Goal: Task Accomplishment & Management: Manage account settings

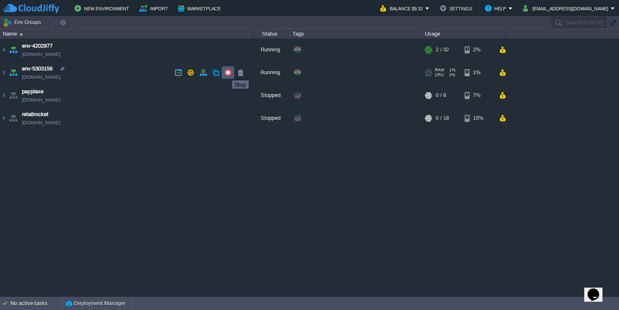
click at [226, 73] on button "button" at bounding box center [227, 72] width 7 height 7
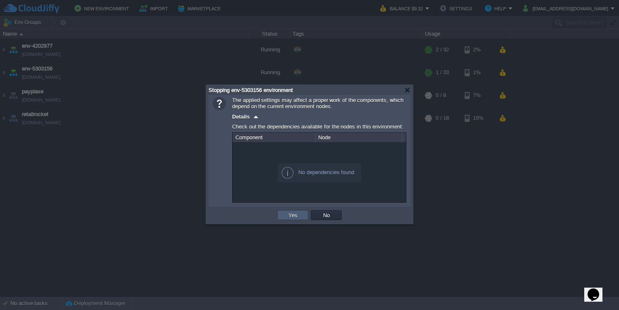
click at [299, 212] on button "Yes" at bounding box center [293, 214] width 14 height 7
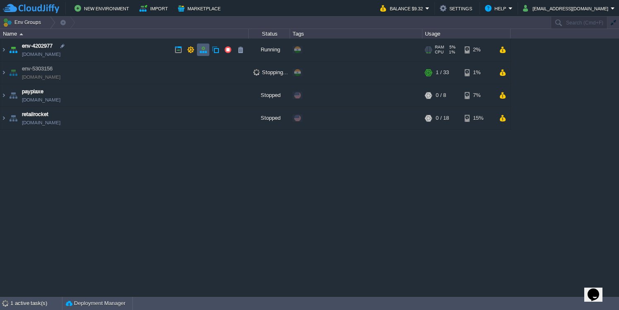
click at [200, 50] on button "button" at bounding box center [202, 49] width 7 height 7
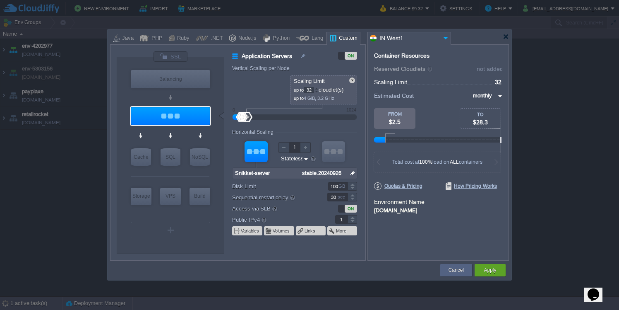
drag, startPoint x: 244, startPoint y: 117, endPoint x: 238, endPoint y: 117, distance: 6.2
click at [242, 117] on div at bounding box center [295, 117] width 106 height 9
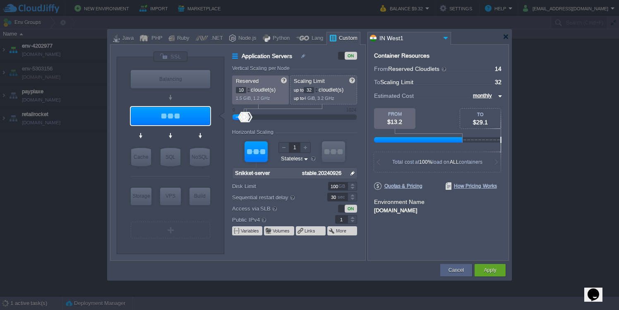
type input "8"
click at [243, 118] on div at bounding box center [243, 117] width 12 height 10
click at [484, 269] on button "Apply" at bounding box center [490, 270] width 12 height 8
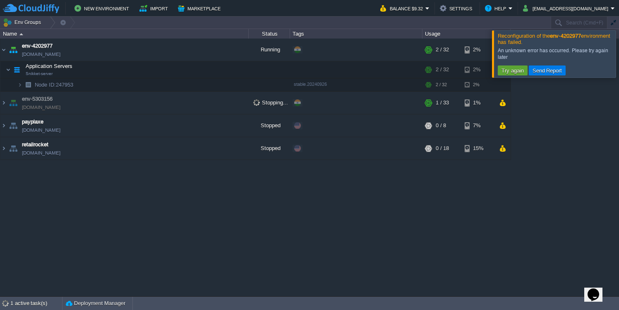
click at [619, 62] on div at bounding box center [629, 53] width 0 height 47
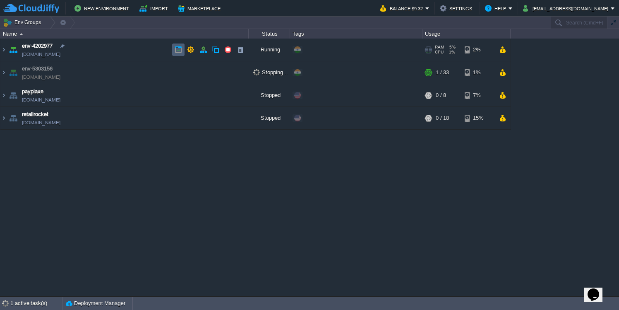
click at [180, 50] on button "button" at bounding box center [178, 49] width 7 height 7
click at [5, 53] on img at bounding box center [3, 49] width 7 height 22
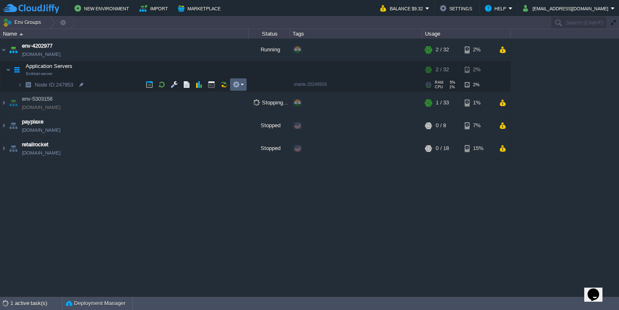
click at [235, 89] on td at bounding box center [238, 84] width 17 height 12
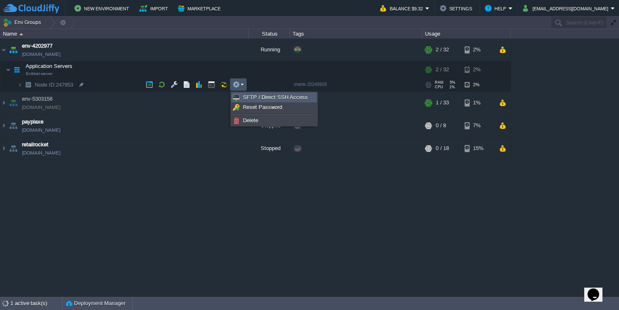
click at [243, 98] on span "SFTP / Direct SSH Access" at bounding box center [275, 97] width 65 height 6
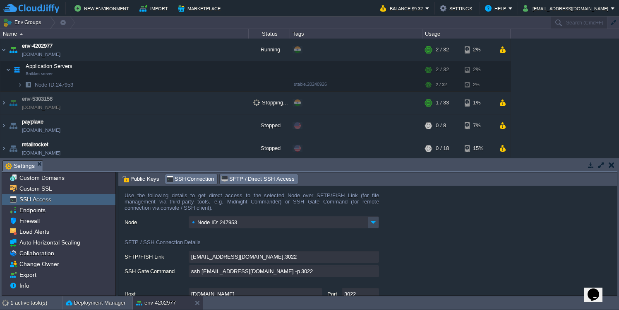
click at [183, 184] on div "SSH Connection" at bounding box center [191, 179] width 53 height 10
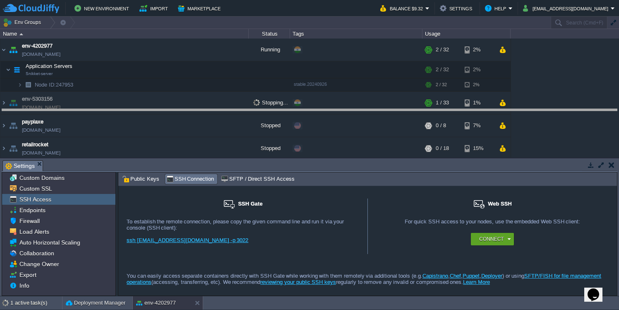
drag, startPoint x: 188, startPoint y: 163, endPoint x: 188, endPoint y: 106, distance: 56.7
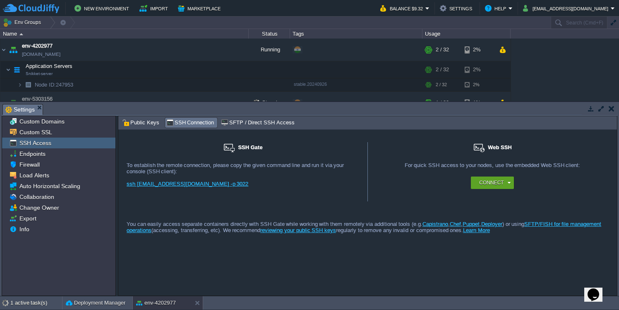
click at [171, 184] on link "ssh 2279@gate.cloudjiffy.co -p 3022" at bounding box center [188, 183] width 122 height 6
click at [611, 109] on button "button" at bounding box center [612, 108] width 6 height 7
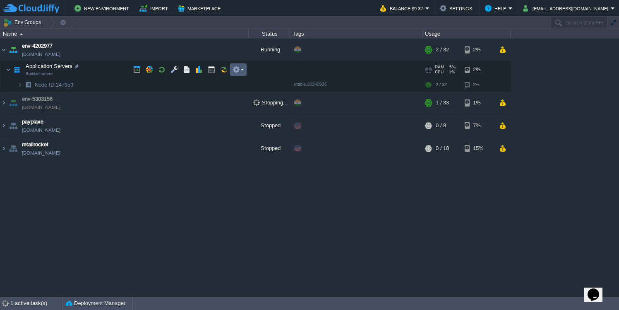
click at [237, 68] on button "button" at bounding box center [236, 69] width 7 height 7
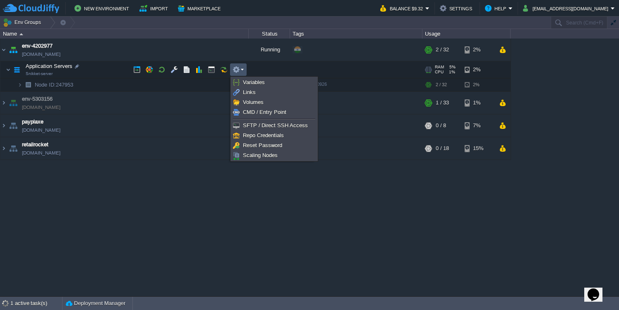
click at [237, 68] on button "button" at bounding box center [236, 69] width 7 height 7
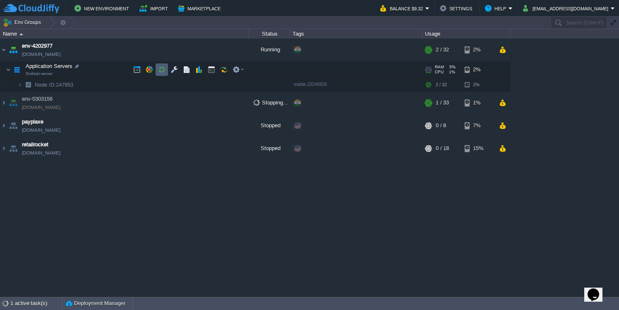
click at [157, 72] on td at bounding box center [162, 69] width 12 height 12
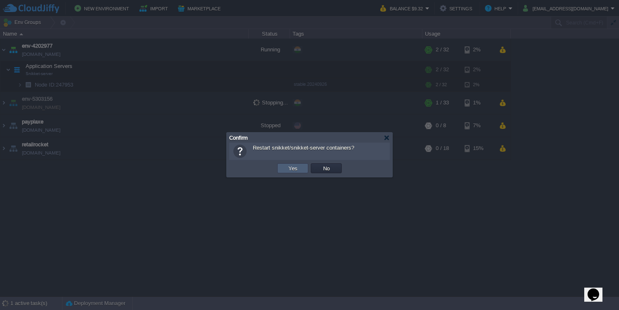
click at [300, 169] on td "Yes" at bounding box center [292, 168] width 31 height 10
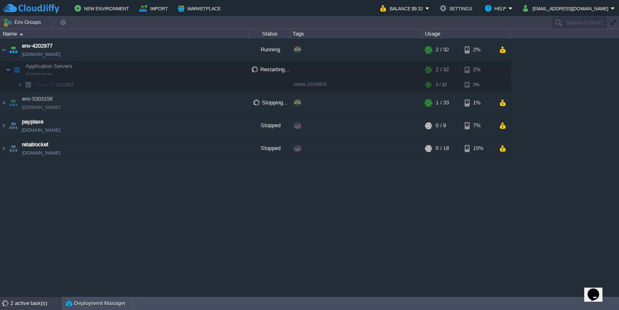
click at [39, 299] on div "2 active task(s)" at bounding box center [36, 302] width 52 height 13
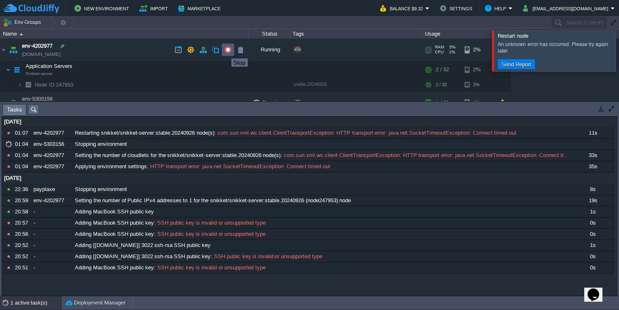
click at [225, 51] on button "button" at bounding box center [227, 49] width 7 height 7
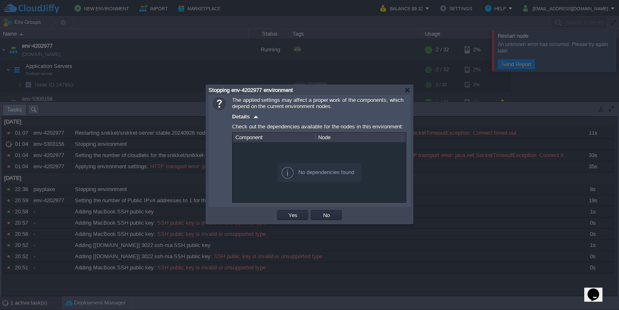
drag, startPoint x: 299, startPoint y: 216, endPoint x: 324, endPoint y: 134, distance: 86.1
click at [324, 134] on div "The applied settings may affect a proper work of the components, which depend o…" at bounding box center [309, 159] width 207 height 129
click at [322, 214] on button "No" at bounding box center [327, 214] width 12 height 7
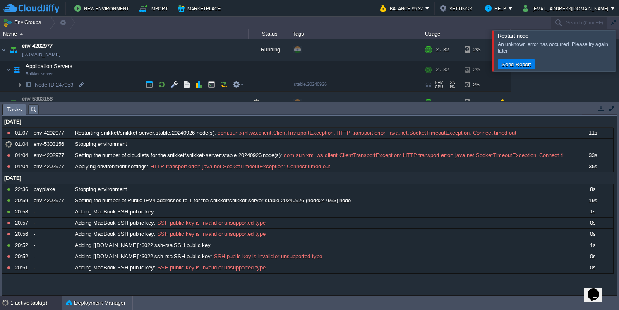
click at [19, 84] on img at bounding box center [19, 84] width 5 height 13
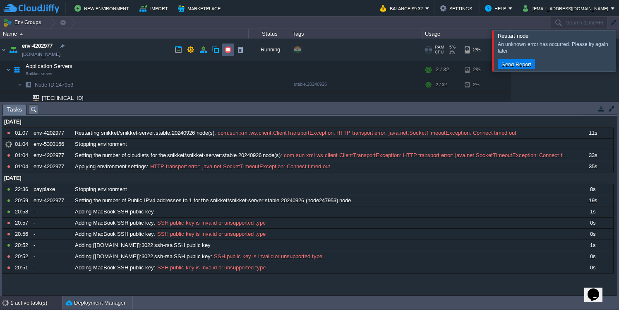
click at [226, 49] on button "button" at bounding box center [227, 49] width 7 height 7
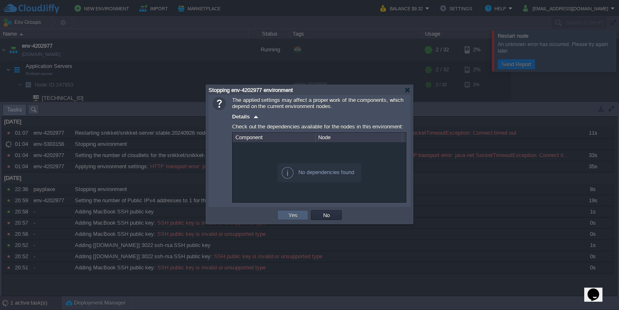
click at [299, 215] on button "Yes" at bounding box center [293, 214] width 14 height 7
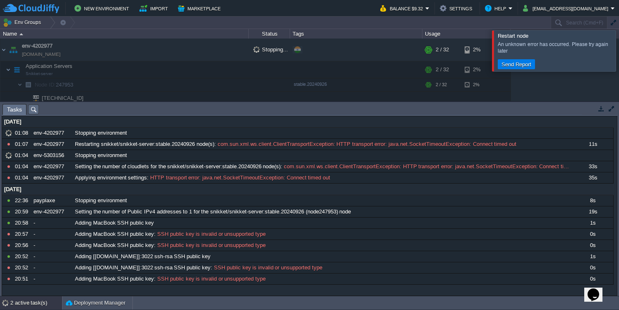
click at [603, 111] on button "button" at bounding box center [601, 108] width 7 height 7
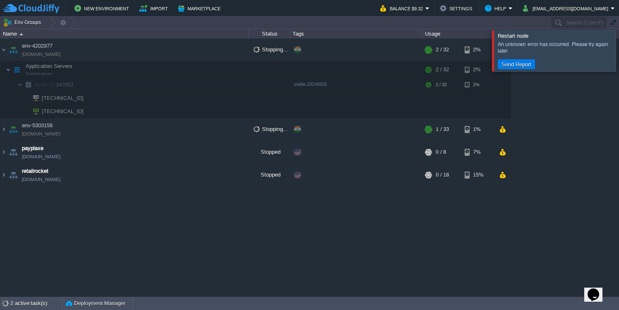
click at [619, 48] on div at bounding box center [629, 50] width 0 height 41
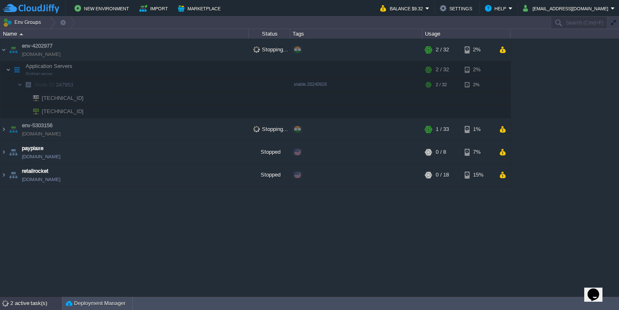
click at [35, 301] on div "2 active task(s)" at bounding box center [36, 302] width 52 height 13
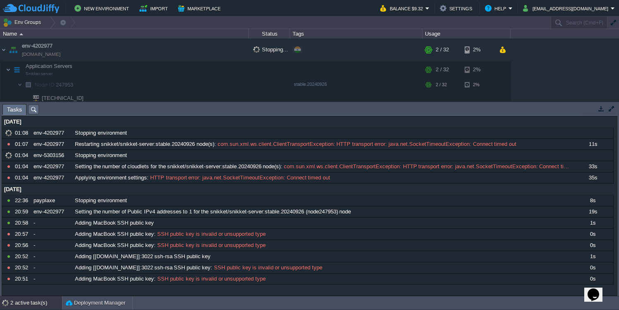
click at [604, 106] on button "button" at bounding box center [601, 108] width 7 height 7
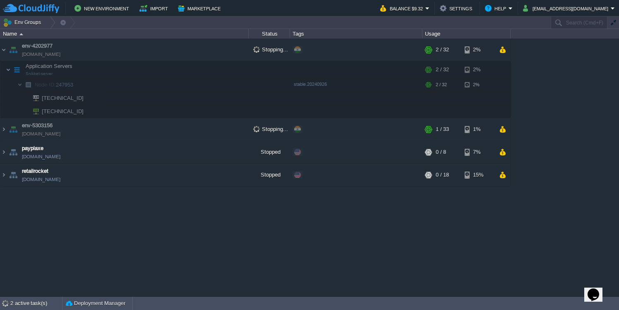
click at [425, 7] on button "Balance $9.32" at bounding box center [402, 8] width 45 height 10
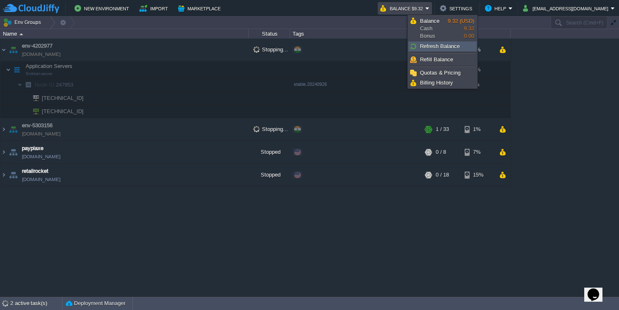
click at [445, 43] on span "Refresh Balance" at bounding box center [440, 46] width 40 height 6
click at [425, 6] on button "Balance $9.32" at bounding box center [402, 8] width 45 height 10
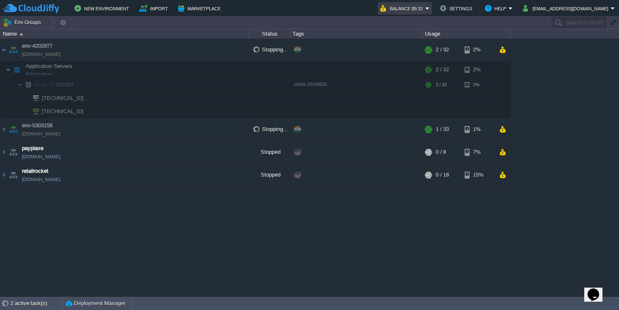
click at [425, 12] on button "Balance $9.32" at bounding box center [402, 8] width 45 height 10
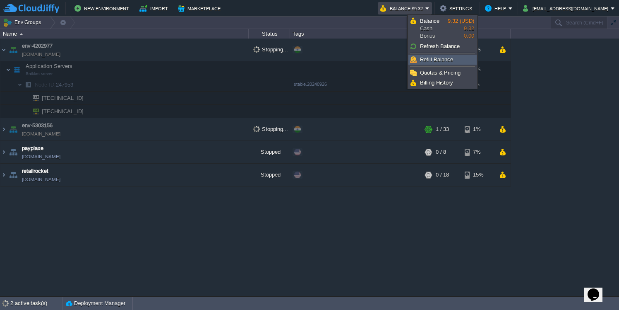
click at [452, 57] on link "Refill Balance" at bounding box center [442, 59] width 67 height 9
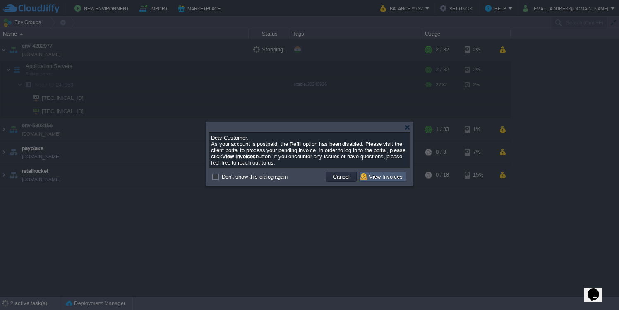
click at [389, 180] on button "View Invoices" at bounding box center [382, 176] width 45 height 7
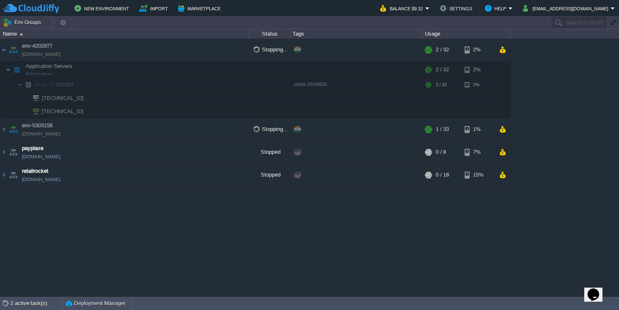
click at [190, 226] on div "env-4202977 env-4202977.in1.cloudjiffy.net Stopping... + Add to Env Group RAM 5…" at bounding box center [309, 166] width 619 height 257
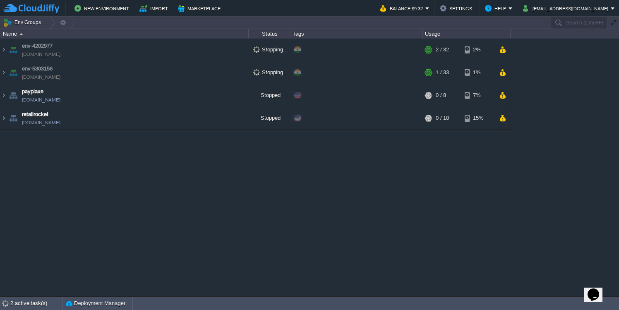
click at [372, 166] on div "env-4202977 env-4202977.in1.cloudjiffy.net Stopping... + Add to Env Group RAM 5…" at bounding box center [309, 166] width 619 height 257
click at [38, 306] on div "2 active task(s)" at bounding box center [36, 302] width 52 height 13
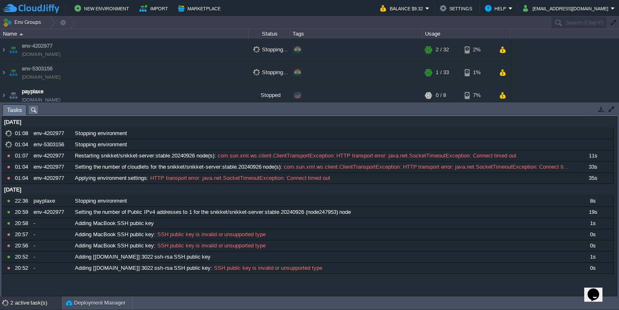
click at [602, 109] on button "button" at bounding box center [601, 108] width 7 height 7
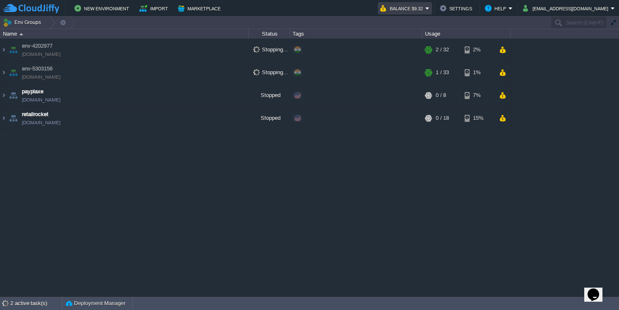
click at [425, 7] on button "Balance $9.32" at bounding box center [402, 8] width 45 height 10
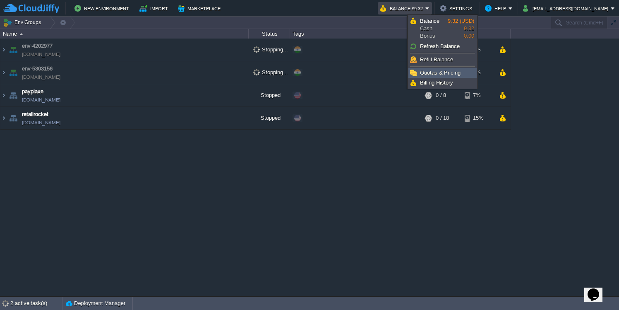
click at [429, 72] on span "Quotas & Pricing" at bounding box center [440, 73] width 41 height 6
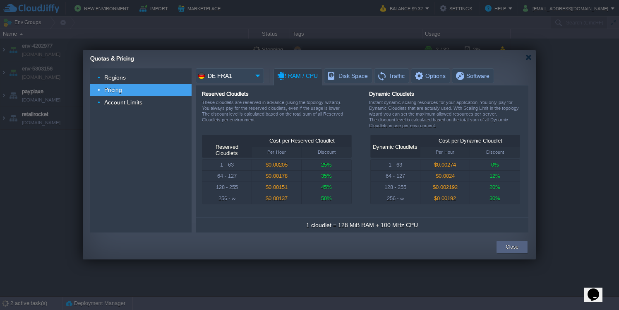
click at [252, 82] on img at bounding box center [258, 75] width 12 height 15
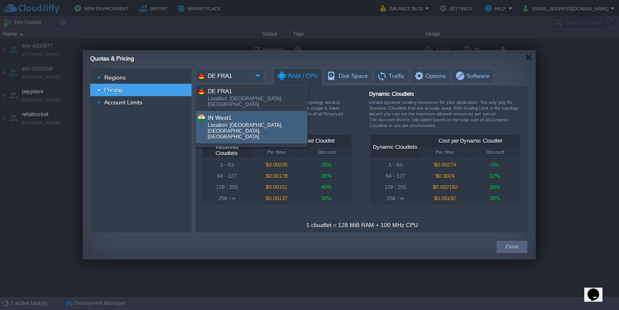
click at [246, 123] on div "Location: [GEOGRAPHIC_DATA], [GEOGRAPHIC_DATA], [GEOGRAPHIC_DATA]" at bounding box center [257, 131] width 99 height 19
type input "IN West1"
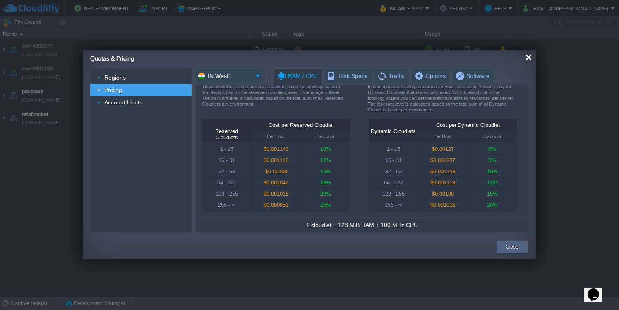
scroll to position [16, 0]
click at [526, 57] on div at bounding box center [529, 57] width 6 height 6
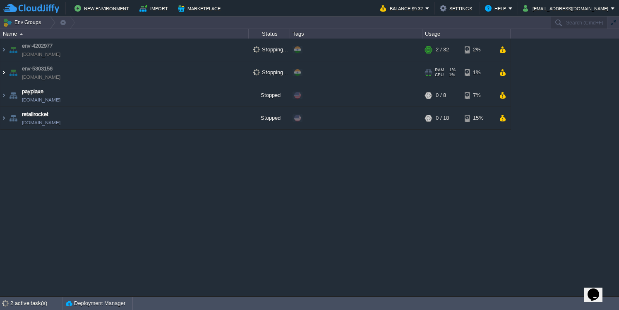
click at [5, 74] on img at bounding box center [3, 72] width 7 height 22
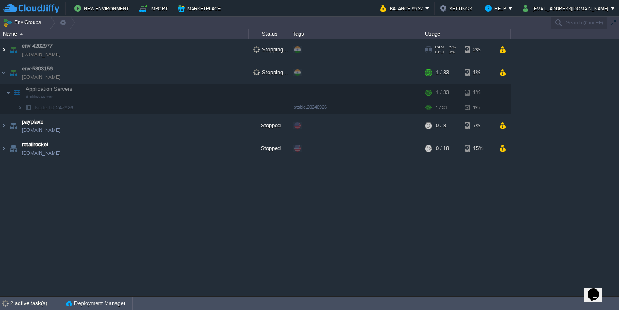
click at [5, 50] on img at bounding box center [3, 49] width 7 height 22
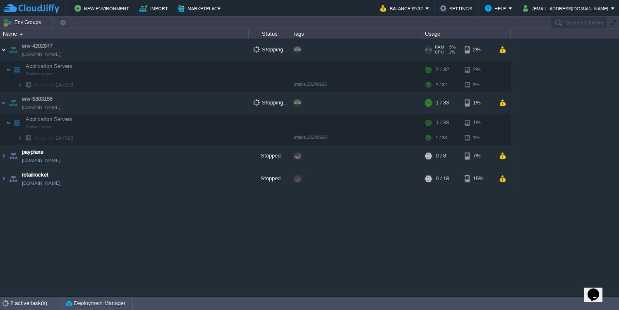
click at [5, 50] on img at bounding box center [3, 49] width 7 height 22
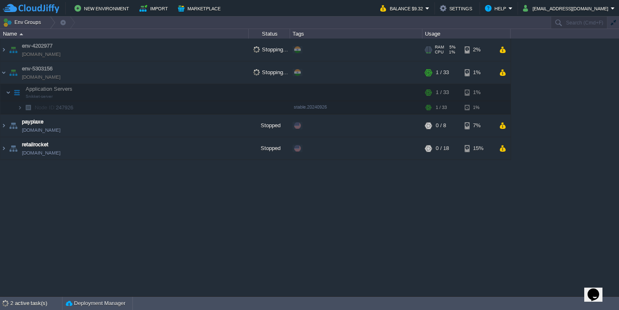
click at [428, 51] on div at bounding box center [426, 51] width 3 height 0
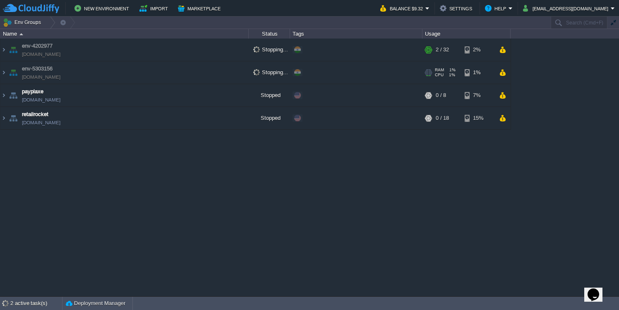
click at [252, 72] on div "Stopping..." at bounding box center [269, 72] width 41 height 22
click at [6, 74] on img at bounding box center [3, 72] width 7 height 22
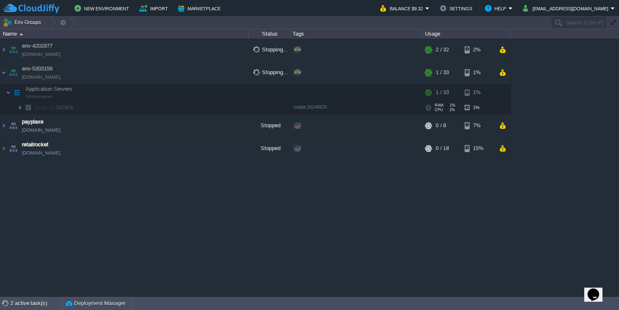
click at [19, 108] on img at bounding box center [19, 107] width 5 height 13
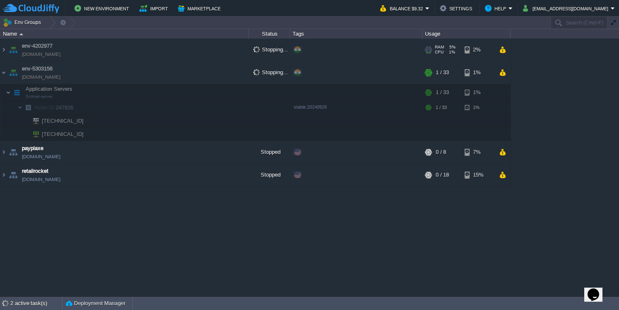
click at [252, 46] on div "Stopping..." at bounding box center [269, 49] width 41 height 22
click at [8, 53] on img at bounding box center [13, 49] width 12 height 22
click at [6, 51] on img at bounding box center [3, 49] width 7 height 22
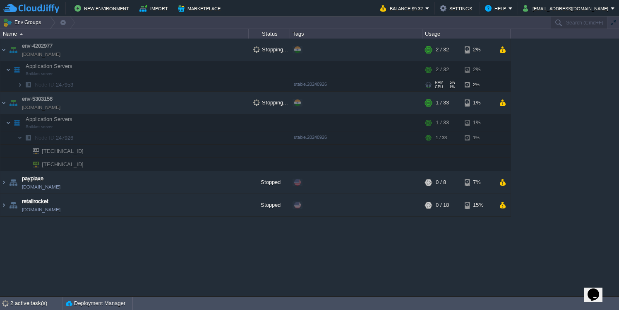
click at [22, 83] on img at bounding box center [28, 84] width 12 height 13
click at [22, 86] on img at bounding box center [19, 84] width 5 height 13
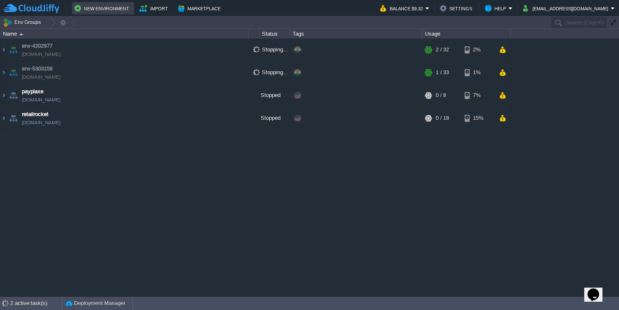
click at [108, 9] on button "New Environment" at bounding box center [102, 8] width 57 height 10
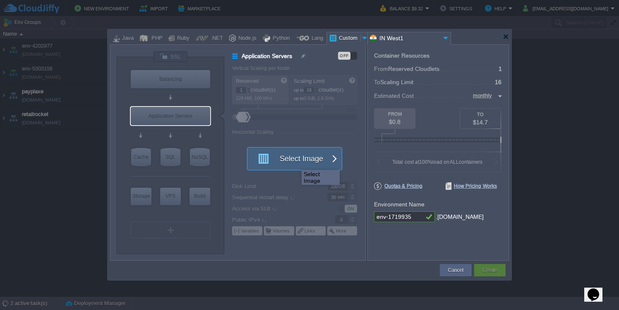
click at [296, 162] on button "Select Image" at bounding box center [290, 158] width 74 height 22
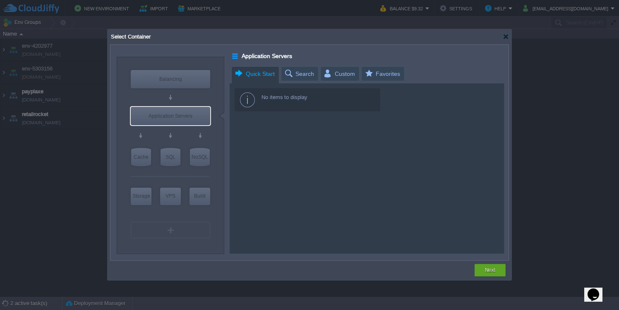
click at [257, 74] on span "Quick Start" at bounding box center [254, 74] width 41 height 14
click at [327, 70] on span "Custom" at bounding box center [339, 74] width 32 height 14
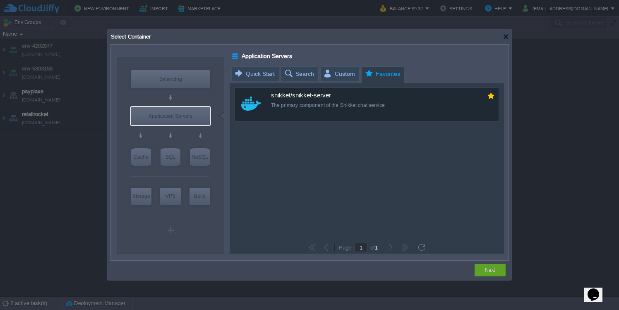
click at [369, 73] on span "Favorites" at bounding box center [382, 74] width 36 height 14
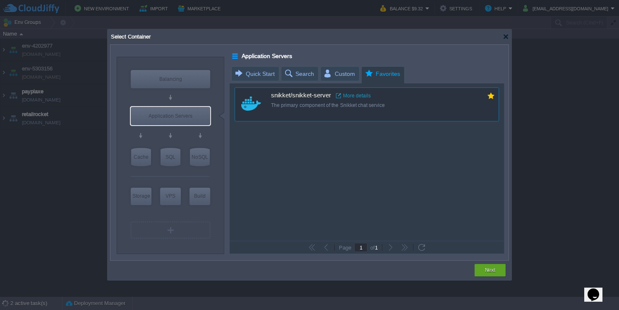
click at [242, 70] on span "Quick Start" at bounding box center [254, 74] width 41 height 14
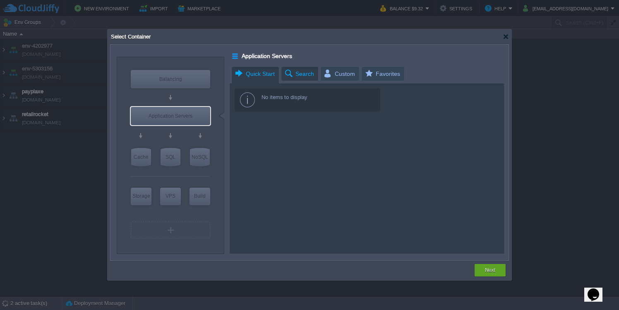
click at [304, 77] on span "Search" at bounding box center [299, 74] width 30 height 14
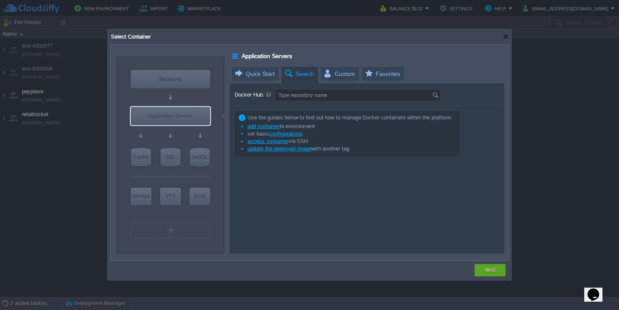
click at [328, 88] on div "Docker Hub: Type repository name Use the guides below to find out how to manage…" at bounding box center [367, 168] width 274 height 170
click at [326, 97] on input "Docker Hub:" at bounding box center [354, 94] width 156 height 11
type input "matrix"
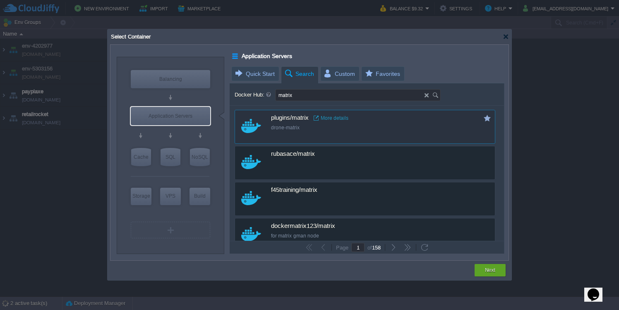
click at [327, 116] on link "More details" at bounding box center [331, 118] width 35 height 7
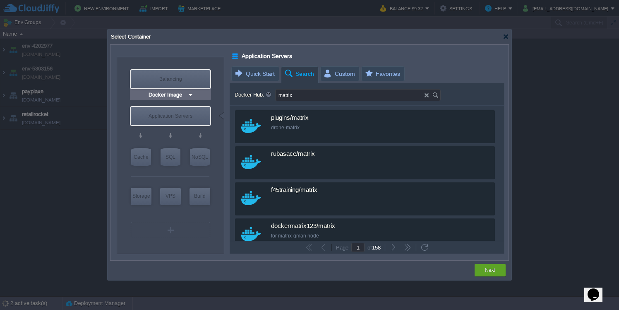
click at [175, 78] on div "Balancing" at bounding box center [170, 79] width 79 height 18
type input "Load Balancer"
type input "4"
type input "Select Image"
type input "Stateful"
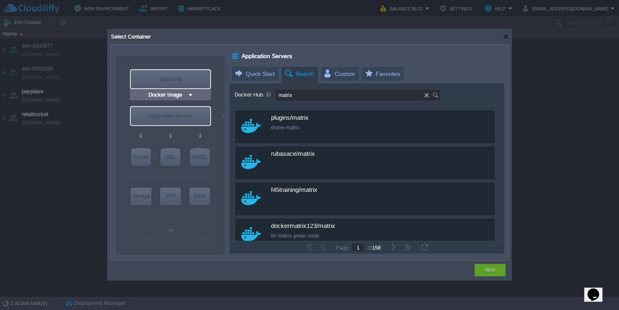
type input "Load Balancer"
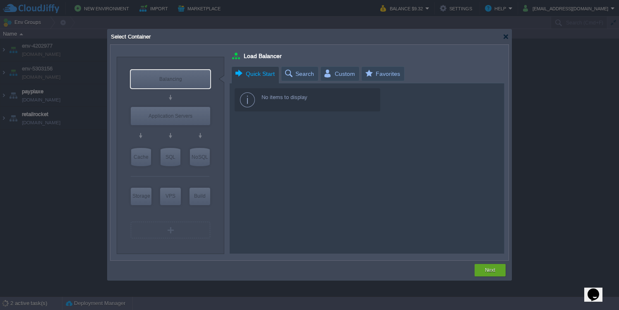
click at [262, 72] on span "Quick Start" at bounding box center [254, 74] width 41 height 14
click at [176, 114] on div "Application Servers" at bounding box center [170, 116] width 79 height 18
type input "Application Servers"
type input "16"
type input "Stateless"
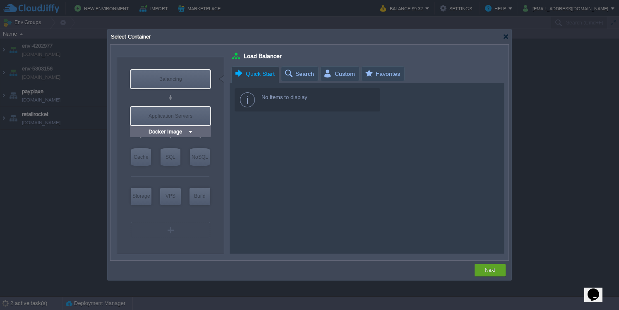
type input "Application Servers"
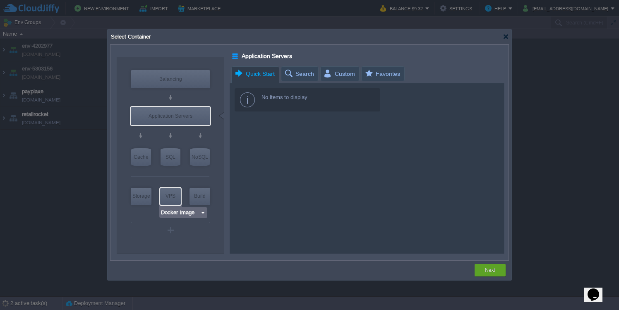
click at [166, 195] on div "VPS" at bounding box center [170, 195] width 21 height 17
type input "Elastic VPS"
type input "4"
type input "Select Image"
type input "Stateful"
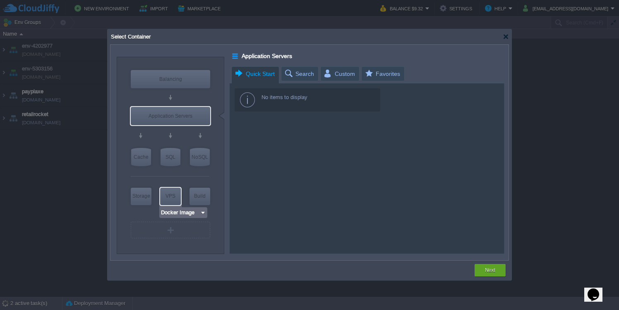
type input "Elastic VPS"
click at [504, 35] on div at bounding box center [506, 37] width 6 height 6
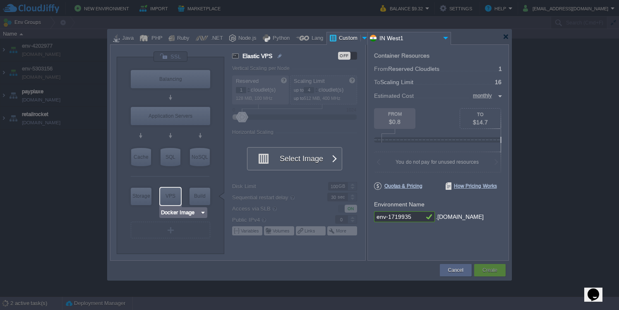
click at [165, 197] on div "VPS" at bounding box center [170, 195] width 21 height 17
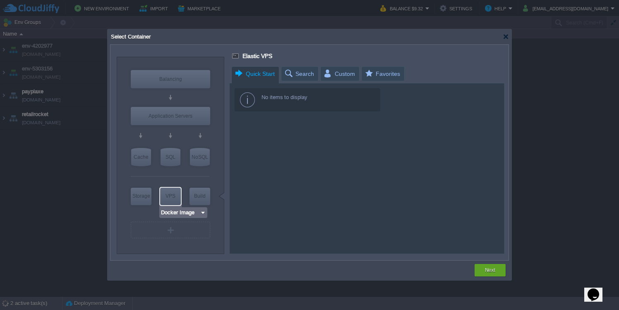
click at [168, 196] on div "VPS" at bounding box center [170, 195] width 21 height 17
click at [167, 199] on div "VPS" at bounding box center [170, 195] width 21 height 17
click at [253, 97] on div "No items to display" at bounding box center [308, 99] width 146 height 23
click at [476, 265] on div "Next" at bounding box center [490, 270] width 31 height 12
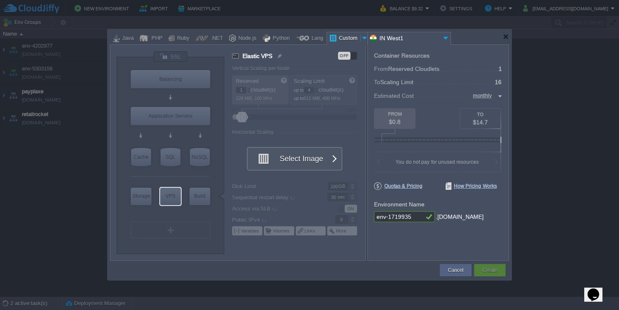
click at [343, 52] on div "OFF" at bounding box center [344, 56] width 12 height 8
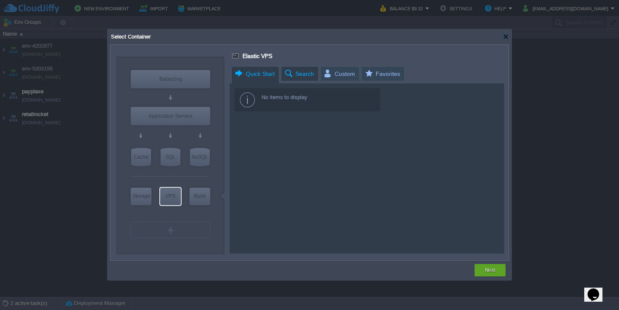
click at [301, 73] on span "Search" at bounding box center [299, 74] width 30 height 14
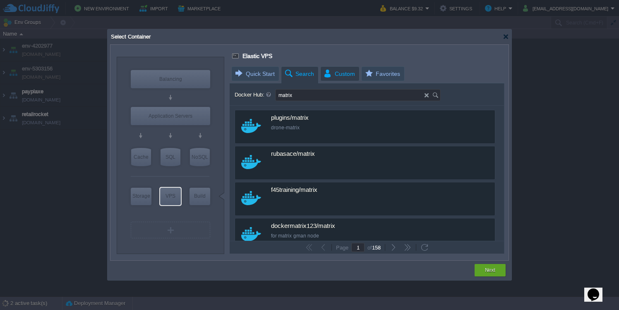
click at [333, 78] on span "Custom" at bounding box center [339, 74] width 32 height 14
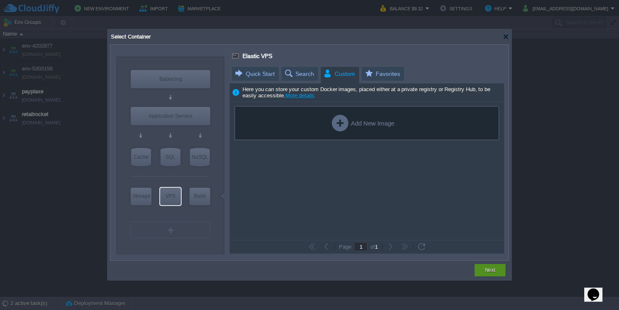
click at [486, 272] on button "Next" at bounding box center [490, 270] width 10 height 8
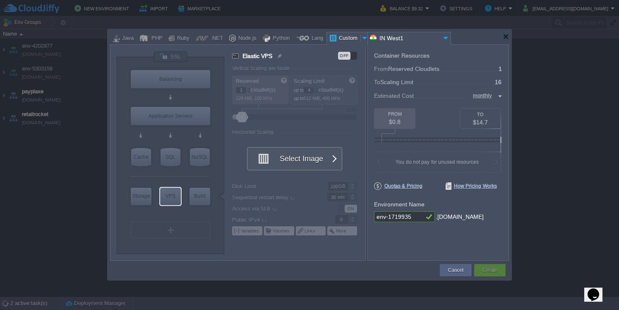
click at [346, 59] on div "OFF" at bounding box center [344, 56] width 12 height 8
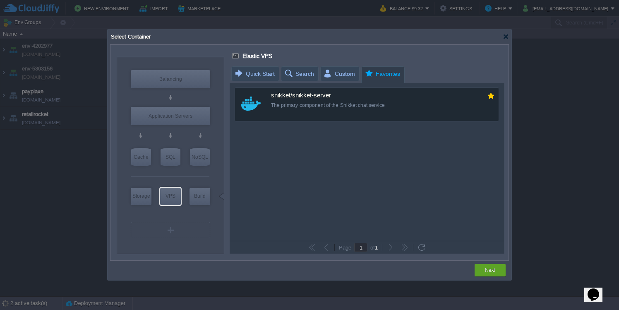
click at [361, 72] on div "Favorites" at bounding box center [382, 75] width 43 height 18
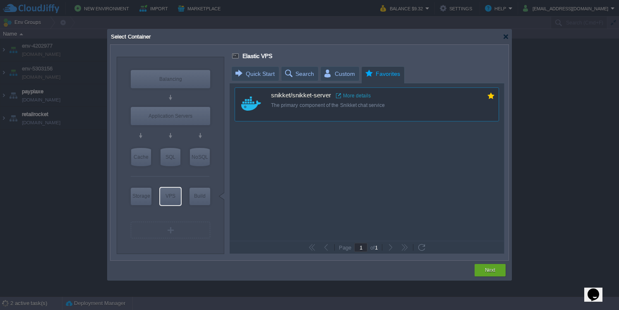
click at [346, 105] on div "The primary component of the Snikket chat service" at bounding box center [372, 105] width 203 height 7
type input "16"
type input "Snikket-server"
type input "latest"
type input "Stateless"
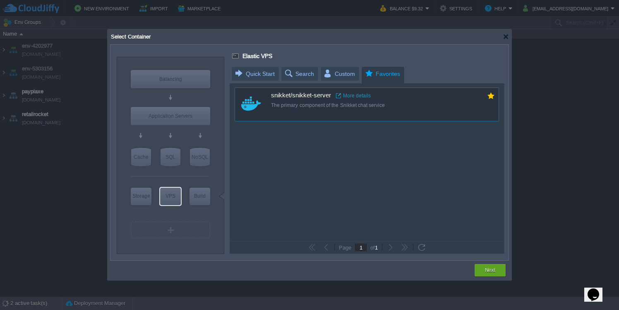
type input "Snikket-server :"
type input "latest"
type input "stable.20240926"
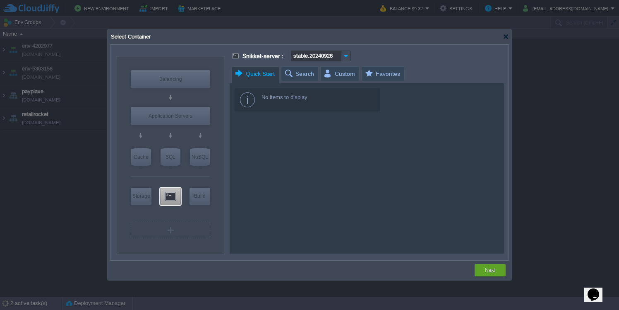
click at [259, 76] on span "Quick Start" at bounding box center [254, 74] width 41 height 14
click at [296, 76] on span "Search" at bounding box center [299, 74] width 30 height 14
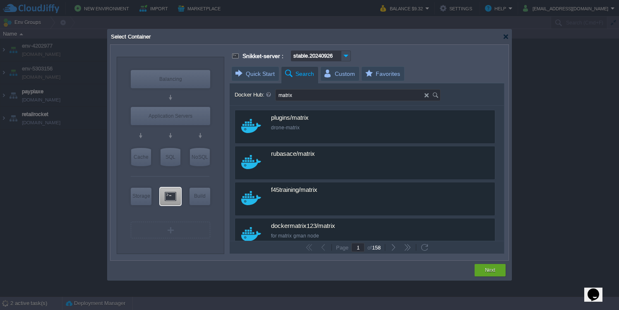
type input "Snikket-server"
click at [174, 199] on div at bounding box center [170, 195] width 21 height 17
click at [174, 199] on div "VPS" at bounding box center [170, 195] width 21 height 17
click at [178, 209] on input "Snikket-server" at bounding box center [181, 212] width 41 height 8
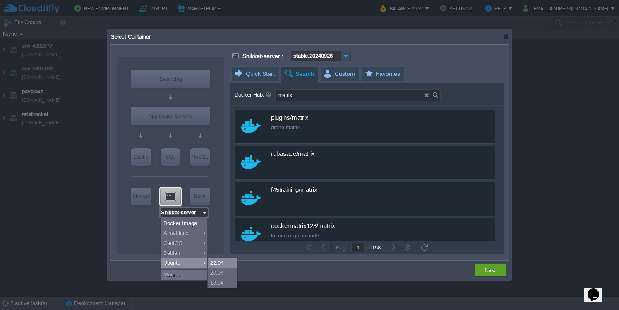
click at [216, 264] on div "22.04" at bounding box center [222, 263] width 29 height 10
type input "4"
type input "Ubuntu 22.04"
type input "22.04"
type input "Stateful"
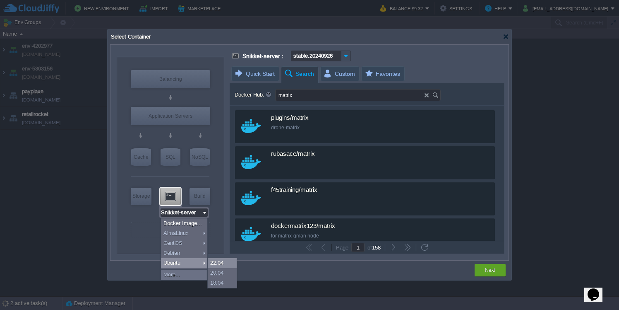
type input "Ubuntu 22.04"
type input "Elastic VPS"
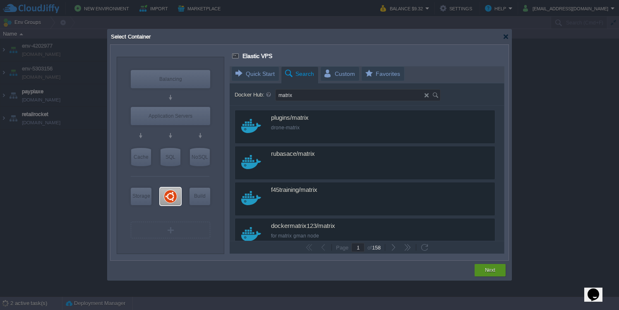
click at [495, 270] on button "Next" at bounding box center [490, 270] width 10 height 8
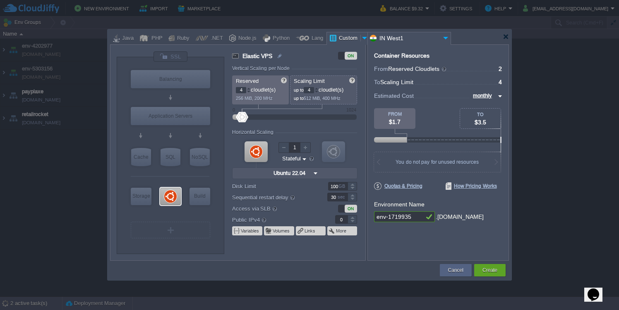
type input "5"
type input "6"
type input "7"
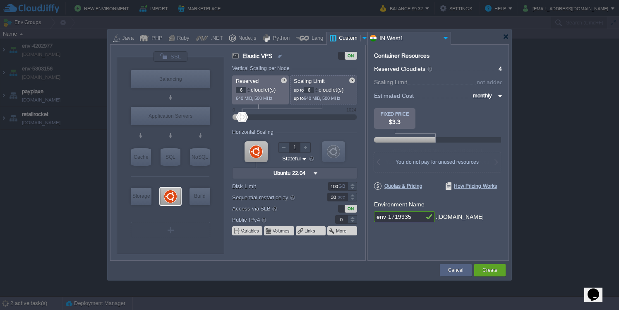
type input "7"
type input "8"
type input "9"
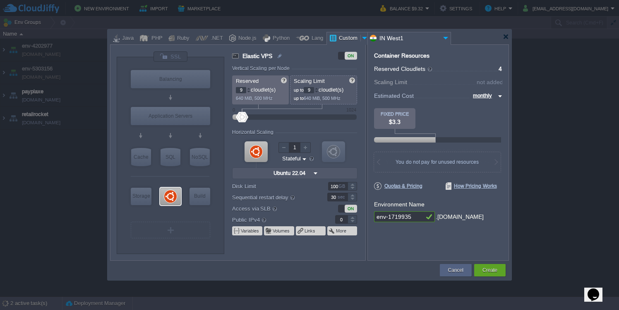
type input "10"
type input "11"
type input "12"
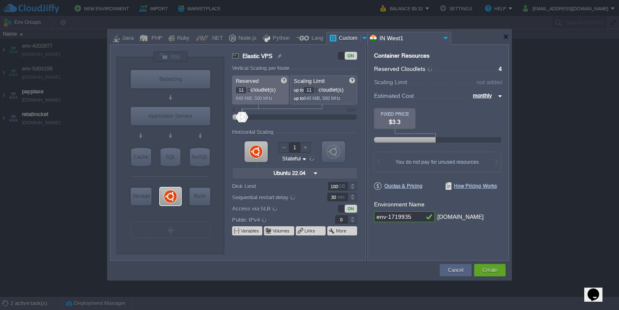
type input "12"
type input "13"
type input "14"
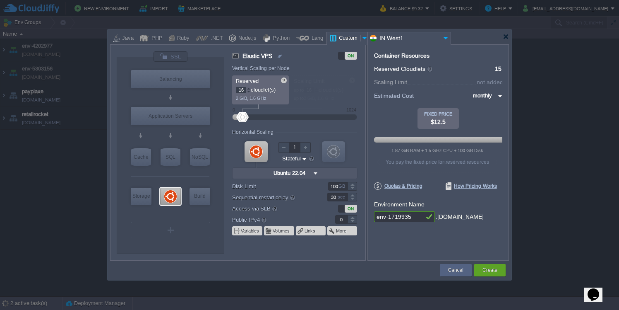
type input "17"
type input "18"
type input "19"
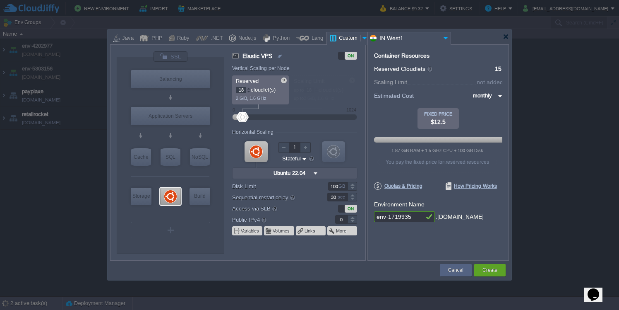
type input "19"
type input "20"
type input "21"
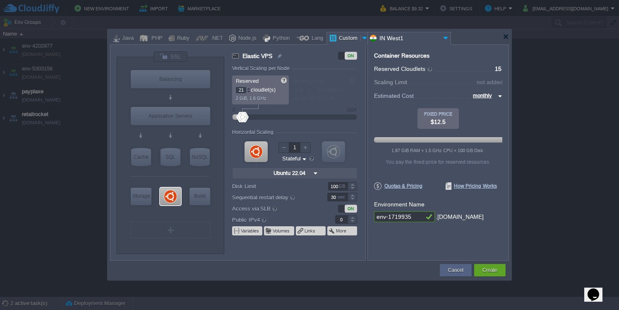
click at [248, 89] on div at bounding box center [249, 88] width 4 height 3
type input "22"
click at [248, 90] on div at bounding box center [249, 90] width 4 height 0
click at [248, 91] on div at bounding box center [249, 91] width 4 height 3
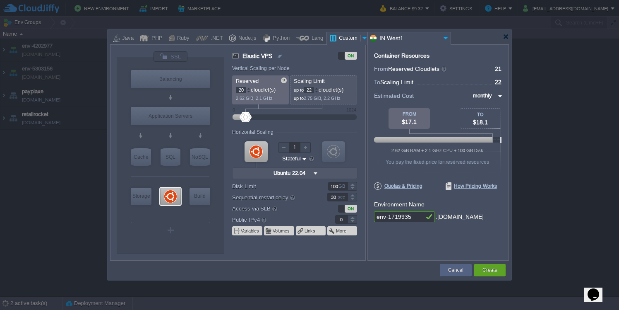
click at [248, 91] on div at bounding box center [249, 91] width 4 height 3
click at [249, 91] on div at bounding box center [249, 91] width 4 height 3
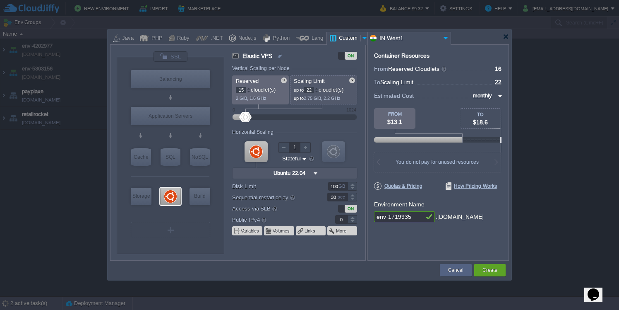
click at [249, 91] on div at bounding box center [249, 91] width 4 height 3
type input "16"
click at [250, 89] on div at bounding box center [249, 88] width 4 height 3
click at [319, 88] on div at bounding box center [317, 88] width 4 height 3
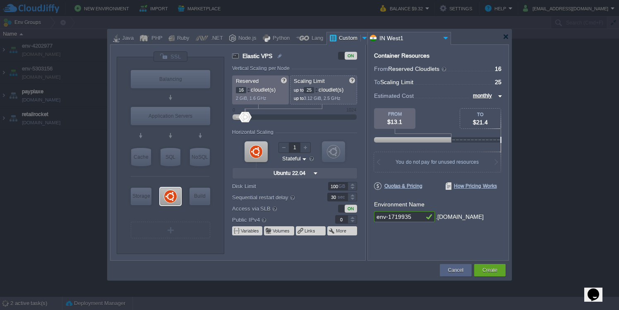
click at [319, 88] on div at bounding box center [317, 88] width 4 height 3
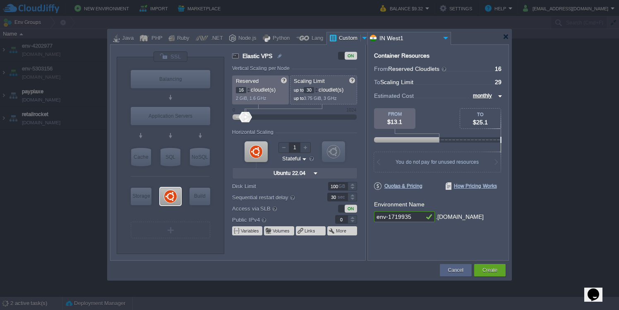
click at [319, 88] on div at bounding box center [317, 88] width 4 height 3
click at [320, 94] on p "up to 4.12 GiB, 3.3 GHz" at bounding box center [324, 97] width 60 height 8
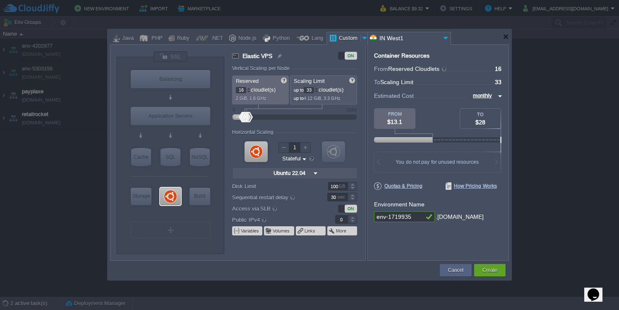
type input "32"
click at [319, 92] on div at bounding box center [317, 91] width 4 height 3
click at [302, 171] on input "Ubuntu 22.04" at bounding box center [291, 173] width 40 height 11
click at [413, 165] on div at bounding box center [437, 162] width 127 height 20
click at [484, 265] on div "Create" at bounding box center [490, 270] width 19 height 12
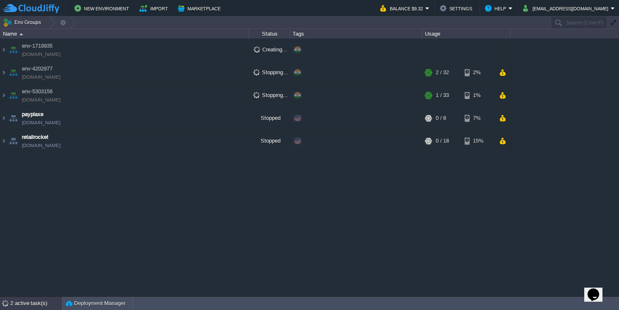
click at [44, 302] on div "2 active task(s)" at bounding box center [36, 302] width 52 height 13
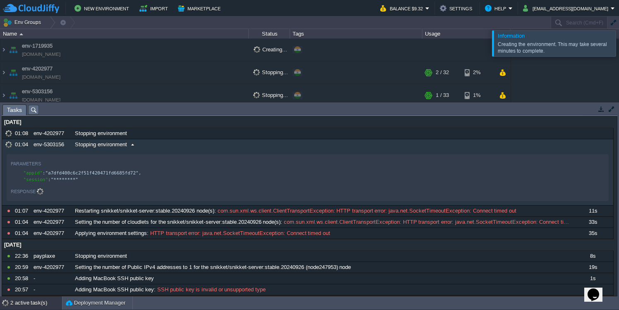
click at [131, 149] on div "Stopping environment" at bounding box center [322, 144] width 499 height 11
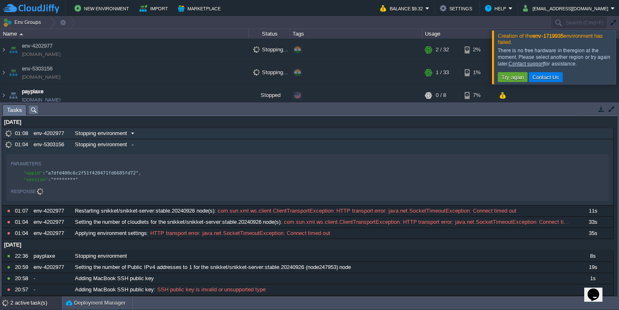
click at [132, 135] on span at bounding box center [132, 133] width 11 height 7
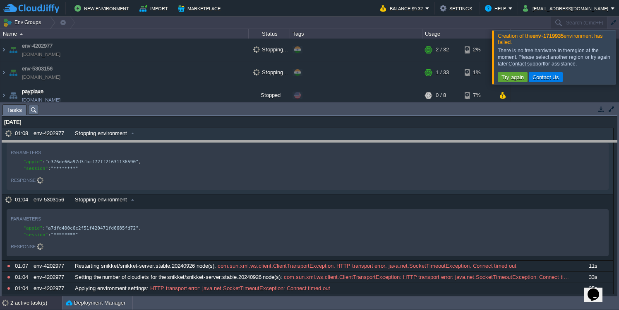
drag, startPoint x: 310, startPoint y: 105, endPoint x: 309, endPoint y: 158, distance: 52.6
click at [309, 158] on body "New Environment Import Marketplace Bonus $0.00 Upgrade Account Balance $9.32 Se…" at bounding box center [309, 155] width 619 height 310
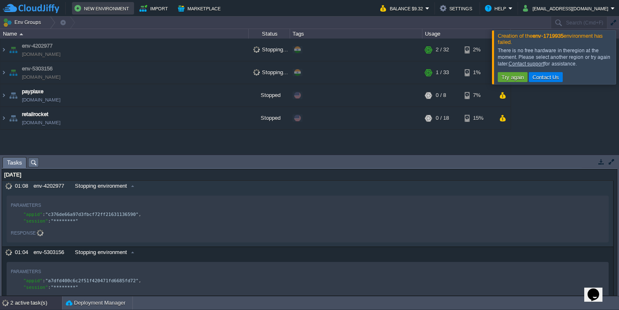
click at [96, 12] on button "New Environment" at bounding box center [102, 8] width 57 height 10
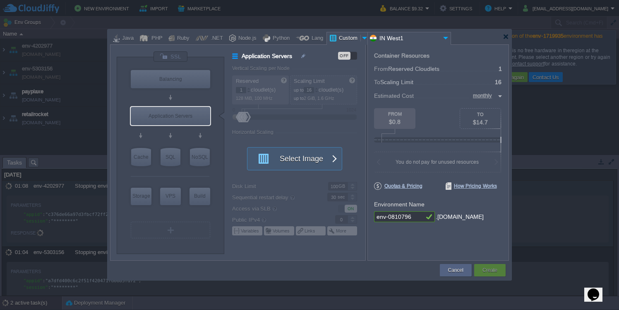
click at [395, 38] on input "IN West1" at bounding box center [404, 38] width 73 height 12
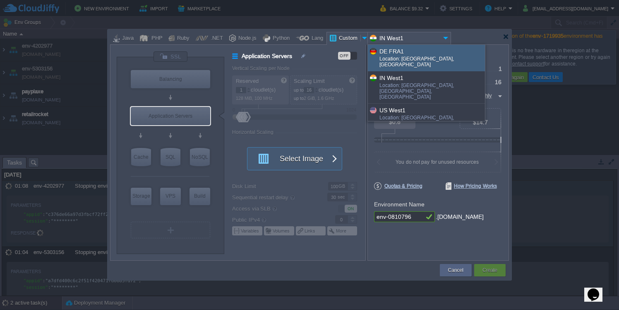
click at [399, 62] on div "Location: Frankfurt, Germany" at bounding box center [432, 62] width 105 height 13
type input "DE FRA1"
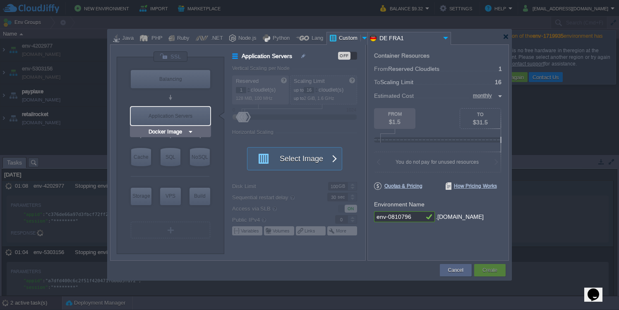
click at [183, 131] on input "Docker Image" at bounding box center [167, 131] width 41 height 8
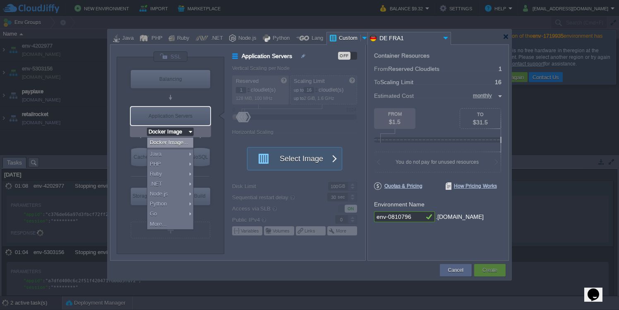
click at [183, 115] on div "Application Servers" at bounding box center [170, 116] width 79 height 18
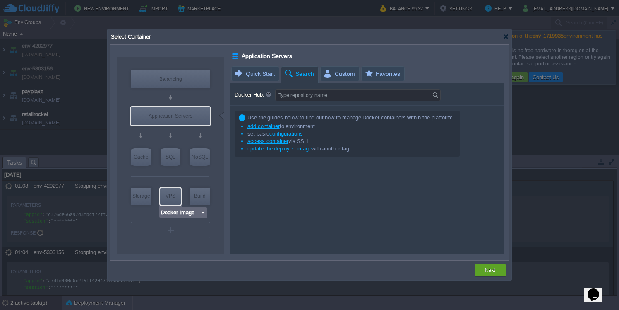
click at [173, 194] on div "VPS" at bounding box center [170, 195] width 21 height 17
type input "Elastic VPS"
type input "4"
type input "Select Image"
type input "Stateful"
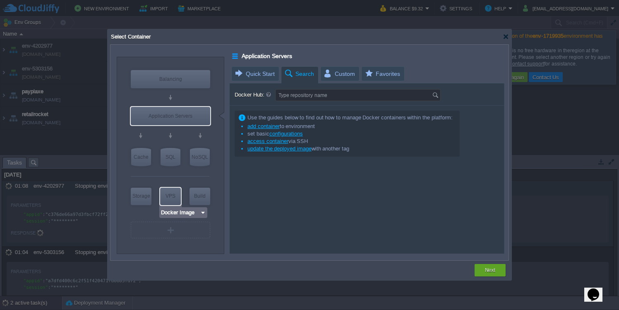
type input "Elastic VPS"
click at [161, 207] on div "Docker Image" at bounding box center [183, 212] width 48 height 11
click at [171, 196] on div "VPS" at bounding box center [170, 195] width 21 height 17
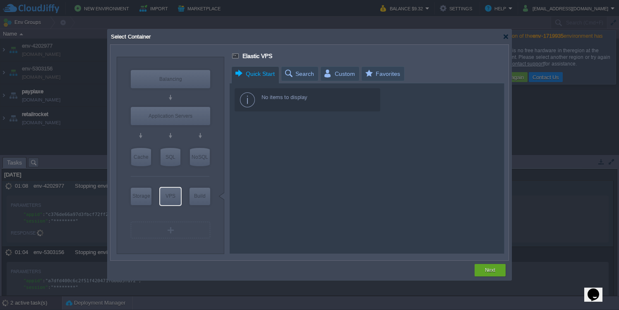
click at [245, 74] on span "Quick Start" at bounding box center [254, 74] width 41 height 14
click at [175, 199] on div "VPS" at bounding box center [170, 195] width 21 height 17
click at [181, 213] on input "Docker Image" at bounding box center [180, 212] width 39 height 8
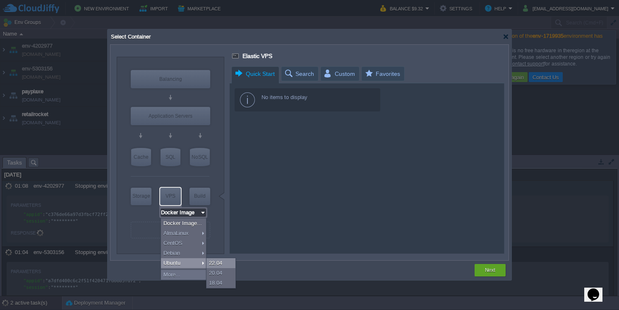
click at [210, 262] on div "22.04" at bounding box center [221, 263] width 29 height 10
type input "Ubuntu 22.04"
type input "22.04"
type input "Ubuntu 22.04"
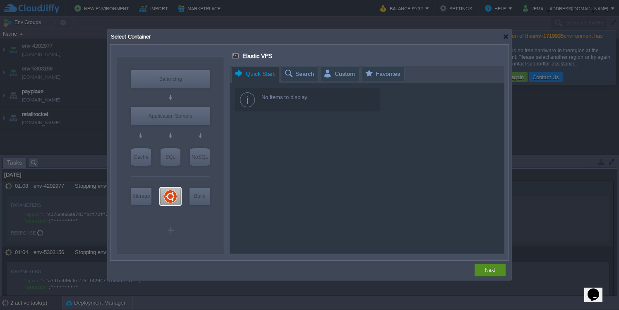
click at [485, 266] on button "Next" at bounding box center [490, 270] width 10 height 8
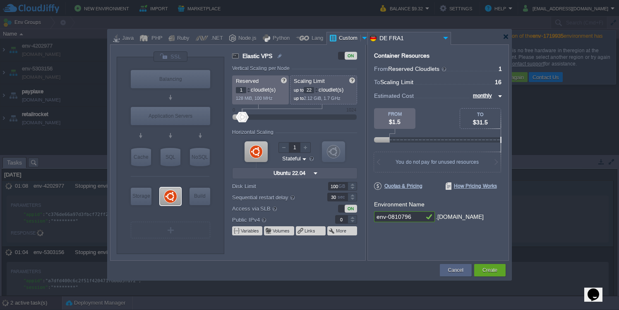
click at [319, 89] on div at bounding box center [317, 88] width 4 height 3
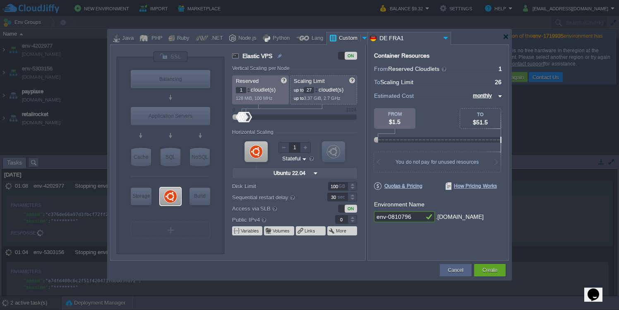
click at [319, 89] on div at bounding box center [317, 88] width 4 height 3
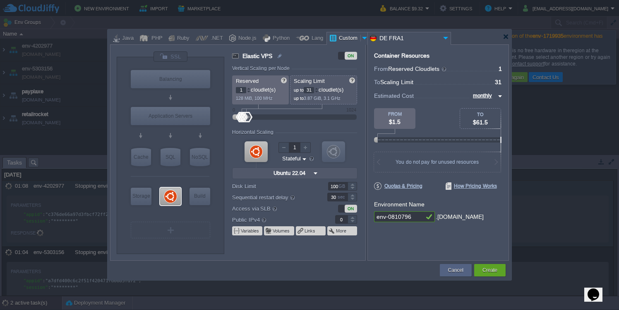
type input "32"
click at [319, 89] on div at bounding box center [317, 88] width 4 height 3
click at [250, 88] on div at bounding box center [249, 88] width 4 height 3
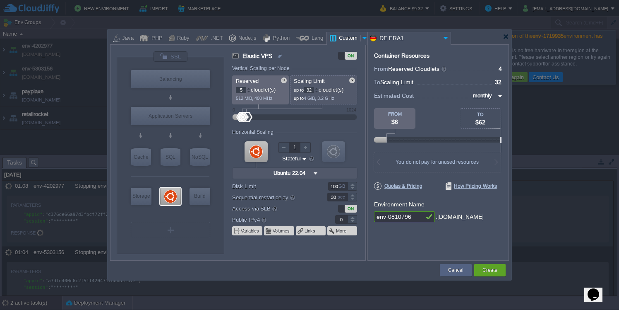
click at [250, 88] on div at bounding box center [249, 88] width 4 height 3
type input "8"
click at [250, 88] on div at bounding box center [249, 88] width 4 height 3
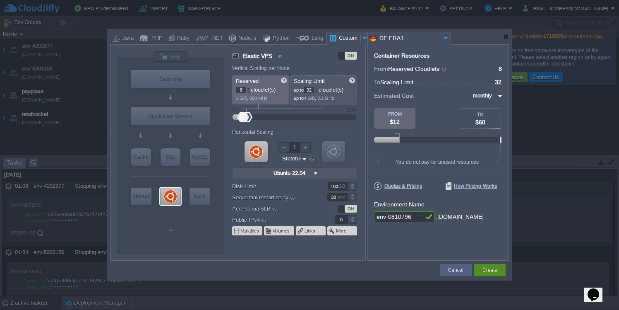
click at [479, 272] on div "Create" at bounding box center [489, 270] width 31 height 12
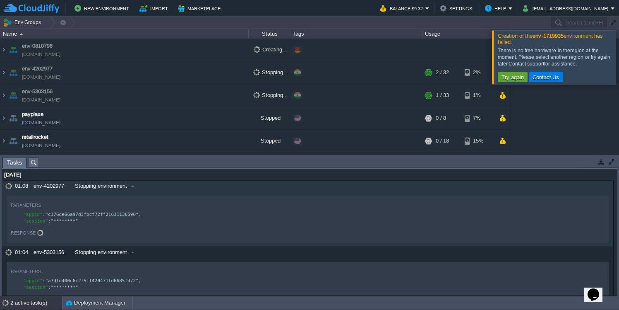
click at [619, 53] on div at bounding box center [629, 56] width 0 height 53
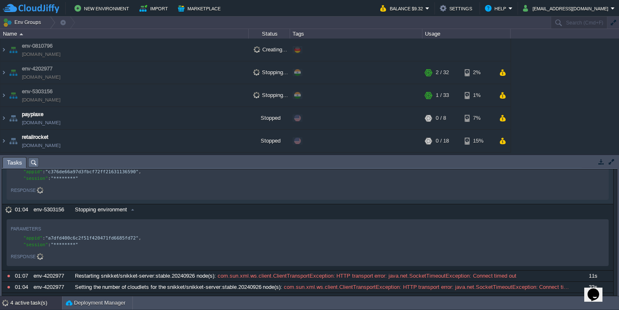
scroll to position [173, 0]
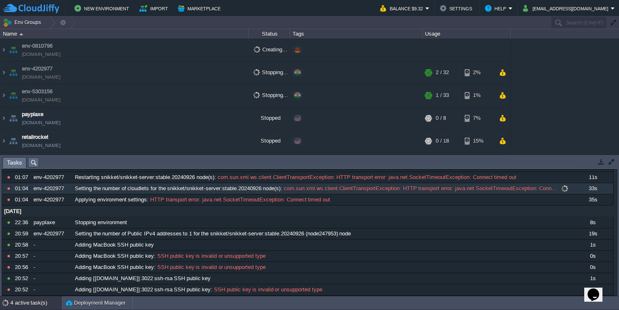
click at [236, 188] on span "Setting the number of cloudlets for the snikket/snikket-server:stable.20240926 …" at bounding box center [178, 188] width 206 height 7
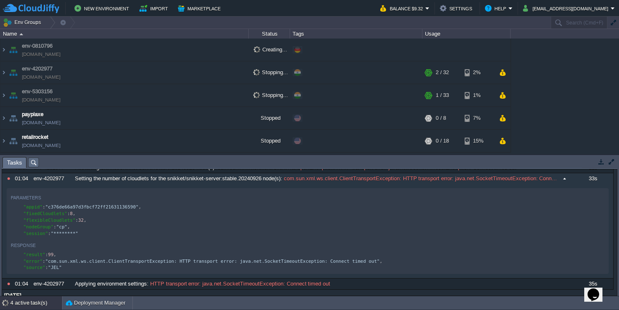
click at [0, 0] on button at bounding box center [0, 0] width 0 height 0
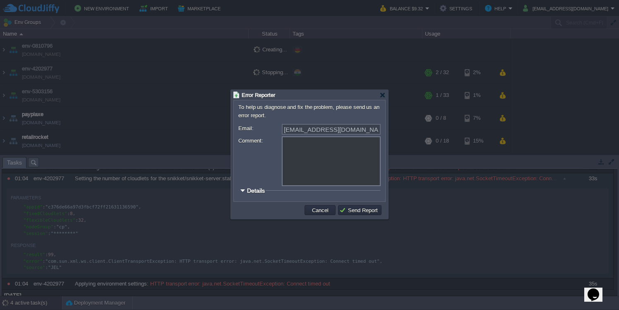
click at [339, 175] on textarea "Comment:" at bounding box center [331, 161] width 99 height 50
type textarea "Describe what caused this error"
click at [273, 173] on div "Describe what caused this error" at bounding box center [309, 160] width 142 height 49
click at [258, 192] on span "Details" at bounding box center [256, 190] width 18 height 7
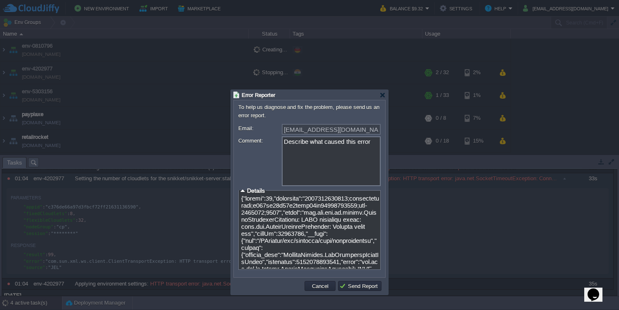
scroll to position [8, 0]
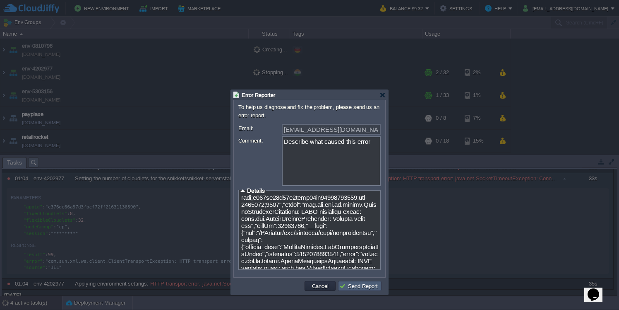
click at [358, 288] on button "Send Report" at bounding box center [359, 285] width 41 height 7
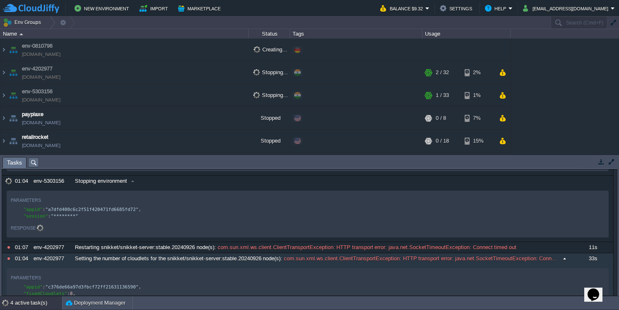
scroll to position [84, 0]
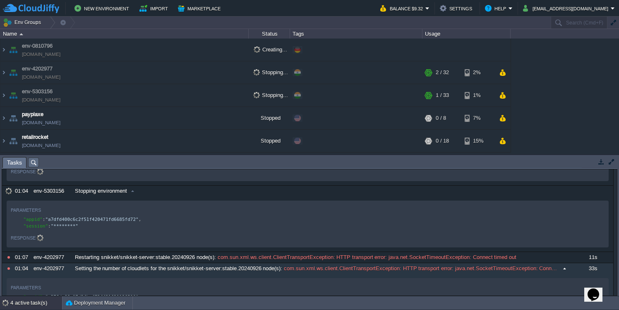
click at [605, 164] on td at bounding box center [601, 161] width 10 height 10
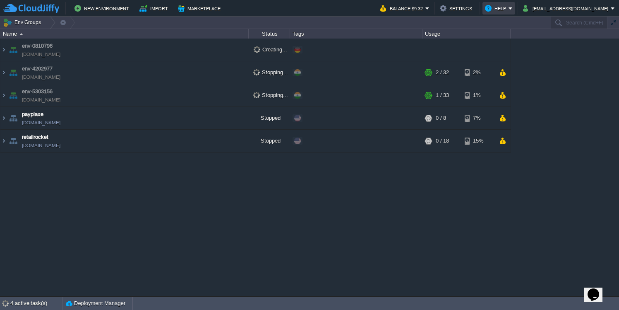
click at [509, 11] on button "Help" at bounding box center [497, 8] width 24 height 10
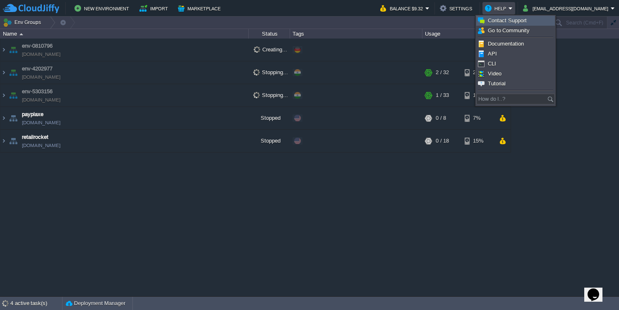
click at [524, 19] on span "Contact Support" at bounding box center [507, 20] width 39 height 6
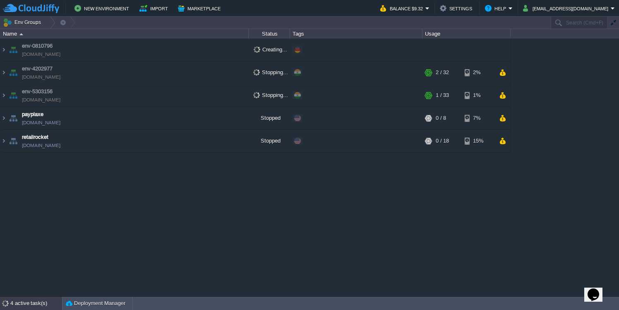
click at [36, 297] on div "4 active task(s)" at bounding box center [36, 302] width 52 height 13
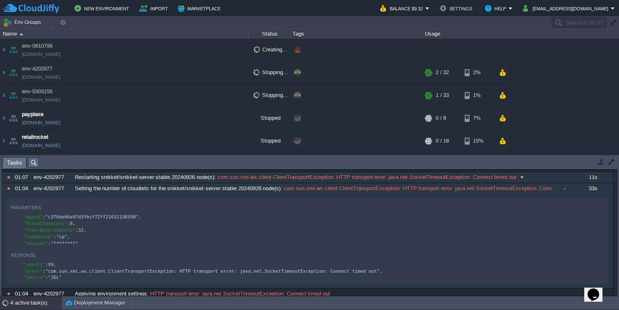
scroll to position [155, 0]
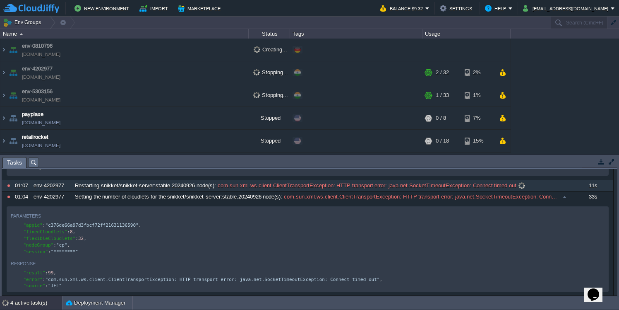
click at [0, 0] on button at bounding box center [0, 0] width 0 height 0
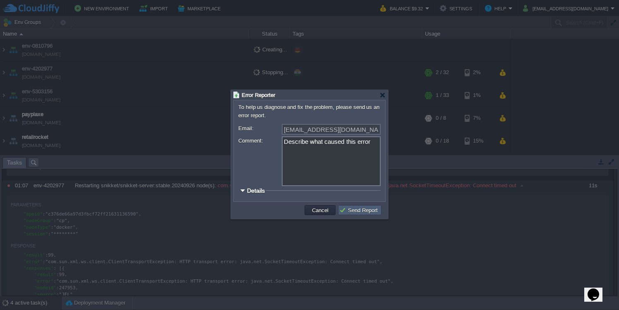
click at [358, 214] on button "Send Report" at bounding box center [359, 209] width 41 height 7
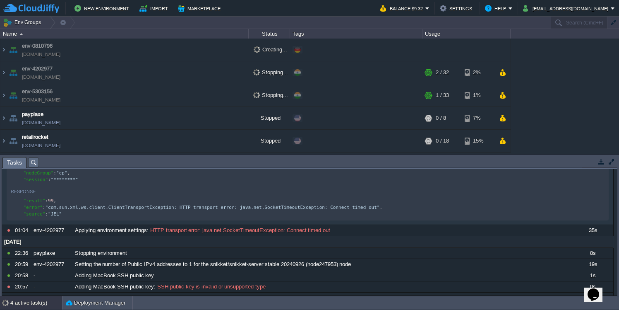
scroll to position [369, 0]
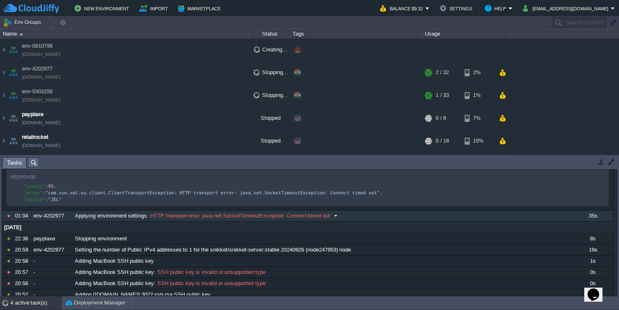
click at [341, 212] on div at bounding box center [341, 212] width 0 height 0
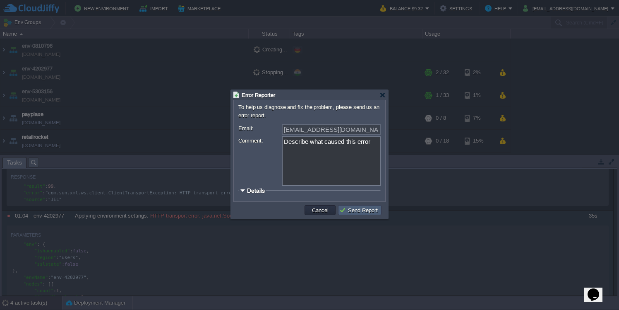
click at [360, 210] on button "Send Report" at bounding box center [359, 209] width 41 height 7
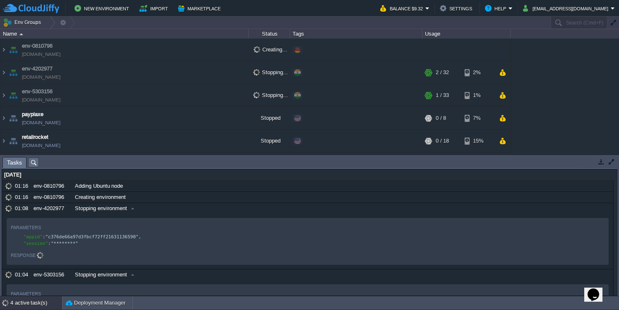
scroll to position [0, 0]
click at [600, 161] on button "button" at bounding box center [601, 161] width 7 height 7
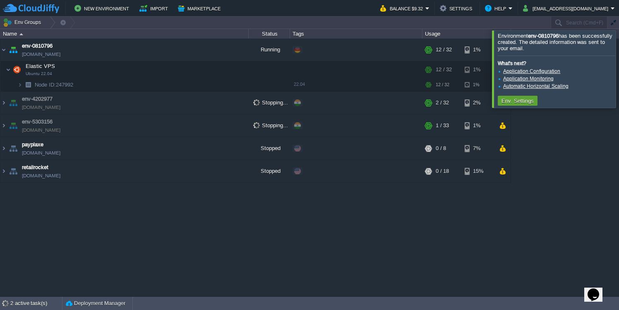
click at [619, 76] on div at bounding box center [629, 68] width 0 height 77
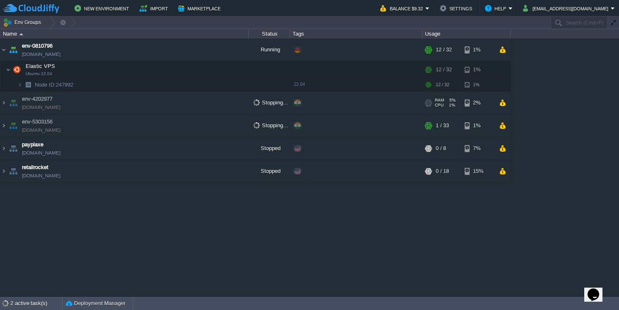
click at [9, 101] on img at bounding box center [13, 102] width 12 height 22
click at [5, 104] on img at bounding box center [3, 102] width 7 height 22
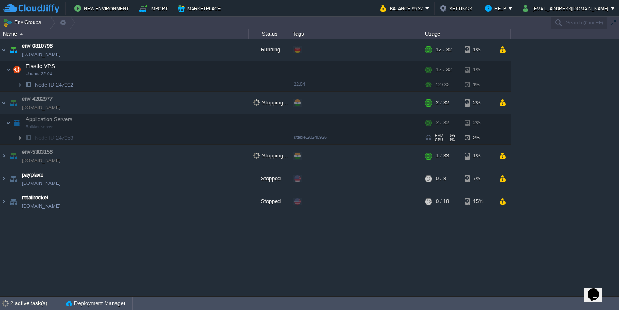
click at [22, 137] on img at bounding box center [19, 137] width 5 height 13
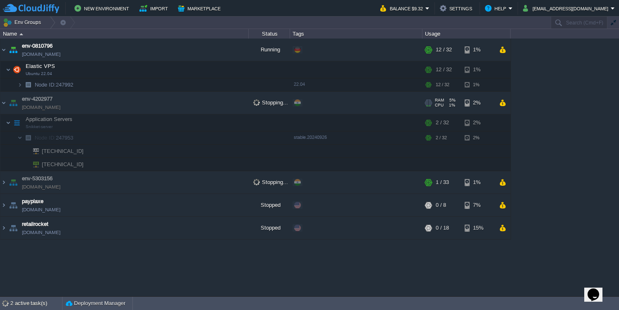
click at [258, 104] on span "Stopping..." at bounding box center [270, 102] width 35 height 6
click at [213, 67] on button "button" at bounding box center [211, 69] width 7 height 7
click at [176, 71] on button "button" at bounding box center [174, 69] width 7 height 7
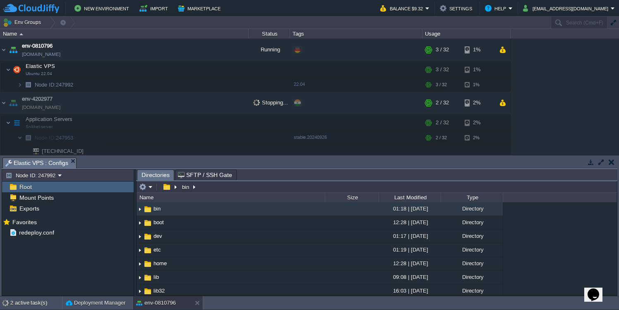
click at [187, 179] on span "SFTP / SSH Gate" at bounding box center [205, 175] width 54 height 10
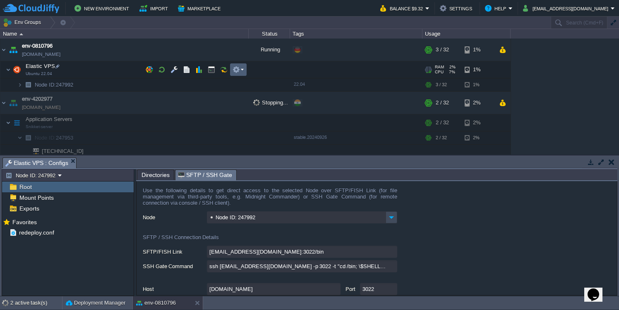
click at [240, 69] on em at bounding box center [238, 69] width 11 height 7
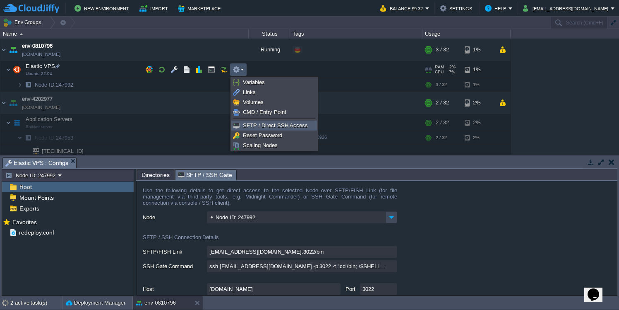
click at [260, 122] on span "SFTP / Direct SSH Access" at bounding box center [275, 125] width 65 height 6
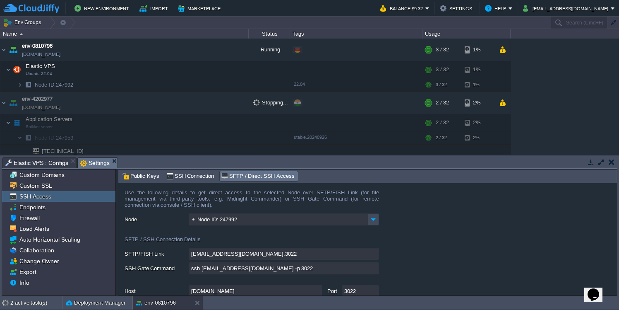
click at [181, 178] on span "SSH Connection" at bounding box center [190, 175] width 48 height 9
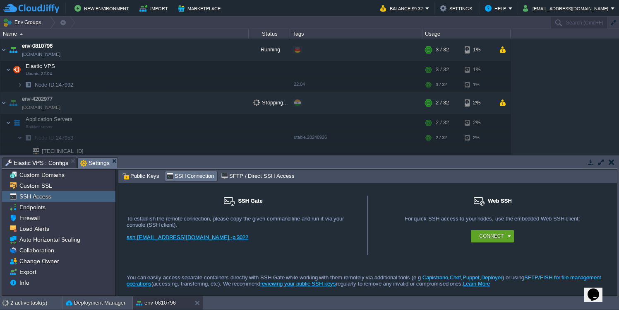
click at [196, 240] on link "ssh 2279@gate.cloudjiffy.co -p 3022" at bounding box center [188, 237] width 122 height 6
click at [610, 159] on button "button" at bounding box center [612, 161] width 6 height 7
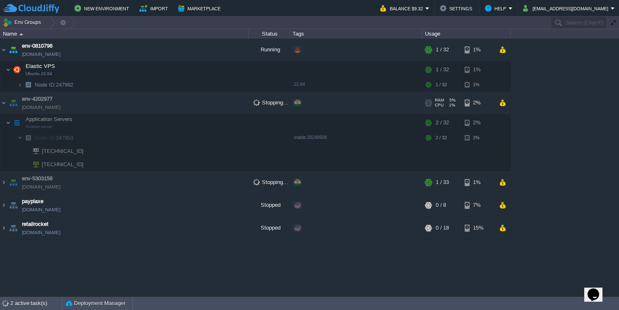
click at [299, 104] on span at bounding box center [297, 102] width 7 height 7
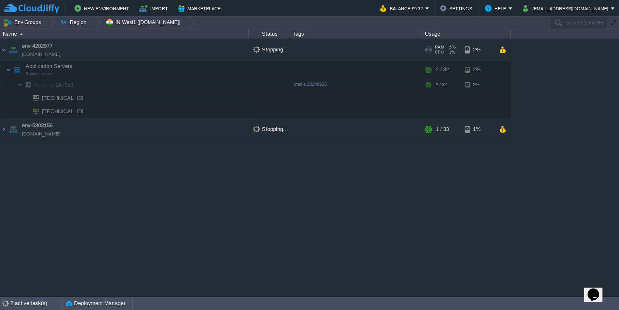
click at [170, 45] on td "env-4202977 [DOMAIN_NAME]" at bounding box center [124, 49] width 248 height 23
click at [79, 22] on button "Region" at bounding box center [74, 23] width 29 height 12
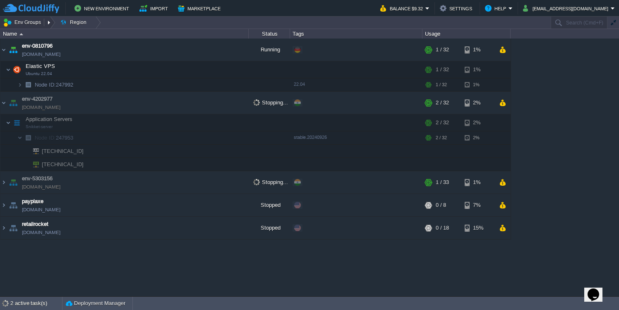
click at [31, 26] on button "Env Groups" at bounding box center [23, 23] width 41 height 12
click at [19, 87] on img at bounding box center [19, 84] width 5 height 13
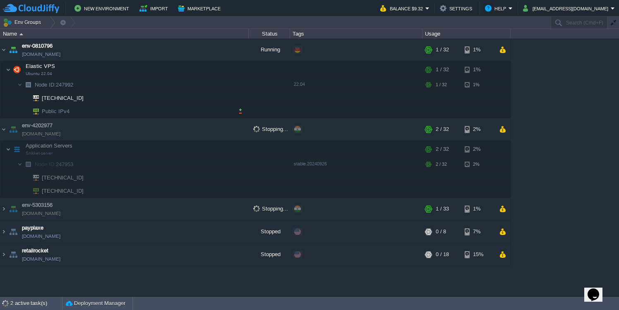
click at [70, 111] on td "Public IPv4" at bounding box center [124, 111] width 248 height 13
click at [240, 112] on button "button" at bounding box center [240, 110] width 7 height 7
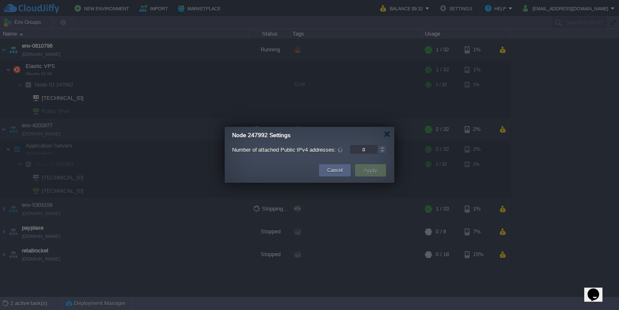
click at [384, 149] on div at bounding box center [382, 149] width 9 height 0
type input "1"
click at [382, 147] on div at bounding box center [382, 147] width 10 height 4
click at [373, 161] on div "Cancel Apply" at bounding box center [310, 171] width 170 height 24
click at [372, 166] on button "Apply" at bounding box center [370, 170] width 19 height 10
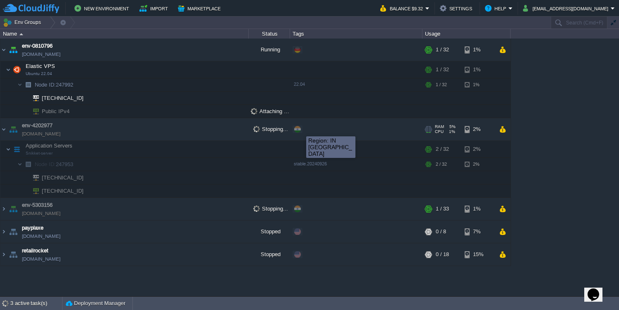
click at [300, 129] on span at bounding box center [297, 129] width 7 height 7
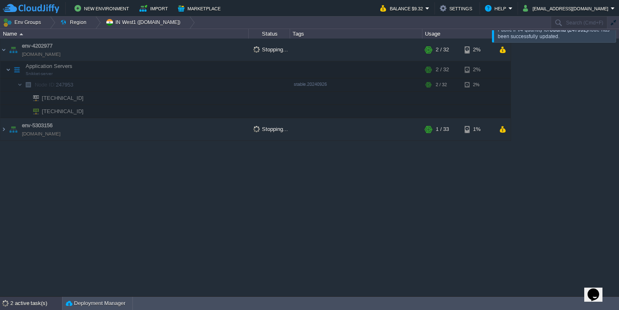
click at [29, 301] on div "2 active task(s)" at bounding box center [36, 302] width 52 height 13
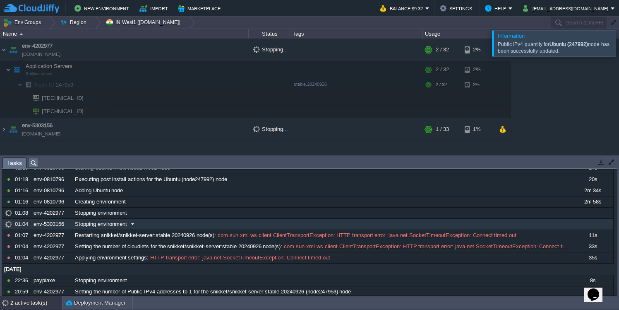
scroll to position [38, 0]
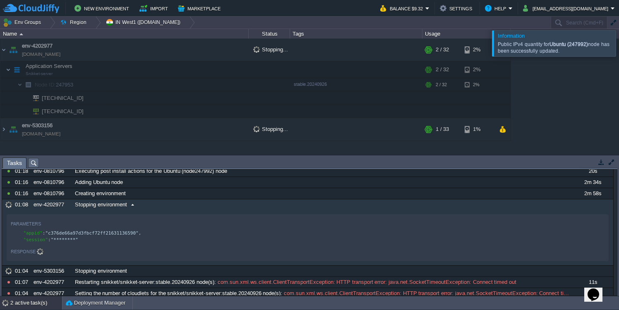
click at [133, 205] on span at bounding box center [132, 204] width 11 height 7
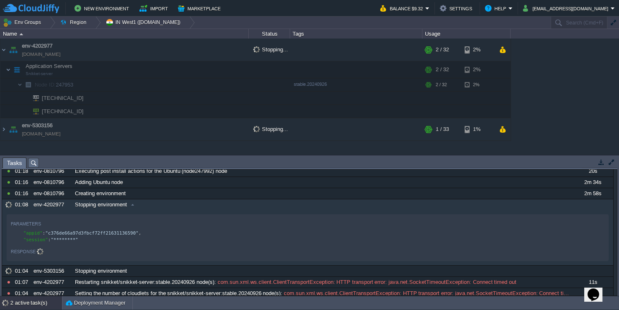
click at [603, 164] on button "button" at bounding box center [601, 161] width 7 height 7
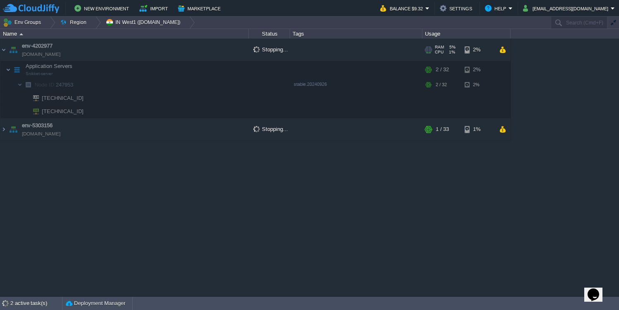
click at [89, 50] on td "env-4202977 env-4202977.in1.cloudjiffy.net" at bounding box center [124, 49] width 248 height 23
click at [79, 22] on button "Region" at bounding box center [74, 23] width 29 height 12
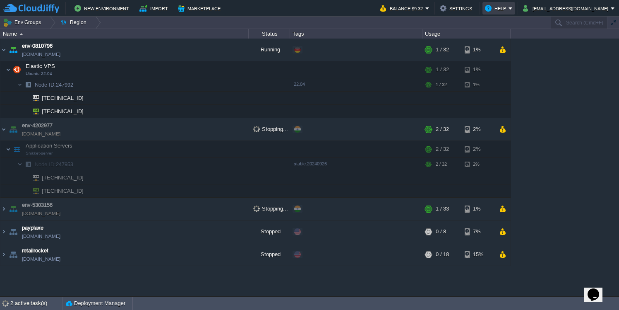
click at [509, 10] on button "Help" at bounding box center [497, 8] width 24 height 10
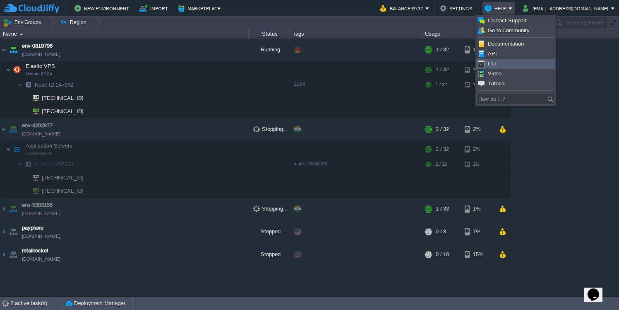
click at [511, 62] on link "CLI" at bounding box center [516, 63] width 78 height 9
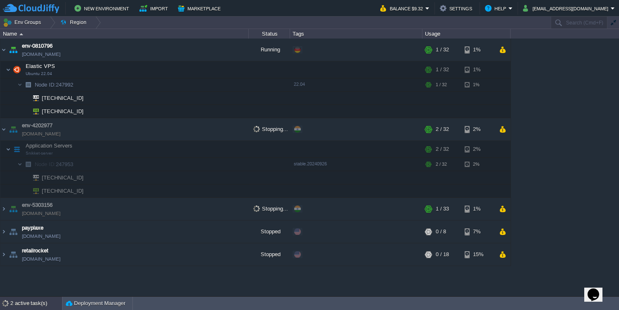
click at [17, 299] on div "2 active task(s)" at bounding box center [36, 302] width 52 height 13
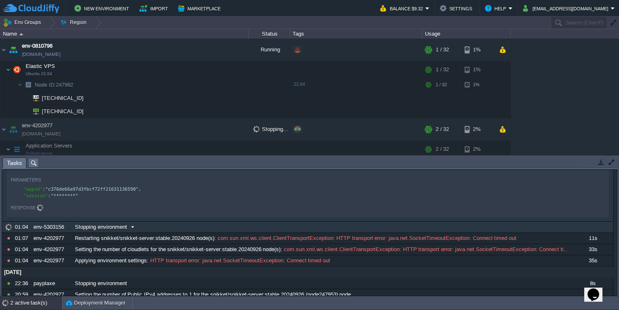
scroll to position [82, 0]
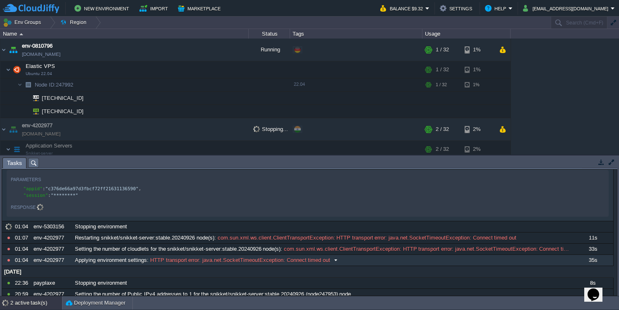
click at [0, 0] on button at bounding box center [0, 0] width 0 height 0
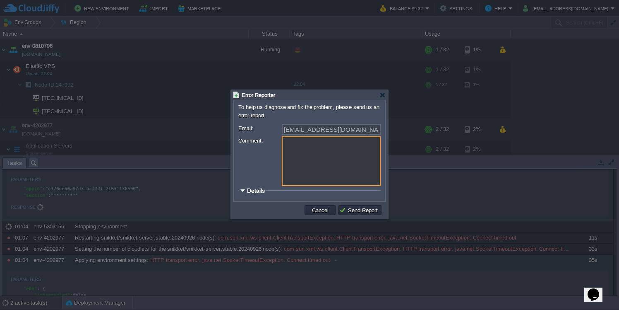
click at [333, 178] on textarea "Comment:" at bounding box center [331, 161] width 99 height 50
type textarea "Describe what caused this error"
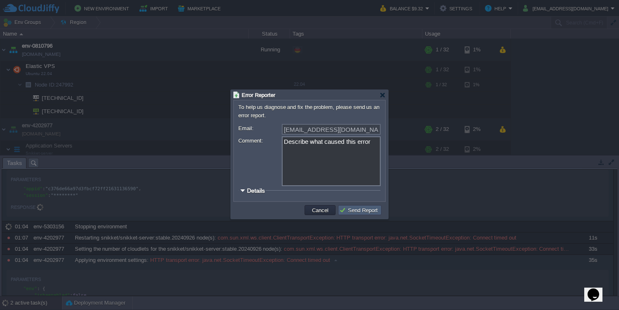
click at [369, 209] on button "Send Report" at bounding box center [359, 209] width 41 height 7
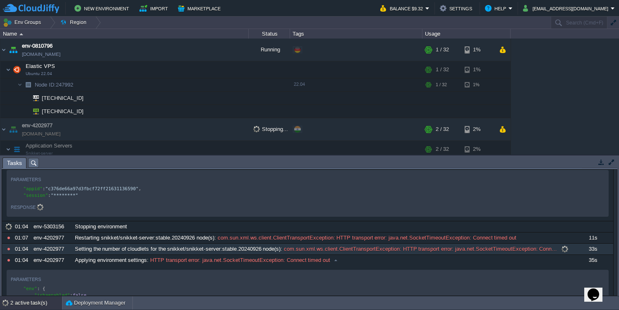
click at [0, 0] on button at bounding box center [0, 0] width 0 height 0
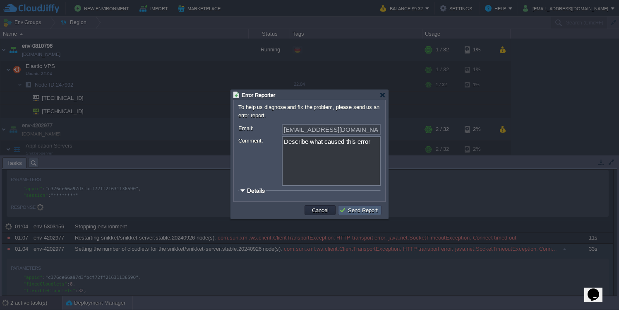
click at [360, 214] on button "Send Report" at bounding box center [359, 209] width 41 height 7
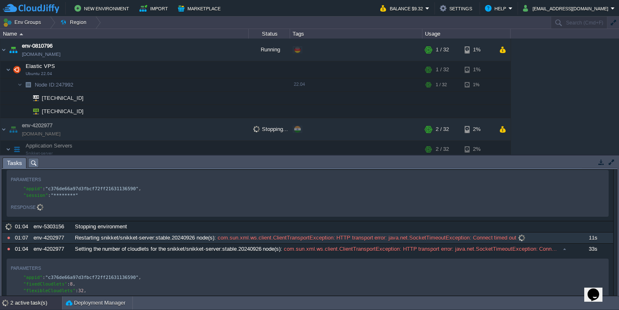
click at [0, 0] on button at bounding box center [0, 0] width 0 height 0
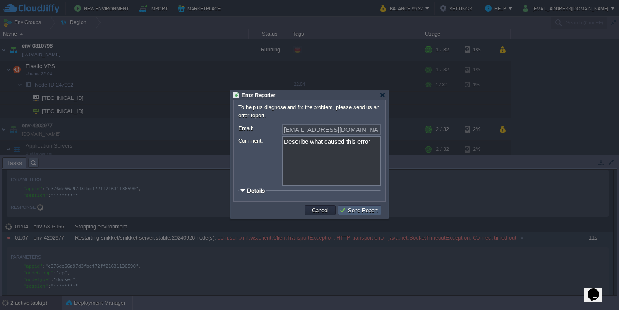
click at [368, 208] on button "Send Report" at bounding box center [359, 209] width 41 height 7
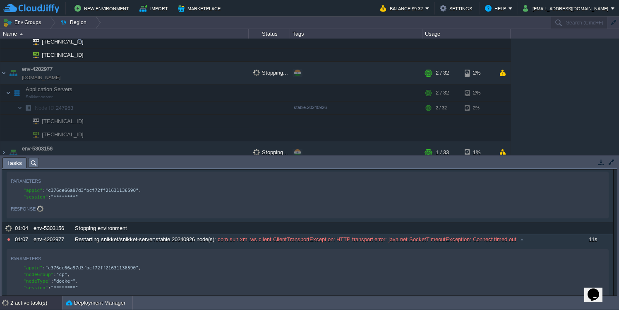
scroll to position [75, 0]
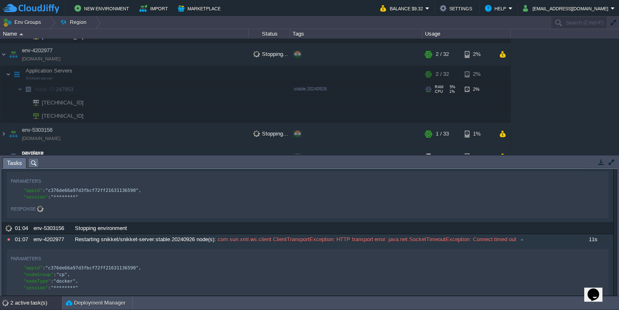
click at [61, 89] on span "Node ID: 247953" at bounding box center [54, 89] width 41 height 7
click at [69, 89] on span "Node ID: 247953" at bounding box center [54, 89] width 41 height 7
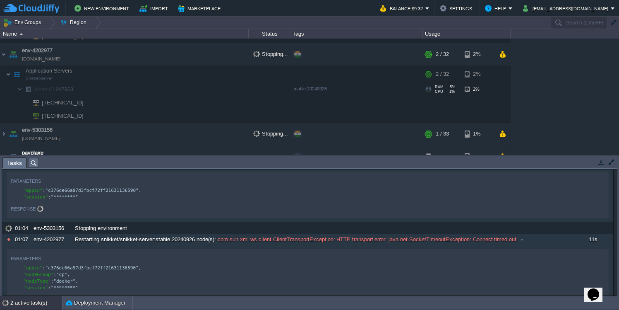
drag, startPoint x: 81, startPoint y: 90, endPoint x: 58, endPoint y: 90, distance: 23.6
click at [58, 90] on td "Node ID: 247953" at bounding box center [124, 89] width 248 height 13
copy span "247953"
click at [509, 10] on button "Help" at bounding box center [497, 8] width 24 height 10
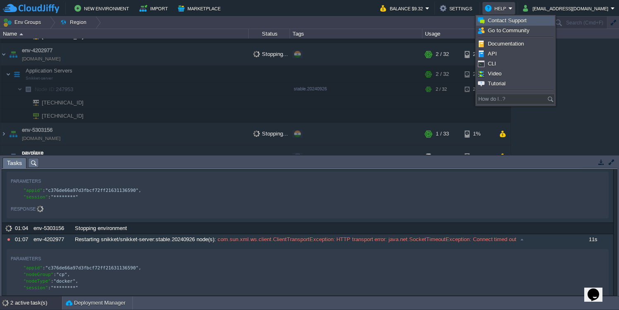
click at [514, 23] on span "Contact Support" at bounding box center [507, 20] width 39 height 6
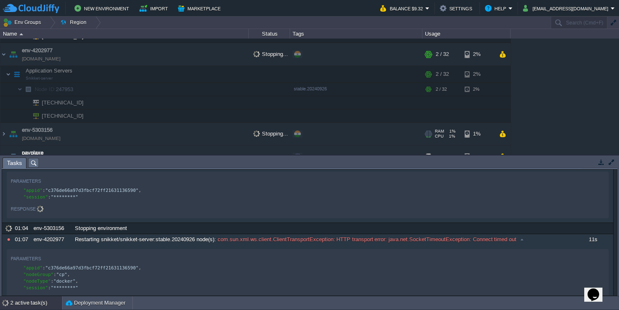
scroll to position [80, 0]
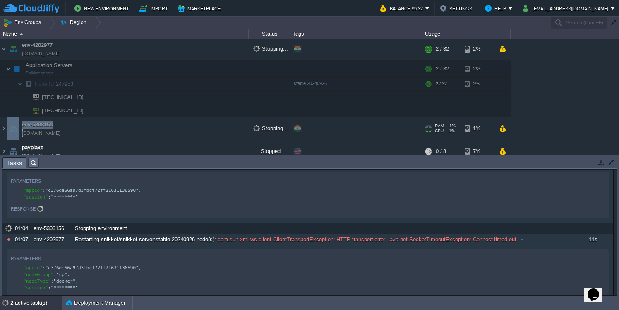
drag, startPoint x: 89, startPoint y: 133, endPoint x: 24, endPoint y: 133, distance: 64.6
click at [24, 133] on td "env-5303156 env-5303156.in1.cloudjiffy.net" at bounding box center [124, 128] width 248 height 23
click at [79, 122] on td "env-5303156 env-5303156.in1.cloudjiffy.net" at bounding box center [124, 128] width 248 height 23
copy td "env-4202977"
drag, startPoint x: 79, startPoint y: 43, endPoint x: 58, endPoint y: 44, distance: 21.5
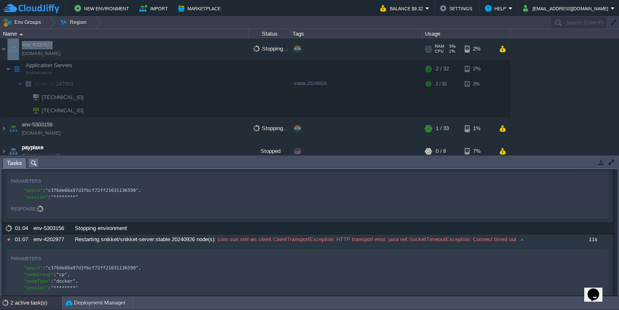
click at [58, 44] on td "env-4202977 env-4202977.in1.cloudjiffy.net" at bounding box center [124, 49] width 248 height 23
click at [98, 79] on td "Node ID: 247953" at bounding box center [124, 83] width 248 height 13
drag, startPoint x: 90, startPoint y: 81, endPoint x: 58, endPoint y: 82, distance: 32.3
click at [58, 82] on td "Node ID: 247953" at bounding box center [124, 83] width 248 height 13
copy span "247953"
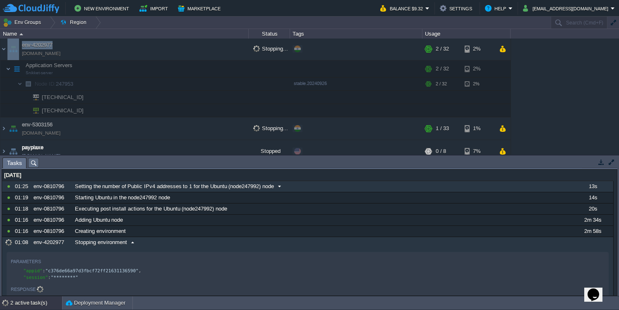
scroll to position [0, 0]
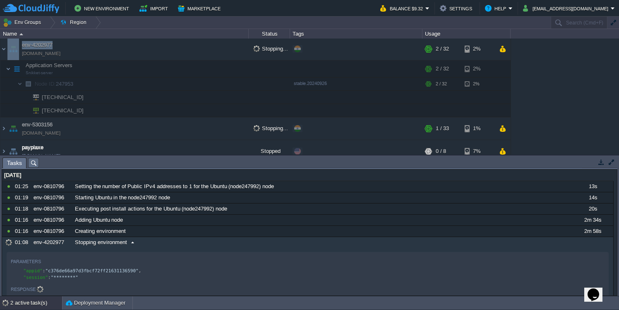
click at [598, 159] on button "button" at bounding box center [601, 161] width 7 height 7
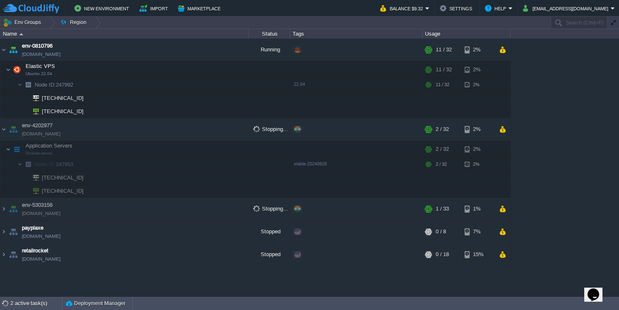
click at [530, 120] on div "env-0810796 env-0810796.de-fra1.cloudjiffy.net Running + Add to Env Group RAM 6…" at bounding box center [309, 166] width 619 height 257
click at [596, 10] on button "[EMAIL_ADDRESS][DOMAIN_NAME]" at bounding box center [567, 8] width 88 height 10
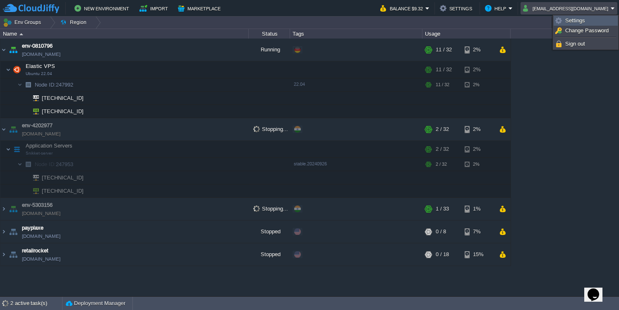
click at [576, 22] on span "Settings" at bounding box center [575, 20] width 20 height 6
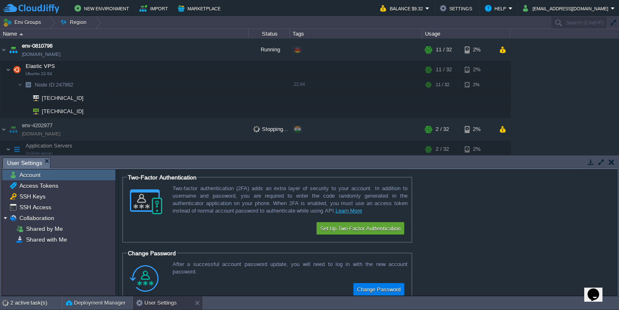
click at [594, 163] on button "button" at bounding box center [590, 161] width 7 height 7
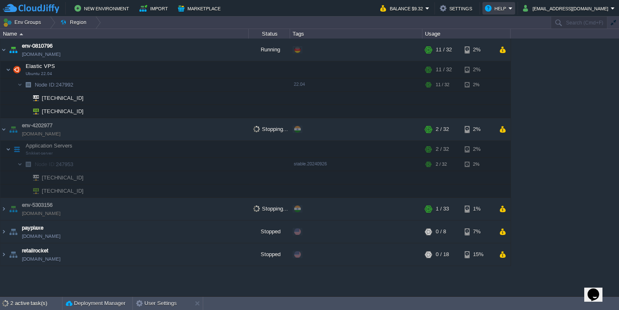
click at [509, 11] on button "Help" at bounding box center [497, 8] width 24 height 10
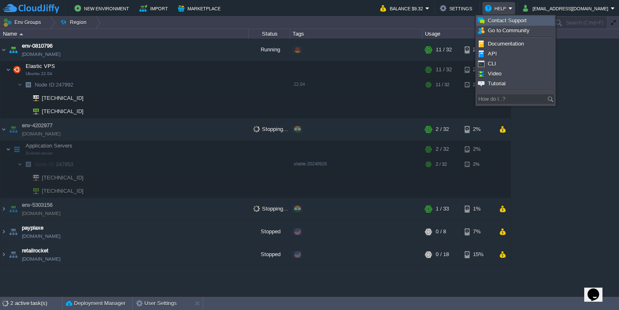
click at [512, 23] on span "Contact Support" at bounding box center [507, 20] width 39 height 6
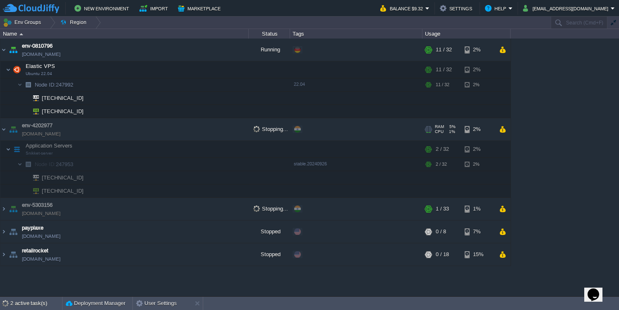
copy td "env-4202977 env-4202977.in1.cloudjiffy.net"
drag, startPoint x: 72, startPoint y: 135, endPoint x: 86, endPoint y: 133, distance: 13.8
click at [86, 133] on td "env-4202977 env-4202977.in1.cloudjiffy.net" at bounding box center [124, 129] width 248 height 23
click at [544, 99] on div "env-0810796 env-0810796.de-fra1.cloudjiffy.net Running + Add to Env Group RAM 5…" at bounding box center [309, 166] width 619 height 257
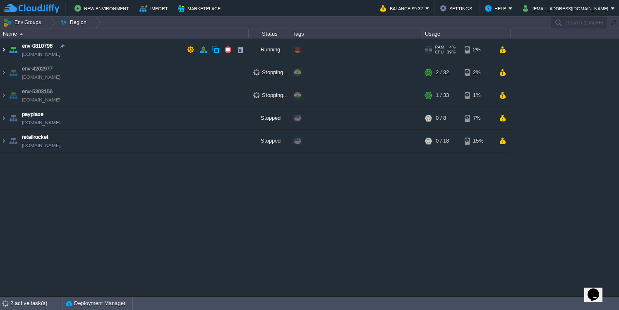
click at [3, 53] on img at bounding box center [3, 49] width 7 height 22
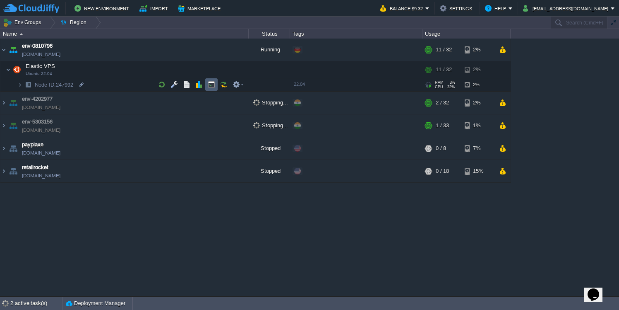
click at [213, 84] on button "button" at bounding box center [211, 84] width 7 height 7
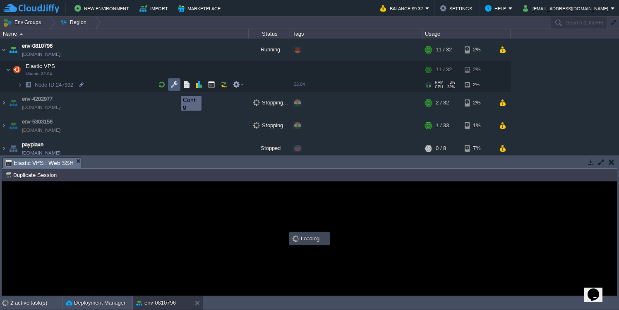
click at [175, 88] on button "button" at bounding box center [174, 84] width 7 height 7
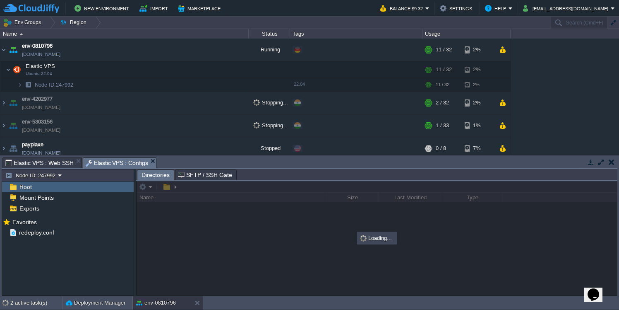
type input "#000000"
click at [54, 163] on span "Elastic VPS : Web SSH" at bounding box center [39, 163] width 68 height 10
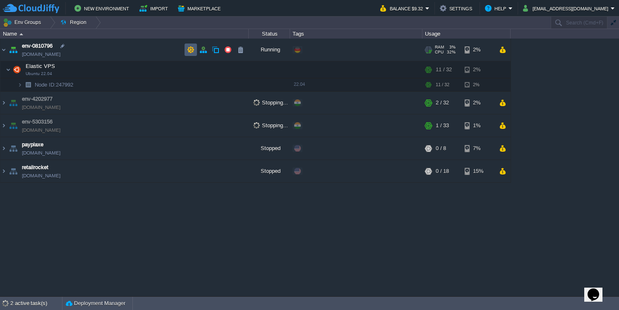
click at [191, 48] on button "button" at bounding box center [190, 49] width 7 height 7
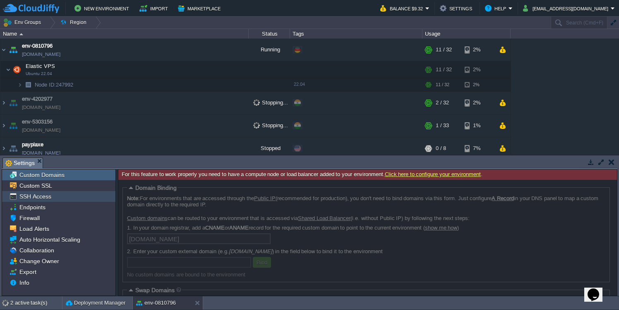
click at [52, 195] on div "SSH Access" at bounding box center [58, 196] width 113 height 11
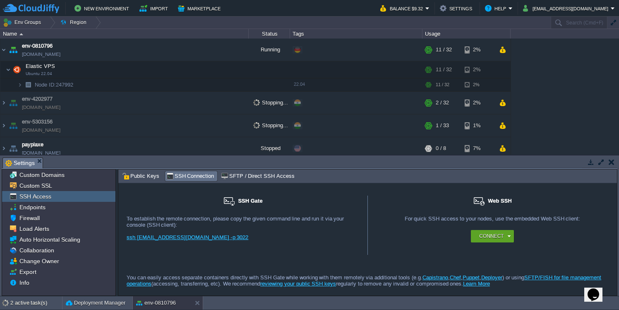
click at [197, 240] on link "ssh [EMAIL_ADDRESS][DOMAIN_NAME] -p 3022" at bounding box center [188, 237] width 122 height 6
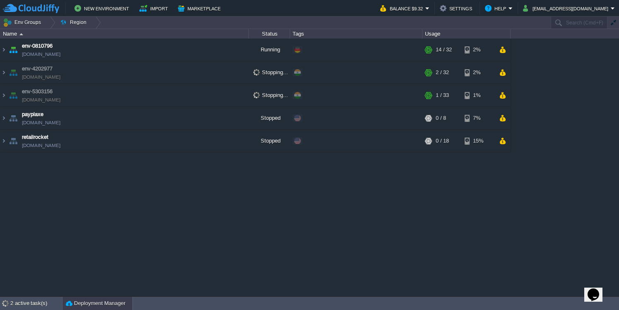
click at [101, 305] on button "Deployment Manager" at bounding box center [96, 303] width 60 height 8
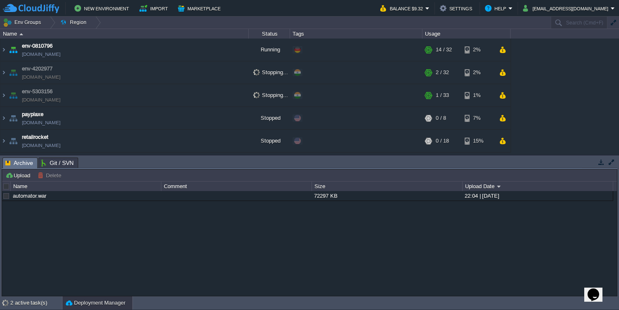
click at [101, 305] on button "Deployment Manager" at bounding box center [96, 302] width 60 height 8
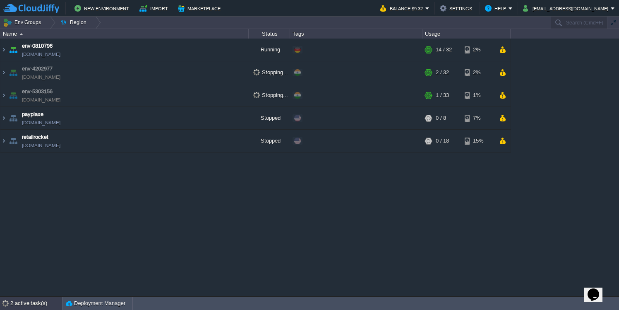
click at [49, 306] on div "2 active task(s)" at bounding box center [36, 302] width 52 height 13
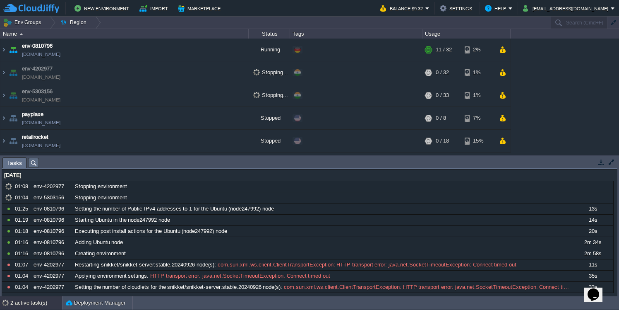
click at [600, 163] on button "button" at bounding box center [601, 161] width 7 height 7
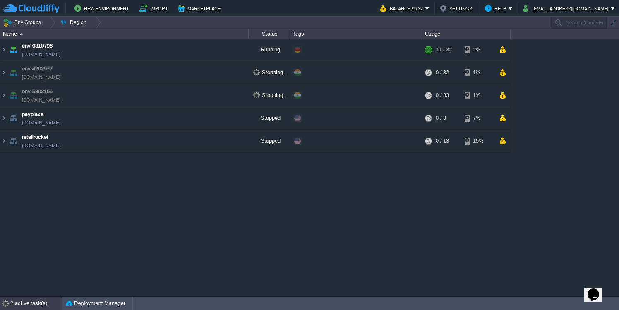
click at [27, 300] on div "2 active task(s)" at bounding box center [36, 302] width 52 height 13
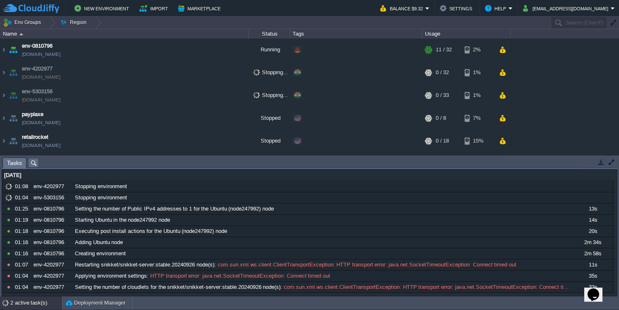
click at [601, 164] on button "button" at bounding box center [601, 161] width 7 height 7
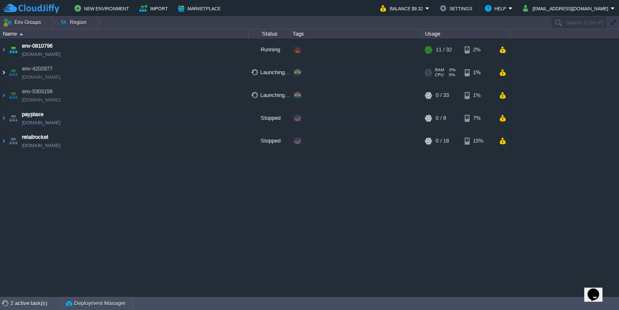
click at [7, 74] on td "env-4202977 [DOMAIN_NAME]" at bounding box center [124, 72] width 248 height 23
click at [5, 74] on img at bounding box center [3, 72] width 7 height 22
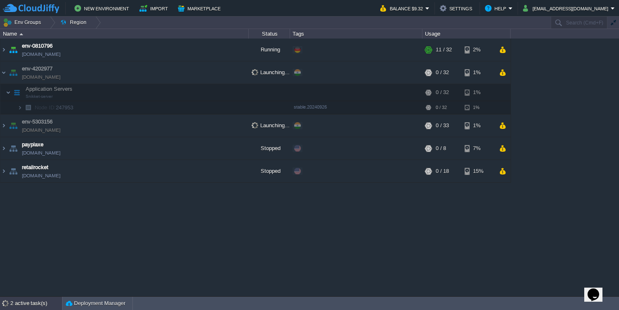
click at [25, 303] on div "2 active task(s)" at bounding box center [36, 302] width 52 height 13
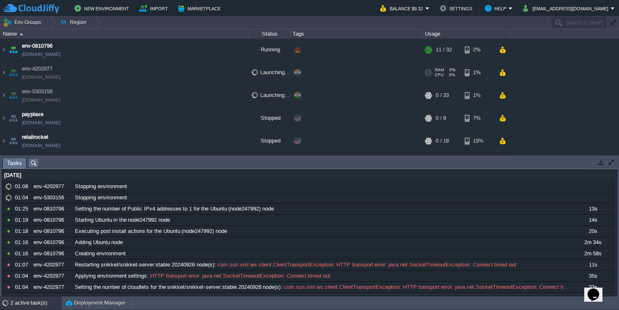
click at [433, 76] on div "RAM 0% CPU 0% 0 / 32" at bounding box center [444, 72] width 40 height 22
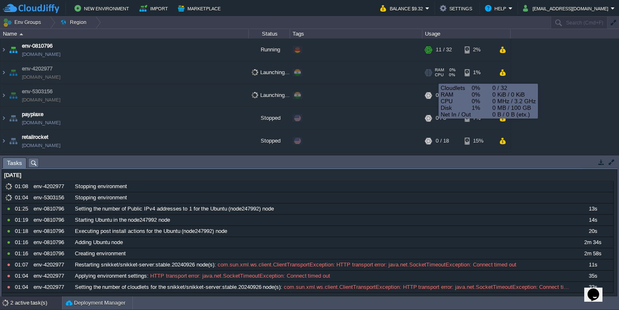
click at [433, 76] on div "RAM 0% CPU 0% 0 / 32" at bounding box center [444, 72] width 40 height 22
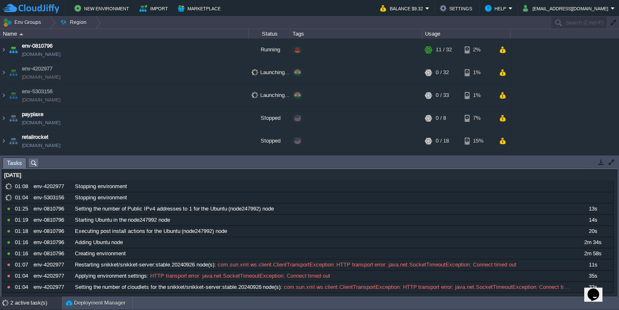
click at [612, 162] on button "button" at bounding box center [611, 161] width 7 height 7
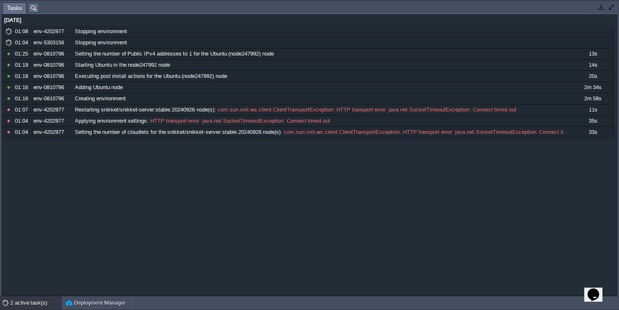
click at [604, 10] on button "button" at bounding box center [601, 6] width 7 height 7
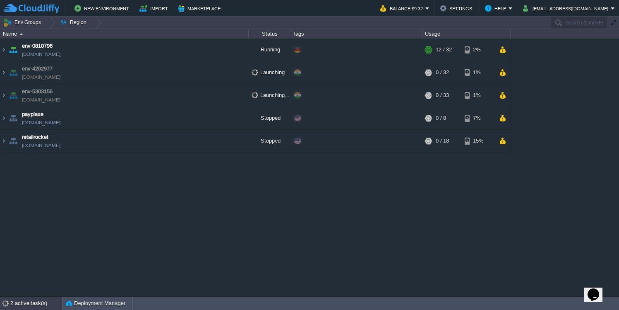
click at [20, 302] on div "2 active task(s)" at bounding box center [36, 302] width 52 height 13
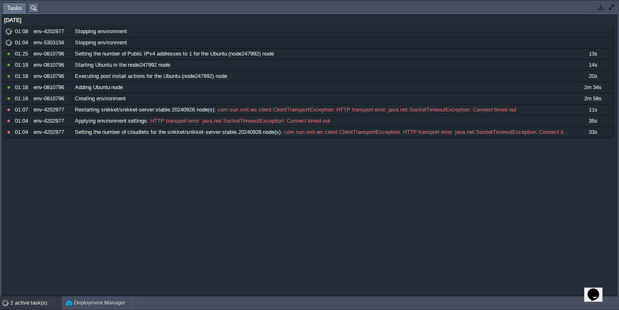
click at [604, 10] on button "button" at bounding box center [601, 6] width 7 height 7
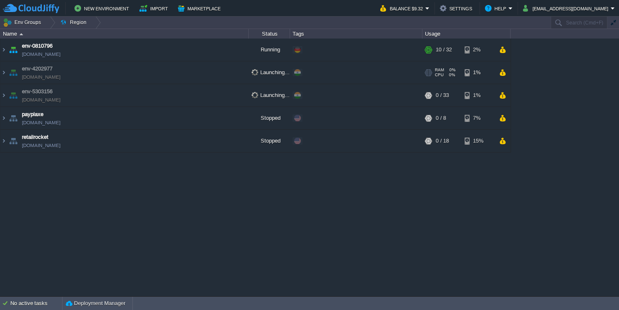
click at [31, 75] on link "[DOMAIN_NAME]" at bounding box center [41, 77] width 38 height 8
click at [4, 72] on img at bounding box center [3, 72] width 7 height 22
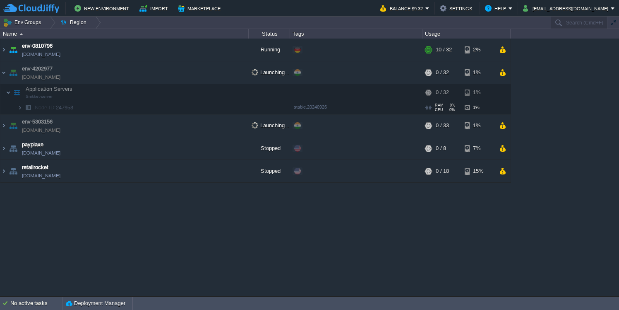
click at [47, 109] on span "Node ID:" at bounding box center [45, 107] width 21 height 6
click at [24, 108] on img at bounding box center [28, 107] width 12 height 13
click at [22, 108] on img at bounding box center [19, 107] width 5 height 13
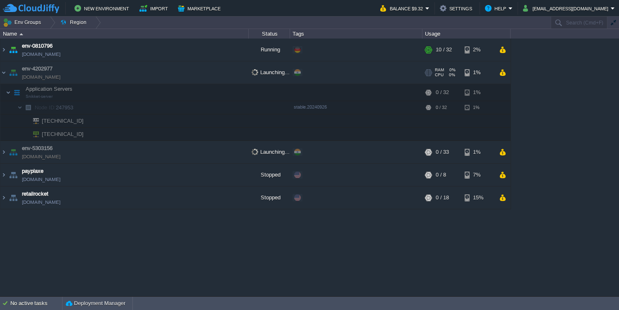
click at [264, 69] on div "Launching..." at bounding box center [269, 72] width 41 height 22
click at [31, 298] on div "No active tasks" at bounding box center [36, 302] width 52 height 13
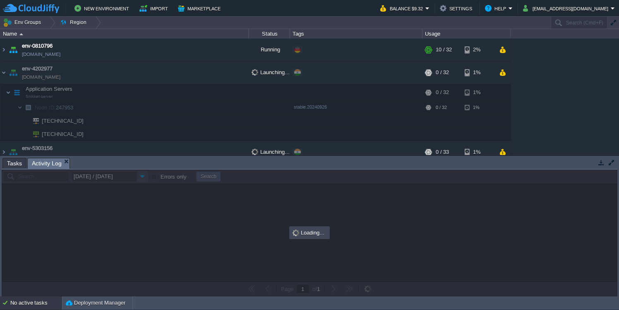
click at [31, 164] on li "Activity Log" at bounding box center [48, 163] width 43 height 10
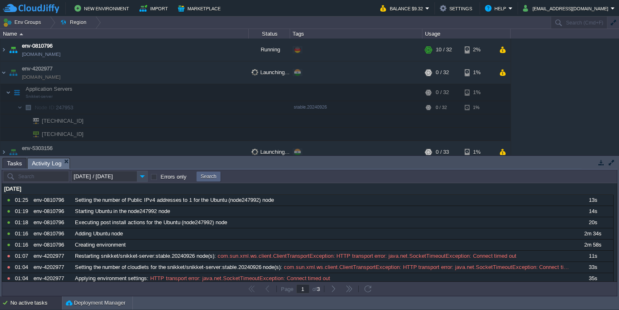
click at [74, 136] on span "[TECHNICAL_ID]" at bounding box center [63, 133] width 44 height 13
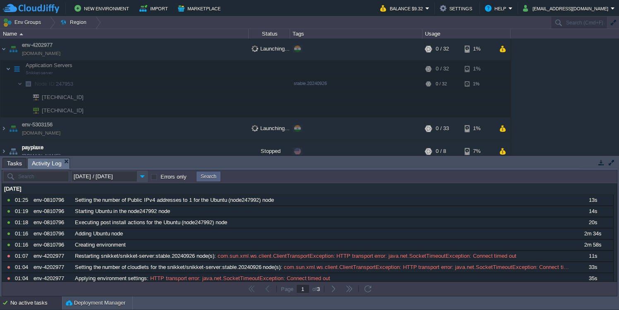
click at [601, 163] on button "button" at bounding box center [601, 162] width 7 height 7
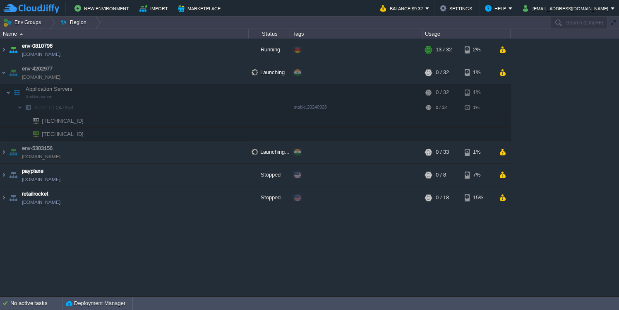
scroll to position [0, 0]
click at [563, 140] on div "env-0810796 [DOMAIN_NAME] Running + Add to Env Group RAM 2% CPU 40% 13 / 32 2% …" at bounding box center [309, 166] width 619 height 257
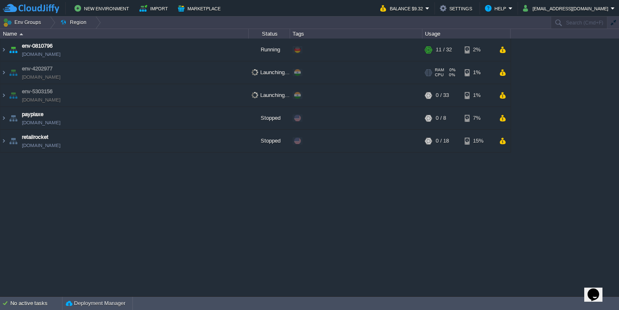
click at [165, 79] on td "env-4202977 env-4202977.in1.cloudjiffy.net" at bounding box center [124, 72] width 248 height 23
click at [268, 76] on div "Launching..." at bounding box center [269, 72] width 41 height 22
click at [2, 77] on img at bounding box center [3, 72] width 7 height 22
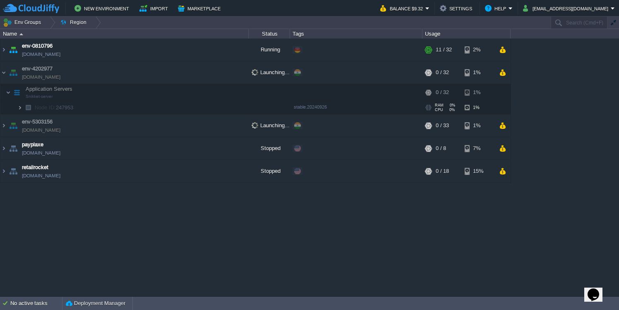
click at [21, 106] on img at bounding box center [19, 107] width 5 height 13
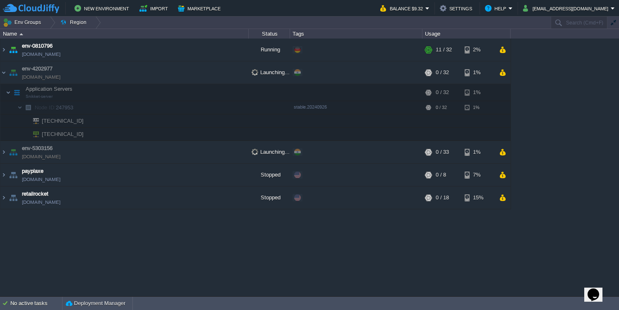
click at [59, 132] on span "103.26.206.127" at bounding box center [63, 133] width 44 height 13
click at [114, 241] on div "env-0810796 env-0810796.de-fra1.cloudjiffy.net Running + Add to Env Group RAM 5…" at bounding box center [309, 166] width 619 height 257
click at [509, 12] on button "Help" at bounding box center [497, 8] width 24 height 10
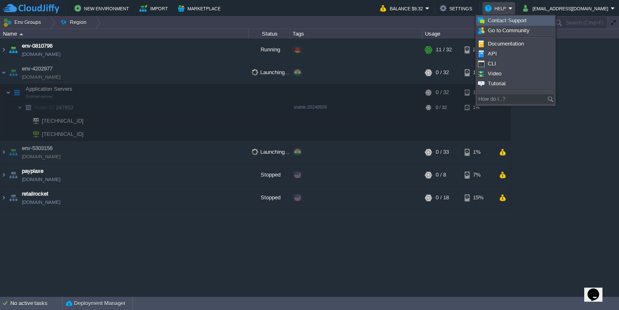
click at [512, 23] on span "Contact Support" at bounding box center [507, 20] width 39 height 6
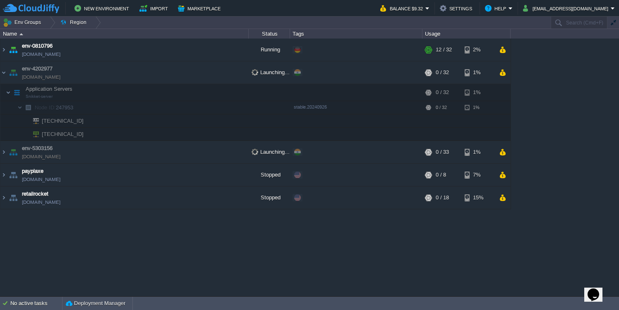
click at [509, 6] on button "Help" at bounding box center [497, 8] width 24 height 10
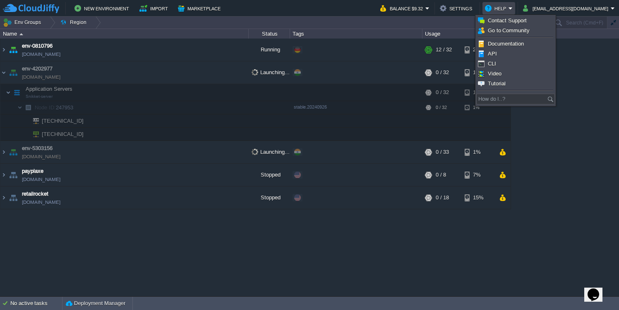
click at [588, 280] on div "Opens Chat This icon Opens the chat window." at bounding box center [598, 280] width 20 height 0
click at [591, 289] on icon "Opens Chat This icon Opens the chat window." at bounding box center [593, 294] width 13 height 13
click at [540, 288] on div "We are live and ready to chat with you now. How can we help you? New Conversati…" at bounding box center [538, 309] width 138 height 43
type input "Andrei"
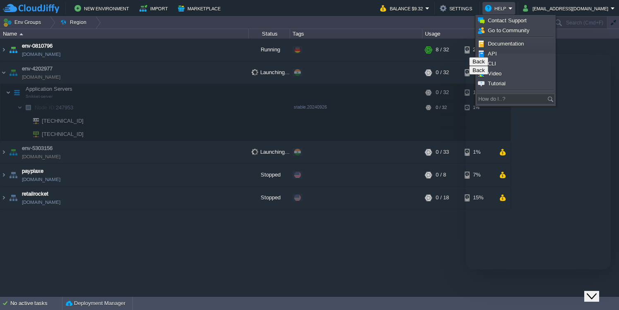
type input "[EMAIL_ADDRESS][DOMAIN_NAME]"
type input "17438004077"
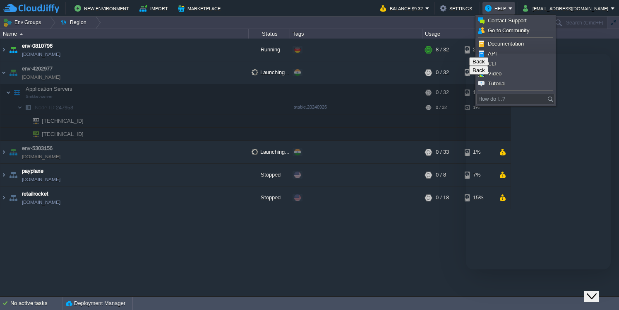
type textarea "Hello! My"
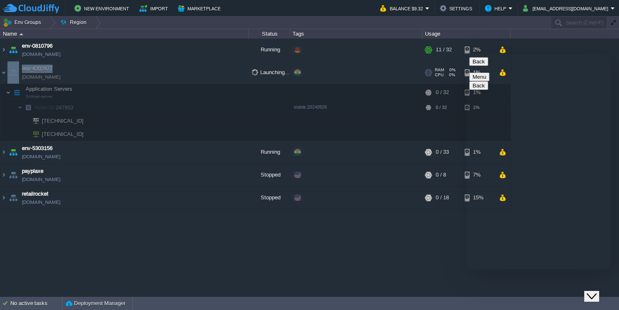
click at [57, 69] on td "env-4202977 env-4202977.in1.cloudjiffy.net" at bounding box center [124, 72] width 248 height 23
copy td "env-4202977"
click at [592, 291] on icon "Close Chat This icon closes the chat window." at bounding box center [592, 296] width 10 height 10
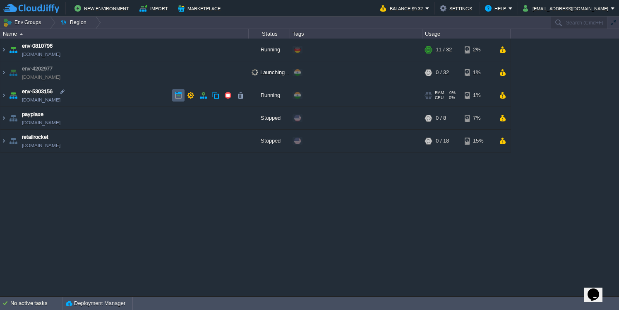
click at [178, 93] on button "button" at bounding box center [178, 94] width 7 height 7
click at [2, 94] on img at bounding box center [3, 95] width 7 height 22
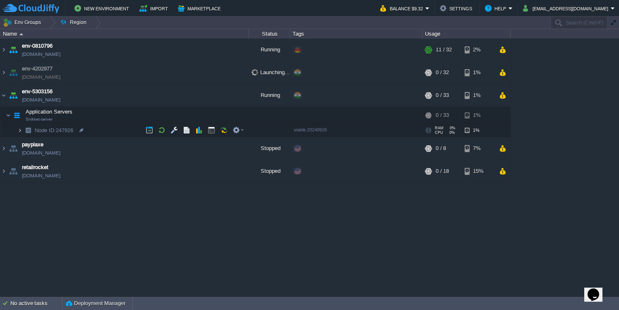
click at [20, 128] on img at bounding box center [19, 130] width 5 height 13
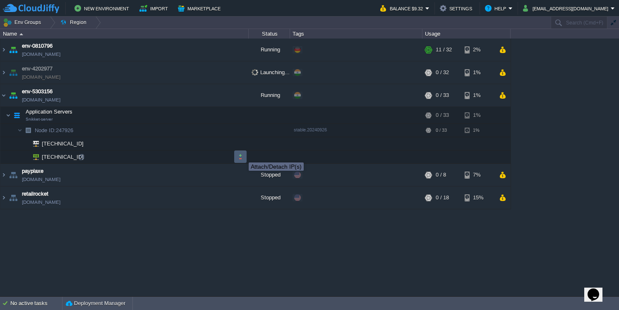
click at [241, 156] on button "button" at bounding box center [240, 156] width 7 height 7
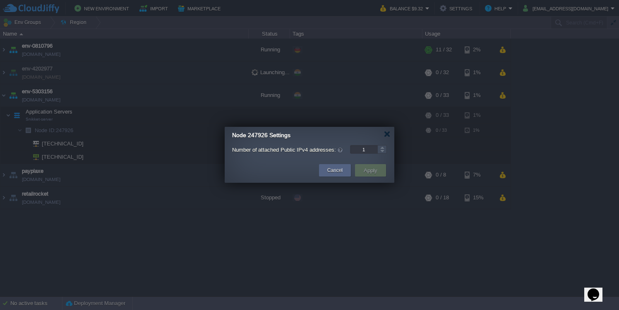
click at [383, 154] on form "Number of attached Public IPv4 addresses: 1" at bounding box center [309, 150] width 155 height 11
type input "0"
click at [383, 151] on div at bounding box center [382, 151] width 10 height 4
click at [374, 168] on button "Apply" at bounding box center [370, 170] width 19 height 10
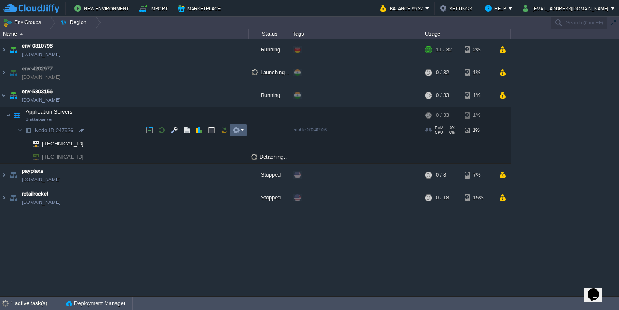
click at [238, 130] on button "button" at bounding box center [236, 129] width 7 height 7
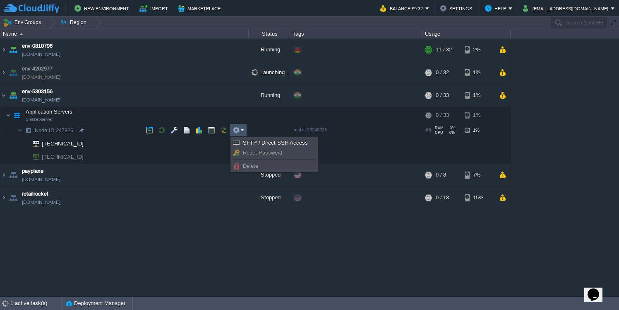
click at [236, 231] on div "env-0810796 [DOMAIN_NAME] Running + Add to Env Group RAM 5% CPU 32% 11 / 32 2% …" at bounding box center [309, 166] width 619 height 257
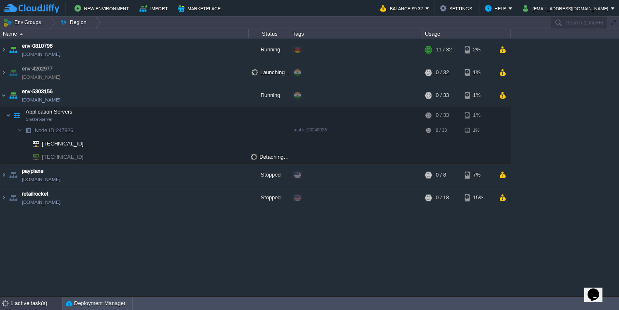
click at [27, 299] on div "1 active task(s)" at bounding box center [36, 302] width 52 height 13
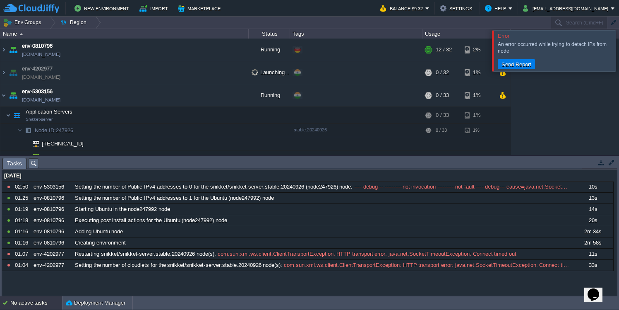
click at [601, 163] on button "button" at bounding box center [601, 162] width 7 height 7
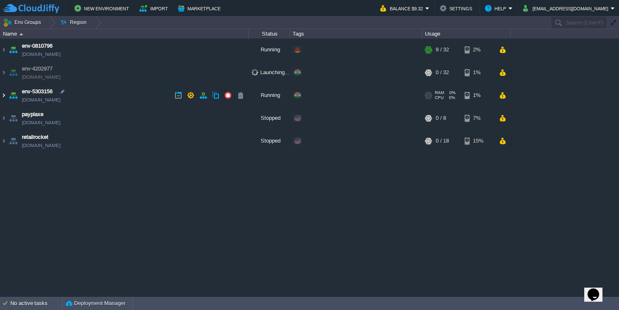
click at [4, 99] on img at bounding box center [3, 95] width 7 height 22
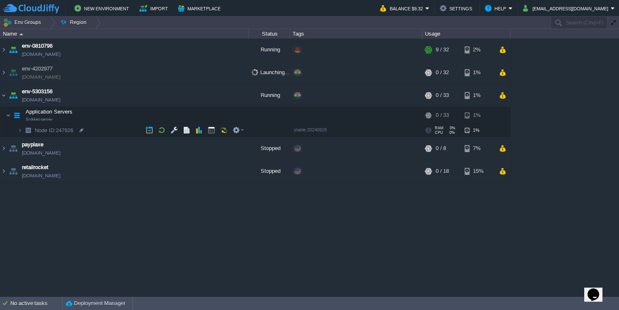
click at [22, 132] on img at bounding box center [19, 130] width 5 height 13
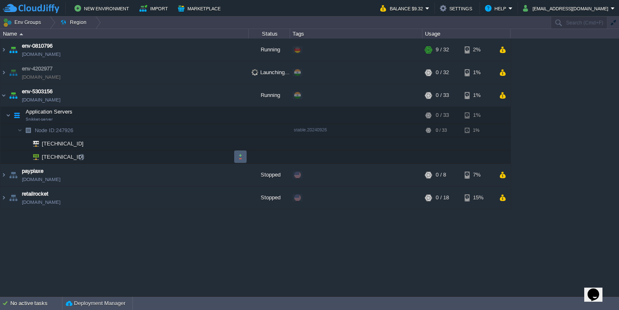
click at [241, 156] on button "button" at bounding box center [240, 156] width 7 height 7
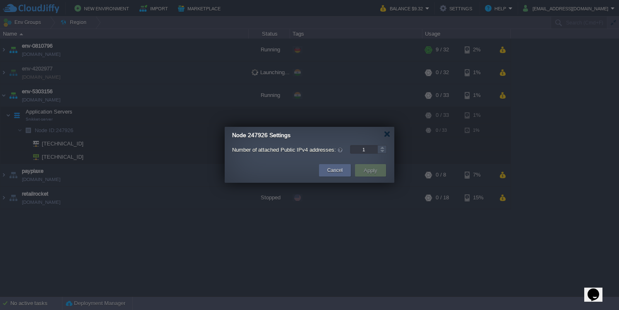
type input "0"
click at [384, 151] on div at bounding box center [382, 151] width 10 height 4
click at [363, 167] on button "Apply" at bounding box center [370, 170] width 19 height 10
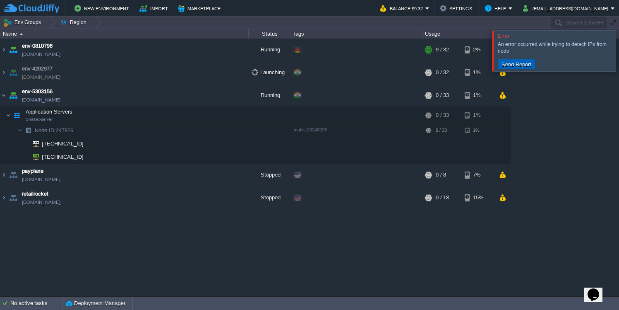
click at [528, 64] on button "Send Report" at bounding box center [516, 63] width 35 height 7
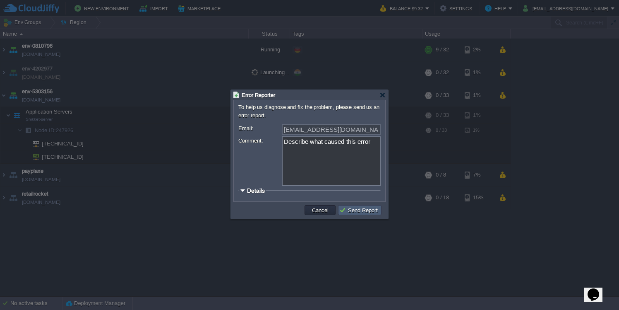
click at [347, 211] on button "Send Report" at bounding box center [359, 209] width 41 height 7
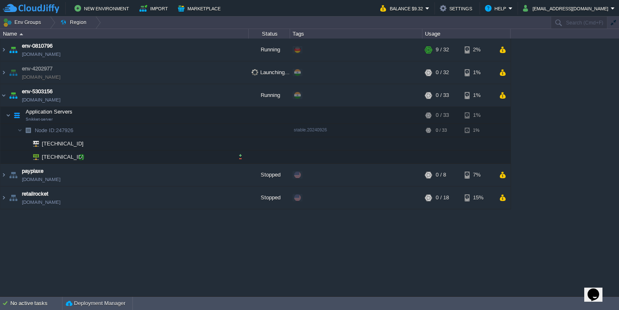
click at [82, 157] on div at bounding box center [81, 156] width 7 height 7
click at [232, 117] on td at bounding box center [238, 115] width 17 height 12
click at [238, 115] on button "button" at bounding box center [236, 114] width 7 height 7
click at [243, 117] on em at bounding box center [238, 114] width 11 height 7
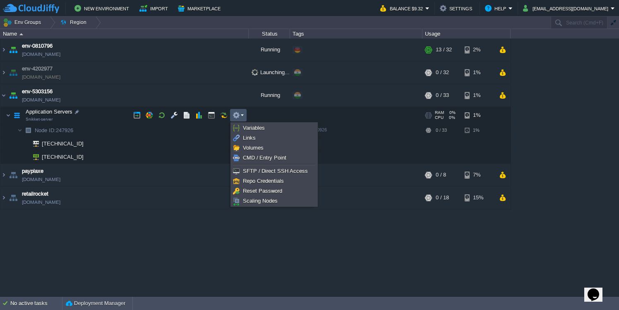
click at [243, 117] on em at bounding box center [238, 114] width 11 height 7
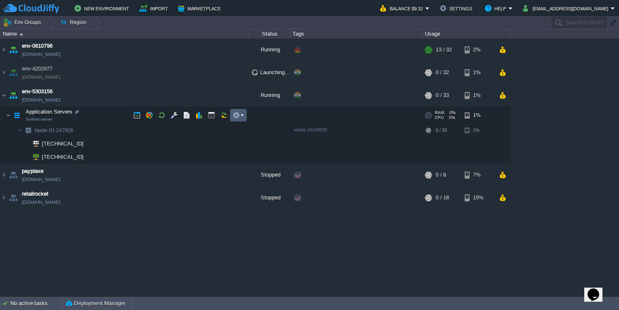
click at [241, 117] on em at bounding box center [238, 114] width 11 height 7
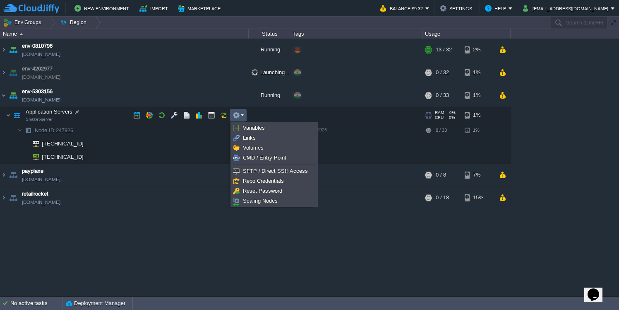
click at [318, 241] on div "env-0810796 env-0810796.de-fra1.cloudjiffy.net Running + Add to Env Group RAM 5…" at bounding box center [309, 166] width 619 height 257
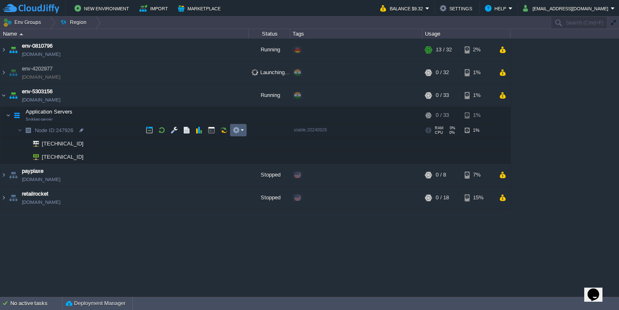
click at [234, 130] on button "button" at bounding box center [236, 129] width 7 height 7
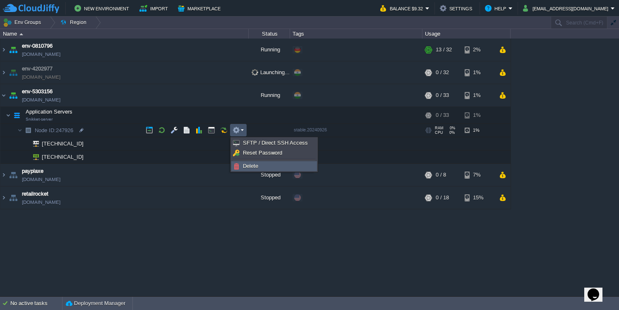
click at [249, 165] on span "Delete" at bounding box center [250, 166] width 15 height 6
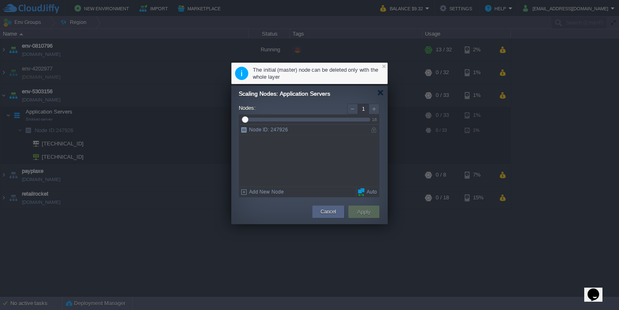
click at [356, 110] on div at bounding box center [352, 108] width 11 height 11
click at [352, 110] on div at bounding box center [352, 108] width 11 height 11
click at [326, 215] on button "Cancel" at bounding box center [328, 211] width 15 height 8
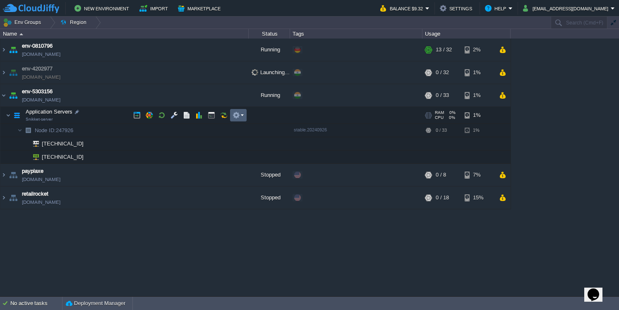
click at [235, 110] on td at bounding box center [238, 115] width 17 height 12
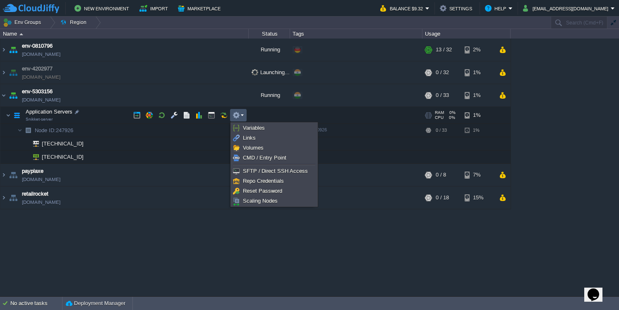
click at [235, 110] on td at bounding box center [238, 115] width 17 height 12
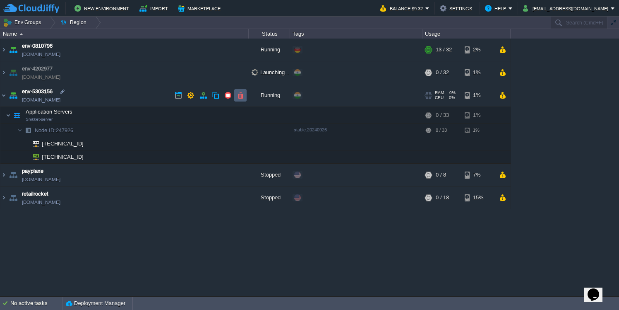
click at [238, 97] on button "button" at bounding box center [240, 94] width 7 height 7
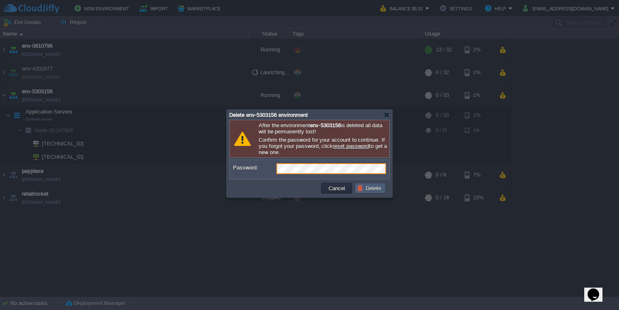
click at [360, 190] on button "Delete" at bounding box center [370, 187] width 26 height 7
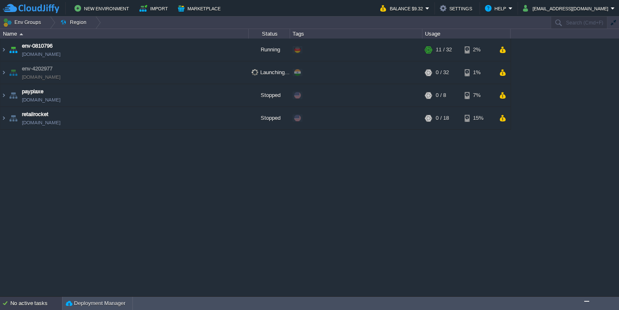
click at [29, 302] on div "No active tasks" at bounding box center [36, 302] width 52 height 13
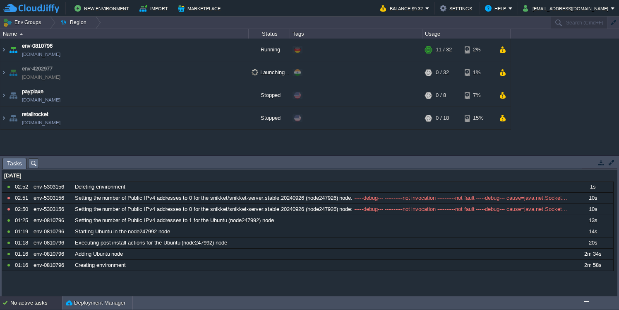
click at [28, 302] on div "No active tasks" at bounding box center [36, 302] width 52 height 13
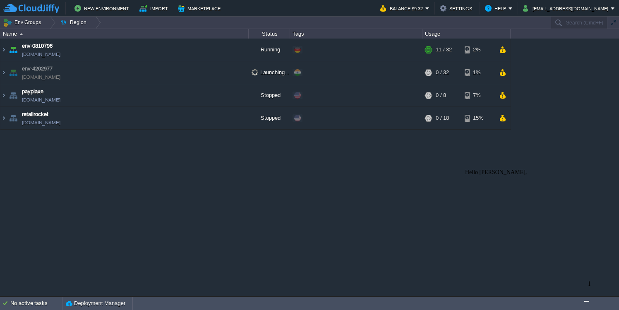
click at [587, 301] on img "Chat widget" at bounding box center [587, 301] width 0 height 0
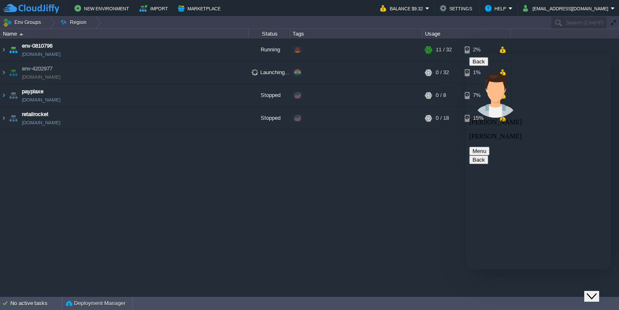
drag, startPoint x: 63, startPoint y: 69, endPoint x: 57, endPoint y: 68, distance: 6.7
click at [57, 68] on td "env-4202977 [DOMAIN_NAME]" at bounding box center [124, 72] width 248 height 23
copy td "env-4202977"
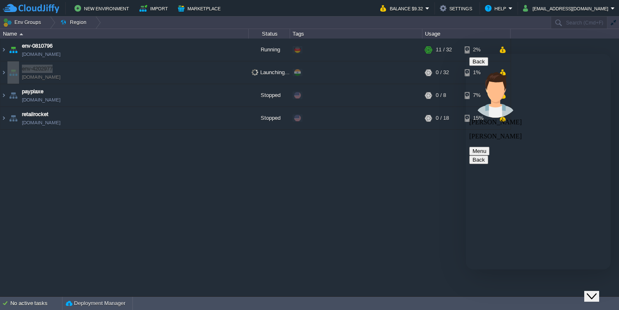
paste textarea "env-4202977"
paste textarea "has been"
type textarea "Hello! I'm trying to restart my "env-4202977" environment. It has been stuck in…"
paste textarea
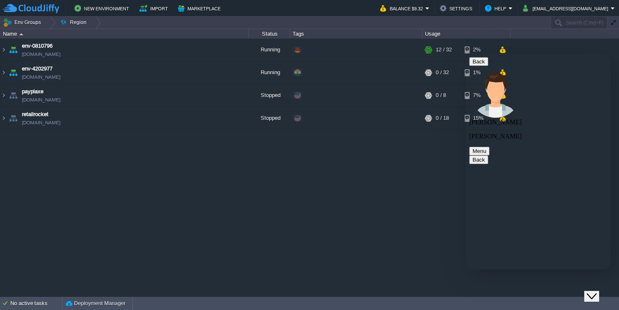
click at [395, 209] on div "env-0810796 [DOMAIN_NAME] Running + Add to Env Group RAM 5% CPU 36% 12 / 32 2% …" at bounding box center [309, 166] width 619 height 257
click at [476, 65] on button "Back" at bounding box center [478, 61] width 19 height 9
click at [584, 286] on div "env-0810796 [DOMAIN_NAME] Running + Add to Env Group RAM 5% CPU 36% 12 / 32 2% …" at bounding box center [309, 166] width 619 height 257
click at [587, 291] on div "Close Chat This icon closes the chat window." at bounding box center [592, 296] width 10 height 10
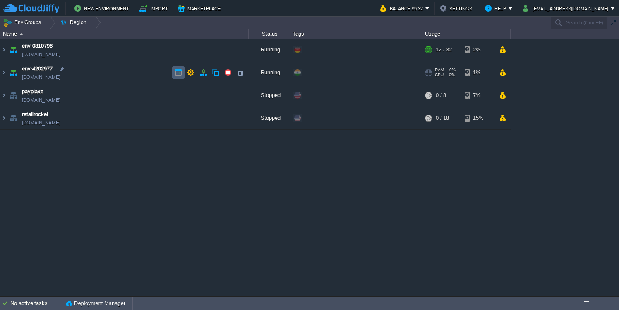
click at [183, 74] on td at bounding box center [178, 72] width 12 height 12
click at [5, 74] on img at bounding box center [3, 72] width 7 height 22
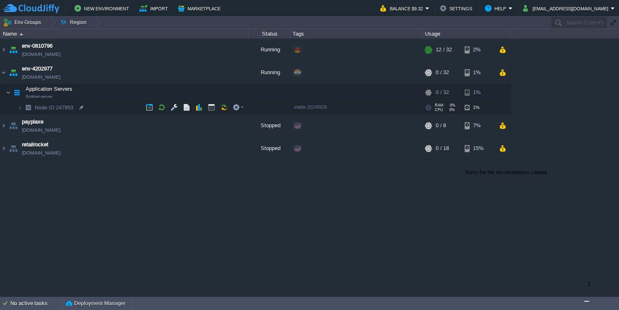
click at [22, 108] on img at bounding box center [19, 107] width 5 height 13
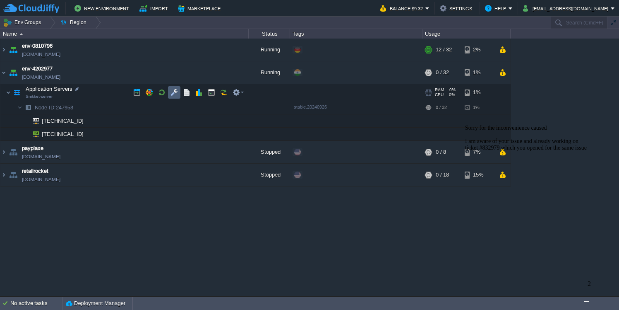
click at [173, 96] on button "button" at bounding box center [174, 92] width 7 height 7
click at [241, 94] on em at bounding box center [238, 92] width 11 height 7
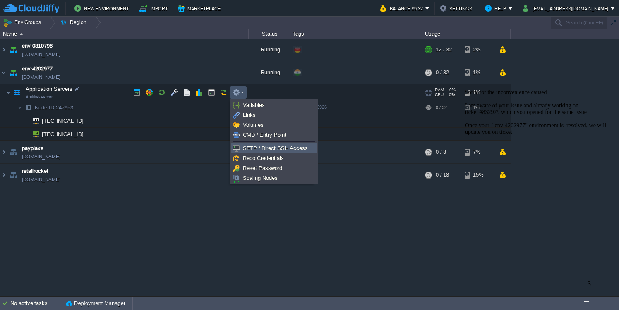
click at [253, 147] on span "SFTP / Direct SSH Access" at bounding box center [275, 148] width 65 height 6
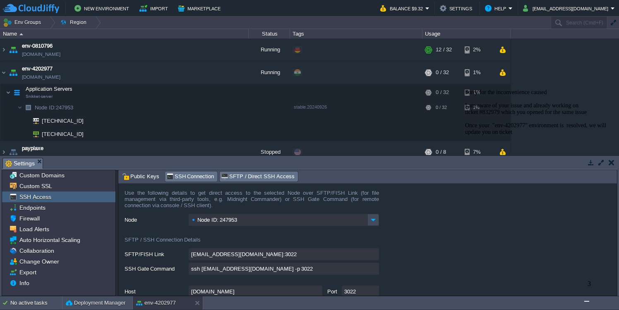
click at [191, 178] on span "SSH Connection" at bounding box center [190, 176] width 48 height 9
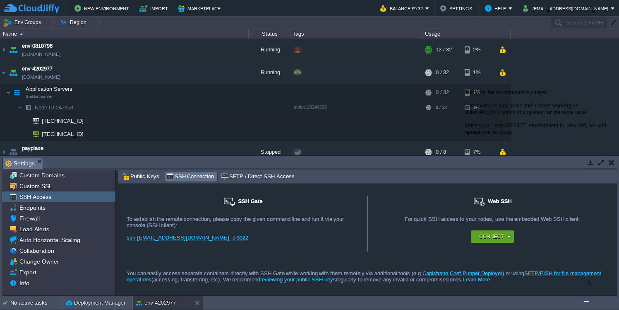
click at [184, 238] on link "ssh [EMAIL_ADDRESS][DOMAIN_NAME] -p 3022" at bounding box center [188, 237] width 122 height 6
click at [587, 301] on img "Chat widget" at bounding box center [587, 301] width 0 height 0
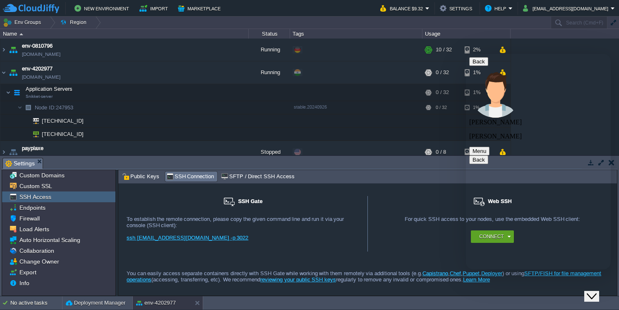
scroll to position [146, 0]
click at [590, 291] on div "Close Chat This icon closes the chat window." at bounding box center [592, 296] width 10 height 10
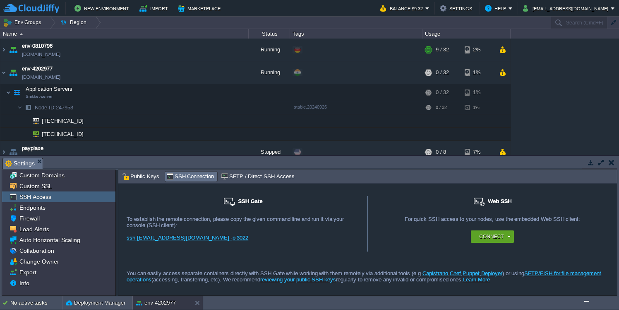
click at [610, 161] on button "button" at bounding box center [612, 162] width 6 height 7
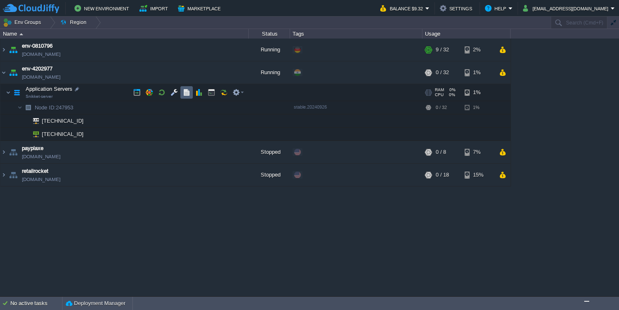
click at [187, 91] on button "button" at bounding box center [186, 92] width 7 height 7
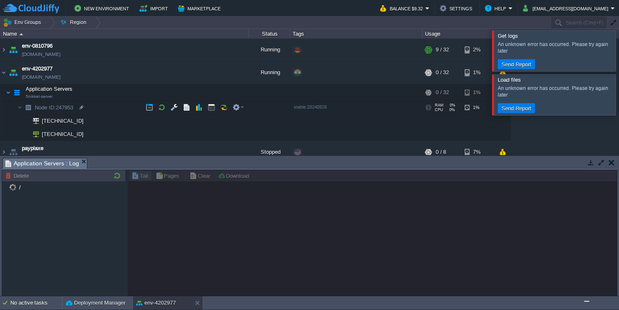
scroll to position [15, 0]
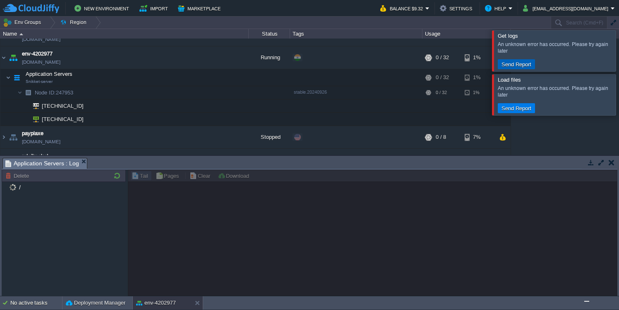
click at [521, 63] on button "Send Report" at bounding box center [516, 63] width 35 height 7
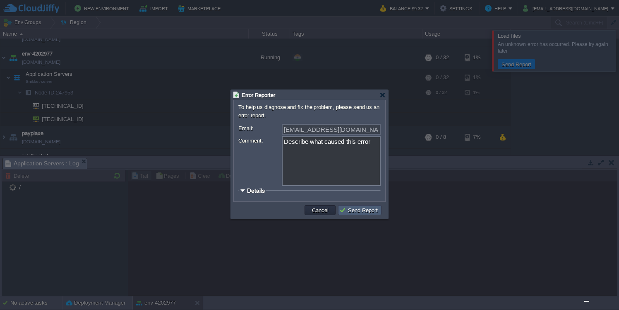
click at [363, 208] on button "Send Report" at bounding box center [359, 209] width 41 height 7
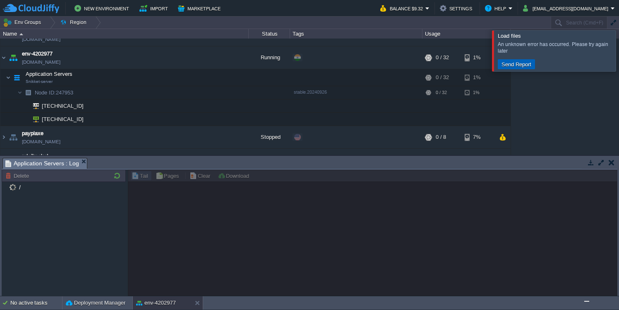
click at [529, 66] on button "Send Report" at bounding box center [516, 63] width 35 height 7
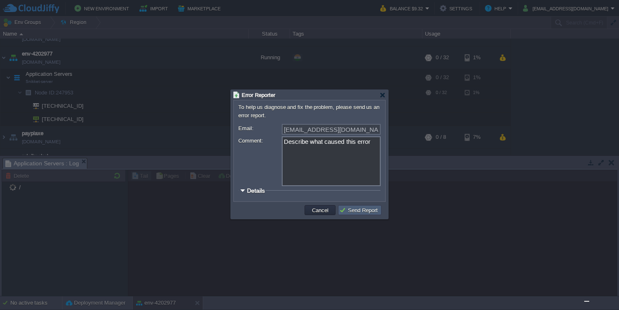
click at [370, 212] on button "Send Report" at bounding box center [359, 209] width 41 height 7
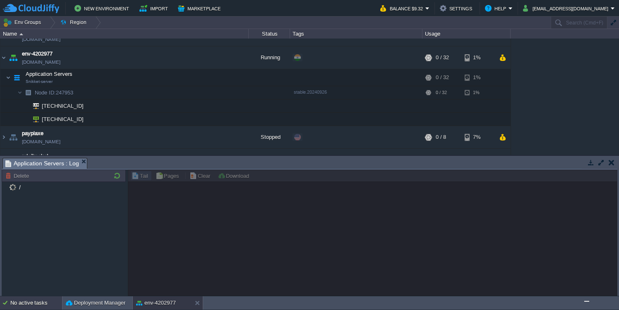
click at [39, 302] on div "No active tasks" at bounding box center [36, 302] width 52 height 13
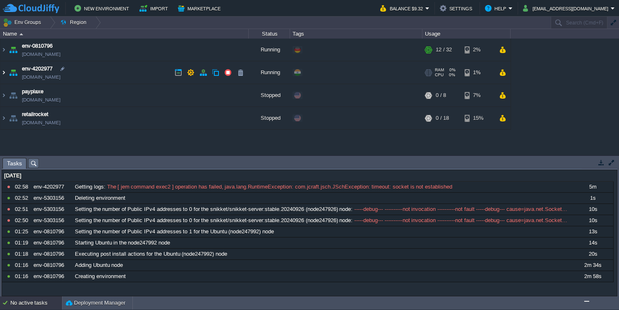
click at [6, 75] on img at bounding box center [3, 72] width 7 height 22
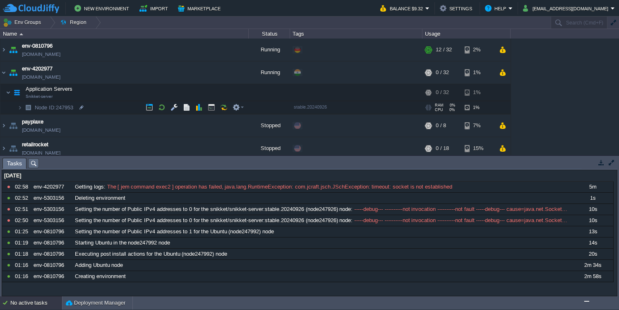
click at [26, 106] on img at bounding box center [28, 107] width 12 height 13
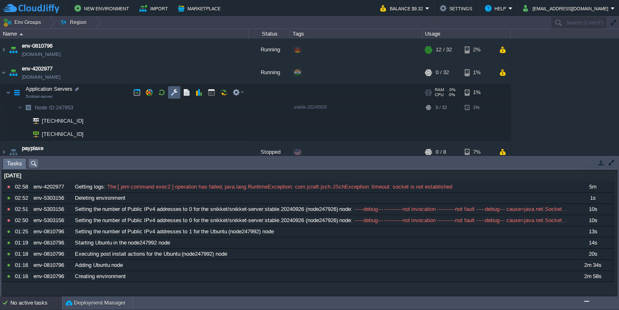
click at [170, 94] on td at bounding box center [174, 92] width 12 height 12
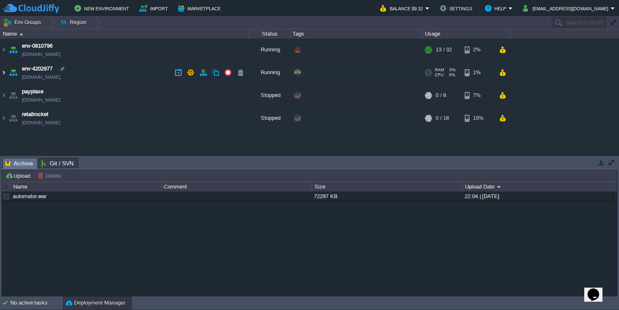
click at [4, 72] on img at bounding box center [3, 72] width 7 height 22
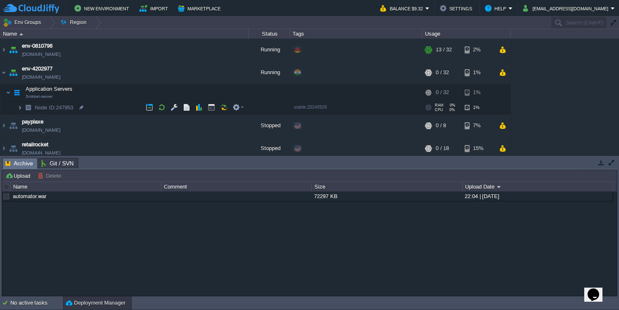
click at [18, 111] on img at bounding box center [19, 107] width 5 height 13
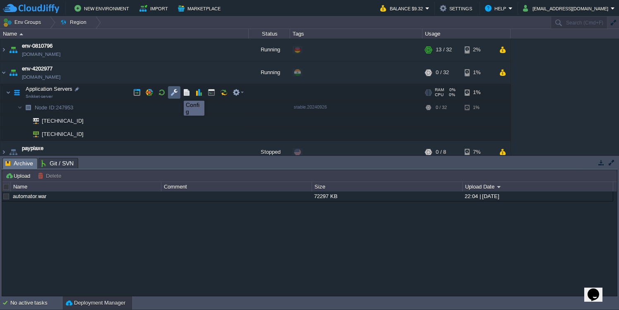
click at [175, 94] on button "button" at bounding box center [174, 92] width 7 height 7
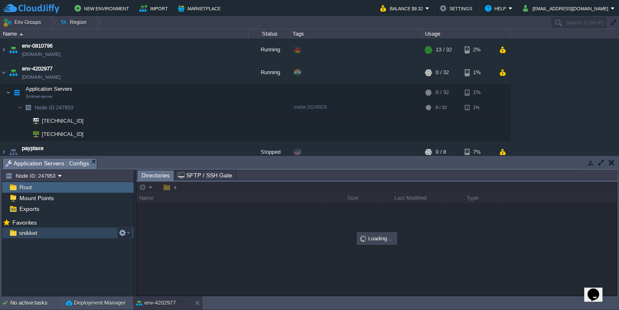
click at [25, 234] on span "snikket" at bounding box center [27, 232] width 21 height 7
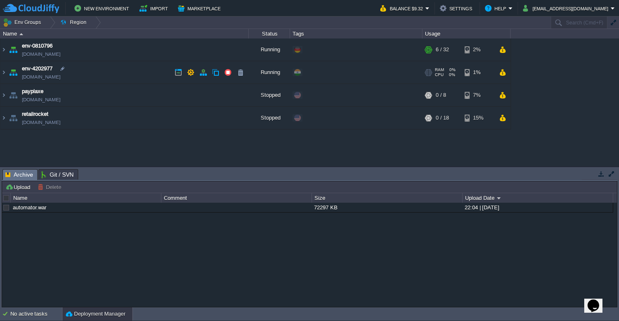
click at [439, 74] on span "CPU" at bounding box center [439, 74] width 9 height 5
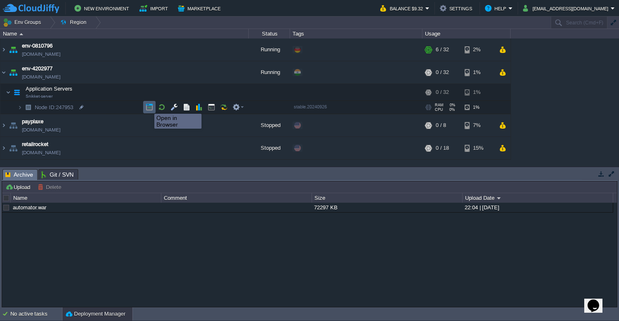
click at [148, 106] on button "button" at bounding box center [149, 106] width 7 height 7
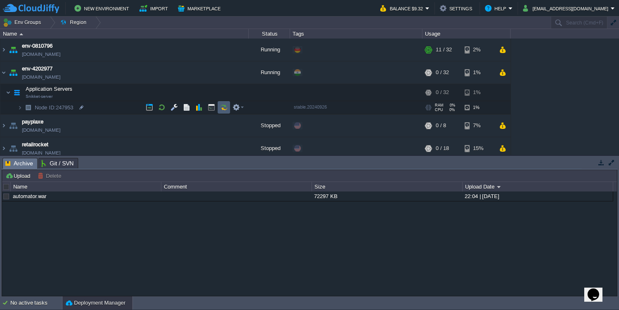
click at [236, 111] on button "button" at bounding box center [236, 106] width 7 height 7
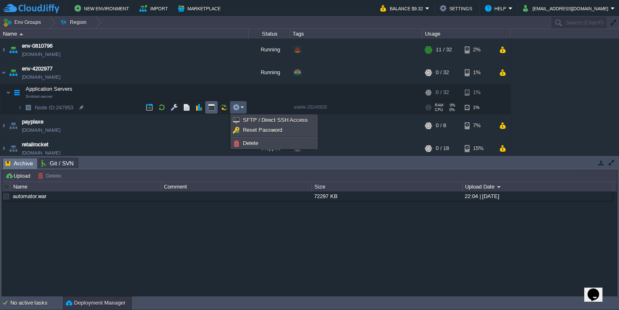
click at [212, 107] on button "button" at bounding box center [211, 106] width 7 height 7
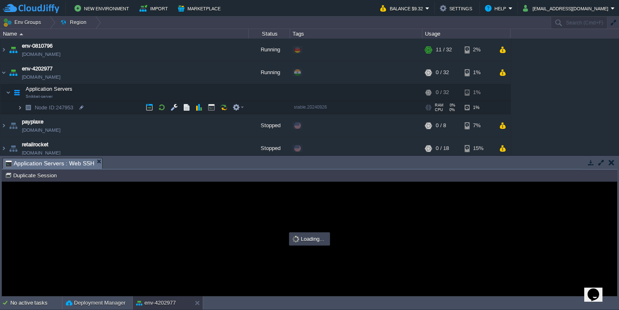
click at [20, 110] on img at bounding box center [19, 107] width 5 height 13
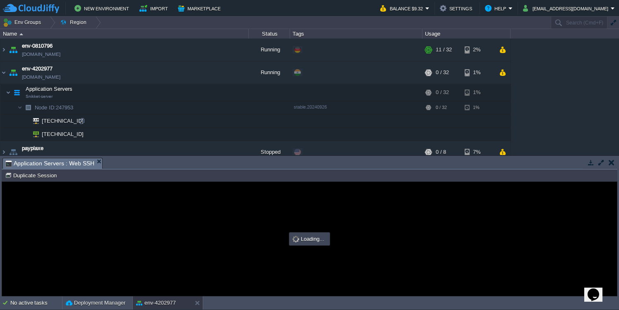
type input "#000000"
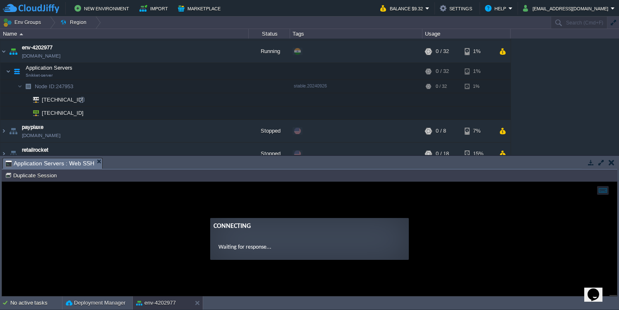
scroll to position [4, 0]
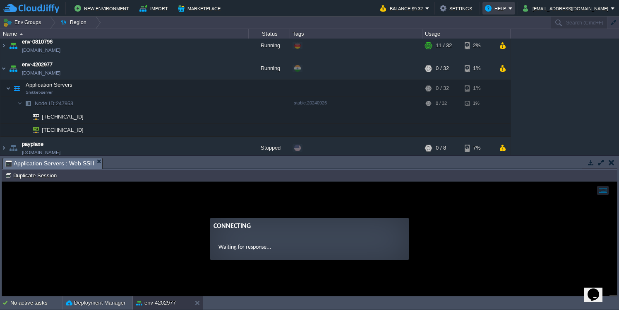
click at [509, 5] on button "Help" at bounding box center [497, 8] width 24 height 10
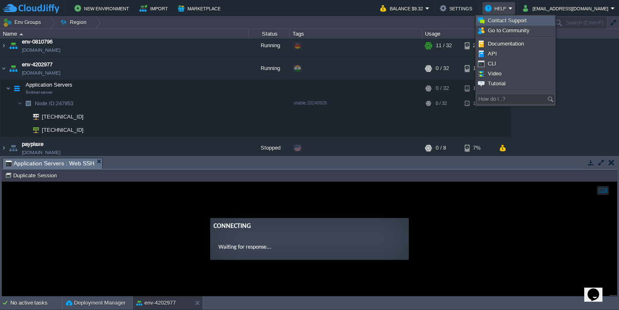
click at [511, 22] on span "Contact Support" at bounding box center [507, 20] width 39 height 6
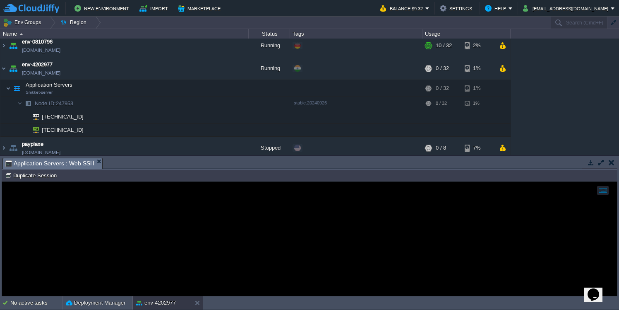
scroll to position [0, 0]
click at [273, 68] on div "Running" at bounding box center [269, 68] width 41 height 22
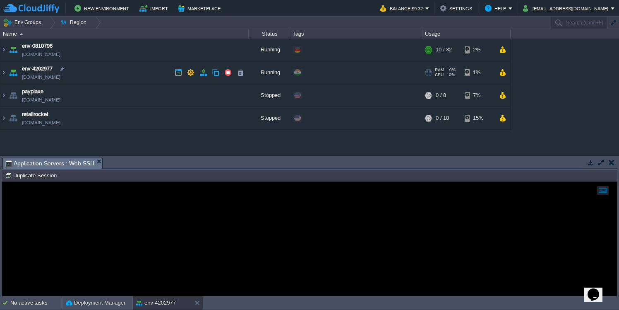
scroll to position [0, 0]
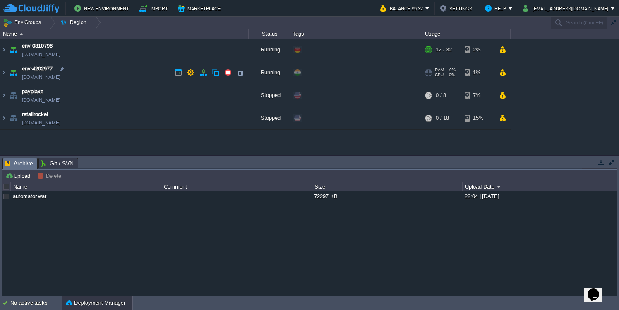
click at [12, 76] on img at bounding box center [13, 72] width 12 height 22
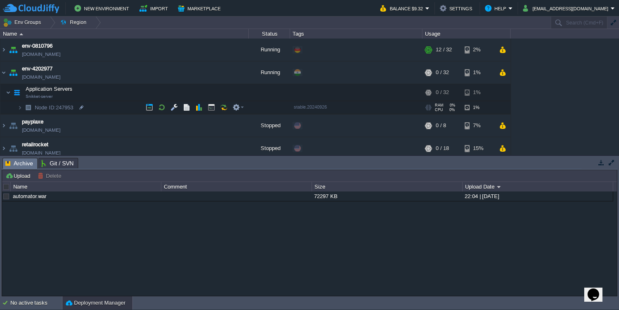
click at [45, 106] on span "Node ID:" at bounding box center [45, 107] width 21 height 6
click at [24, 108] on img at bounding box center [28, 107] width 12 height 13
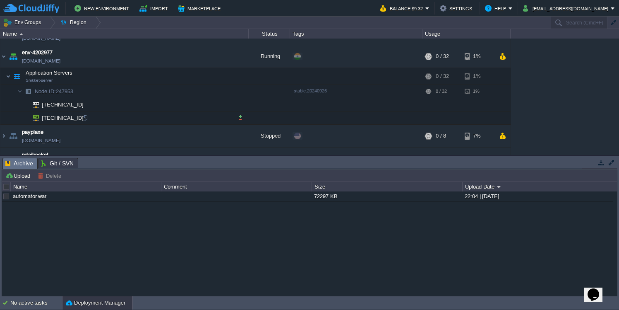
scroll to position [21, 0]
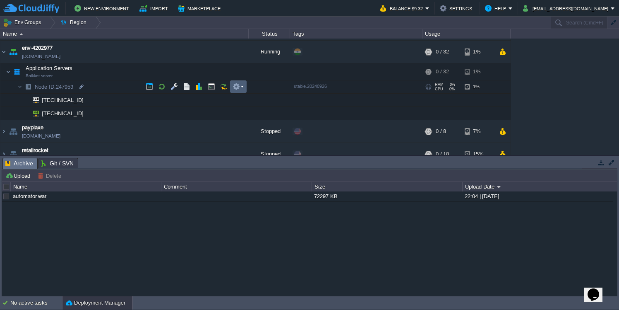
click at [239, 88] on button "button" at bounding box center [236, 86] width 7 height 7
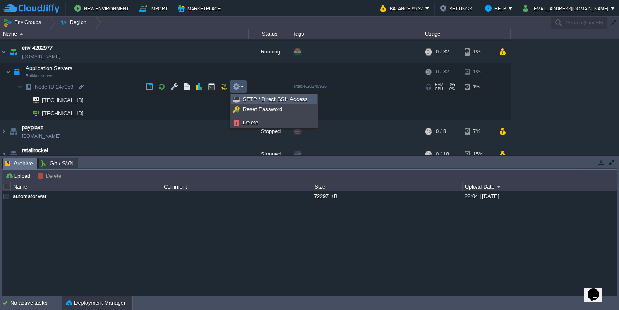
click at [250, 102] on span "SFTP / Direct SSH Access" at bounding box center [275, 99] width 65 height 6
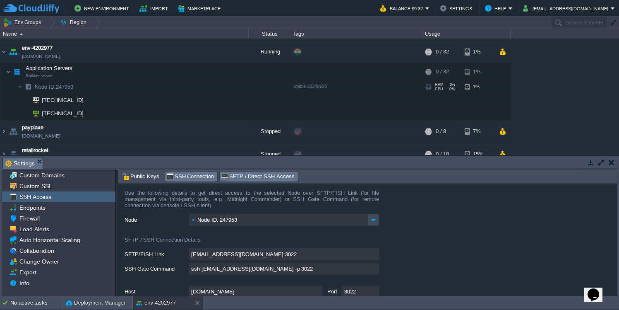
click at [191, 181] on span "SSH Connection" at bounding box center [190, 176] width 48 height 9
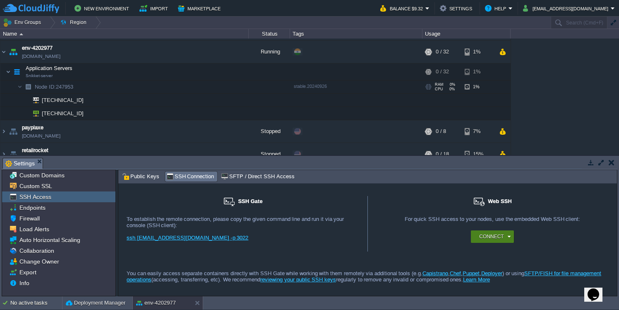
click at [492, 237] on button "Connect" at bounding box center [491, 236] width 24 height 8
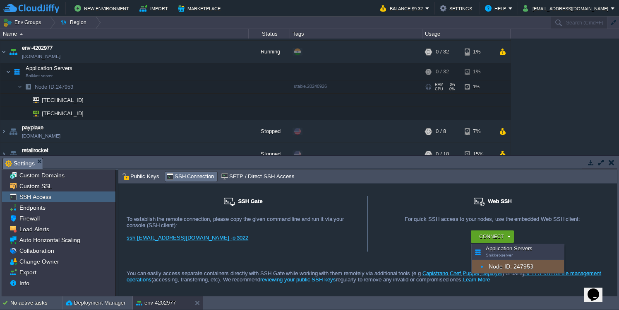
click at [490, 263] on div "Node ID: 247953" at bounding box center [518, 266] width 92 height 13
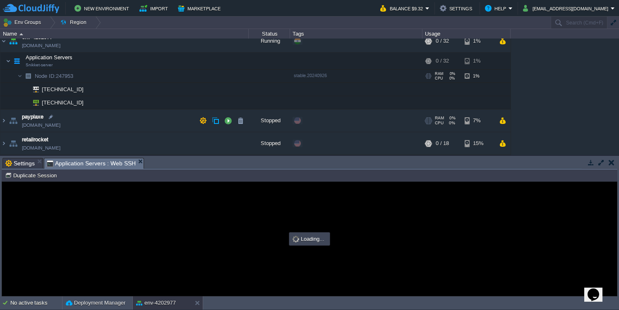
scroll to position [31, 0]
type input "#000000"
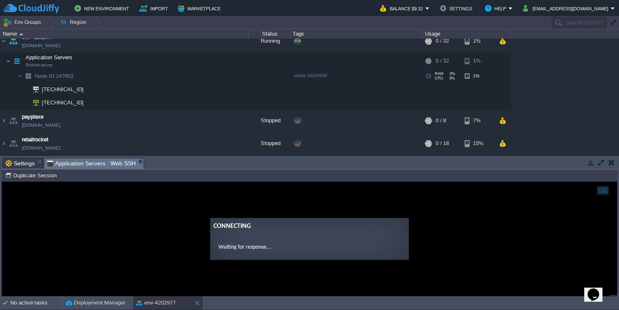
click at [599, 289] on icon "Chat widget" at bounding box center [594, 294] width 12 height 12
click at [589, 291] on div "Close Chat This icon closes the chat window." at bounding box center [592, 296] width 10 height 10
click at [22, 302] on div "No active tasks" at bounding box center [36, 302] width 52 height 13
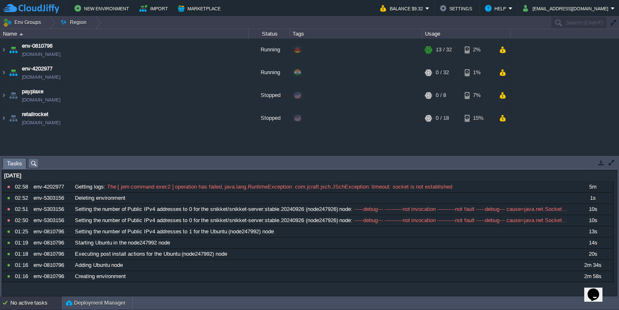
click at [601, 162] on button "button" at bounding box center [601, 162] width 7 height 7
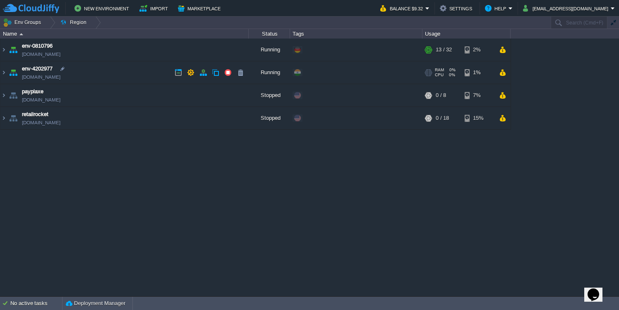
click at [6, 71] on img at bounding box center [3, 72] width 7 height 22
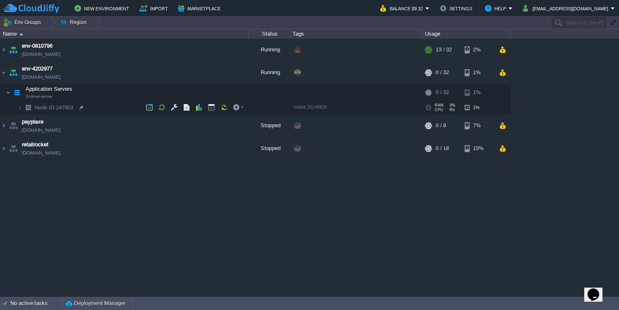
click at [22, 108] on img at bounding box center [19, 107] width 5 height 13
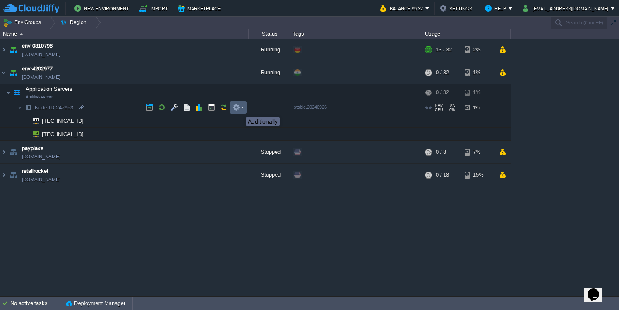
click at [237, 110] on button "button" at bounding box center [236, 106] width 7 height 7
click at [241, 107] on em at bounding box center [238, 106] width 11 height 7
click at [36, 302] on div "No active tasks" at bounding box center [36, 302] width 52 height 13
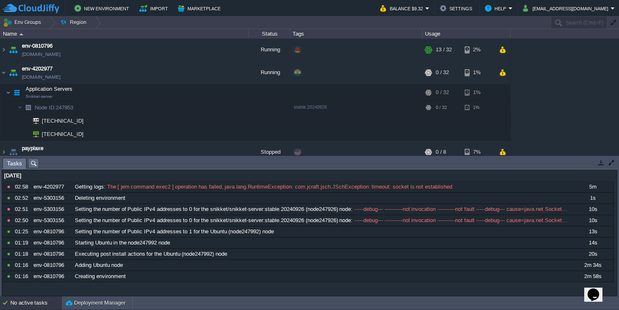
click at [36, 302] on div "No active tasks" at bounding box center [36, 302] width 52 height 13
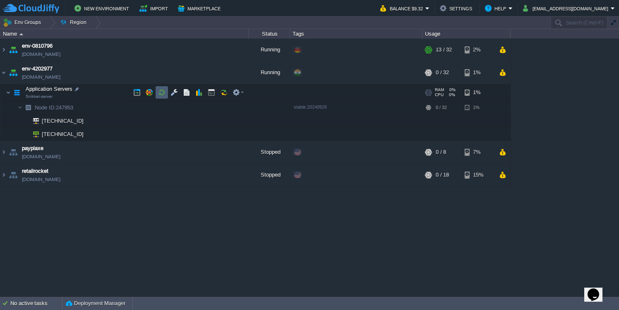
click at [156, 93] on td at bounding box center [162, 92] width 12 height 12
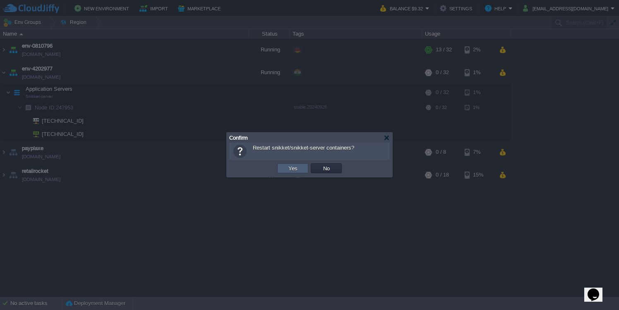
click at [288, 167] on button "Yes" at bounding box center [293, 167] width 14 height 7
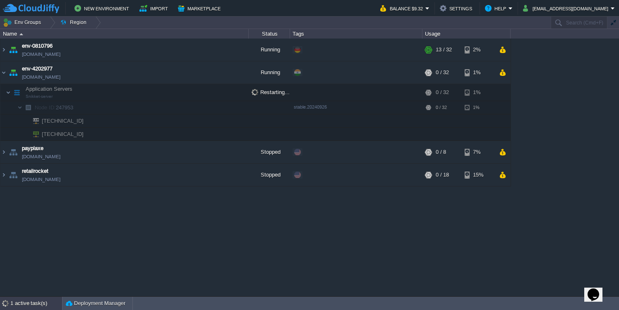
click at [31, 304] on div "1 active task(s)" at bounding box center [36, 302] width 52 height 13
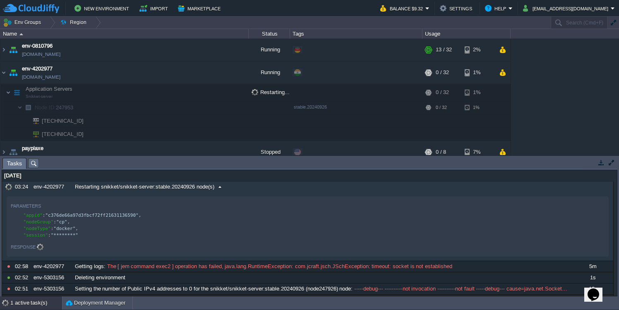
click at [222, 187] on span at bounding box center [219, 186] width 11 height 7
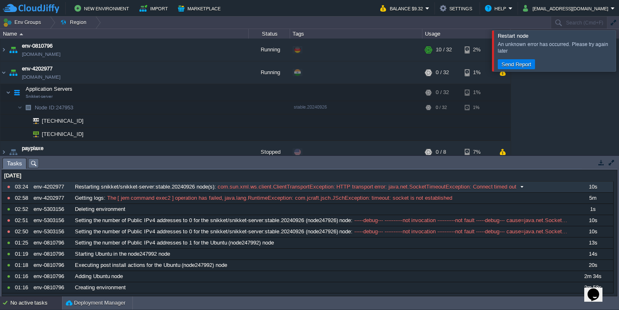
click at [0, 0] on button at bounding box center [0, 0] width 0 height 0
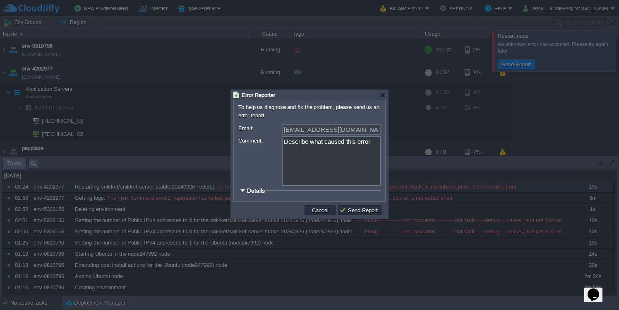
click at [359, 210] on button "Send Report" at bounding box center [359, 209] width 41 height 7
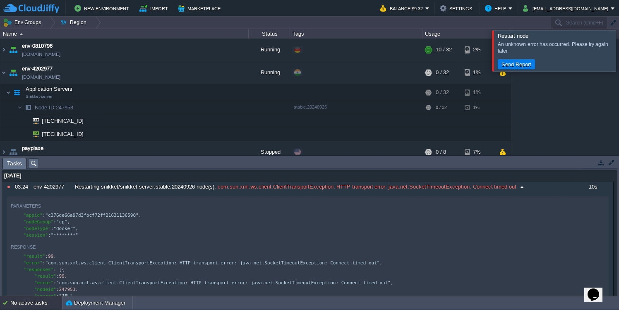
click at [292, 187] on span "com.sun.xml.ws.client.ClientTransportException: HTTP transport error: java.net.…" at bounding box center [366, 186] width 300 height 7
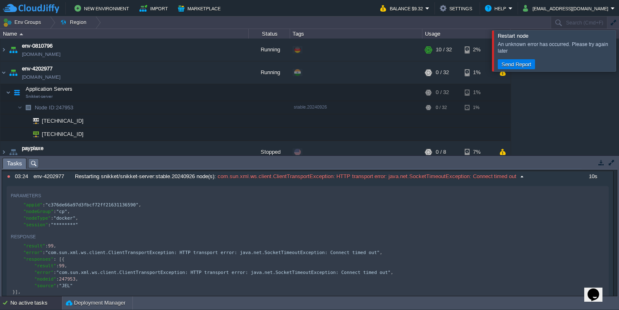
scroll to position [11, 0]
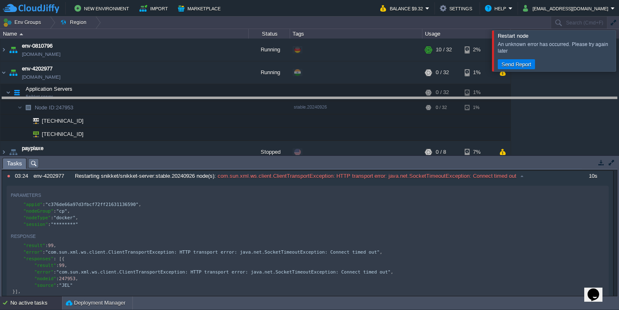
drag, startPoint x: 285, startPoint y: 159, endPoint x: 285, endPoint y: 99, distance: 60.8
click at [285, 99] on body "New Environment Import Marketplace Bonus $0.00 Upgrade Account Balance $9.32 Se…" at bounding box center [309, 155] width 619 height 310
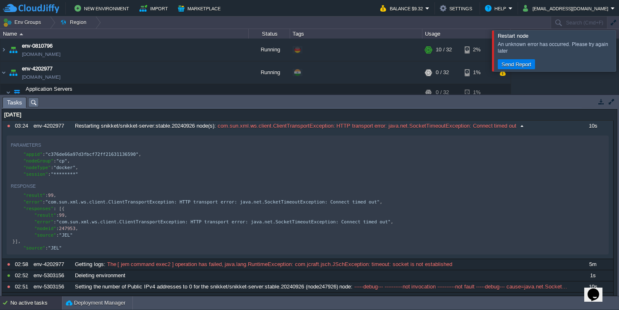
scroll to position [0, 0]
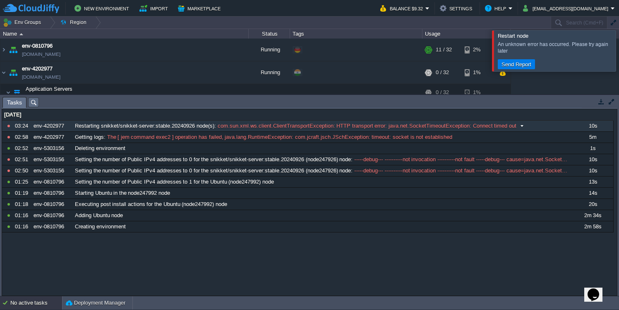
click at [0, 0] on button at bounding box center [0, 0] width 0 height 0
click at [248, 125] on span "com.sun.xml.ws.client.ClientTransportException: HTTP transport error: java.net.…" at bounding box center [366, 125] width 300 height 7
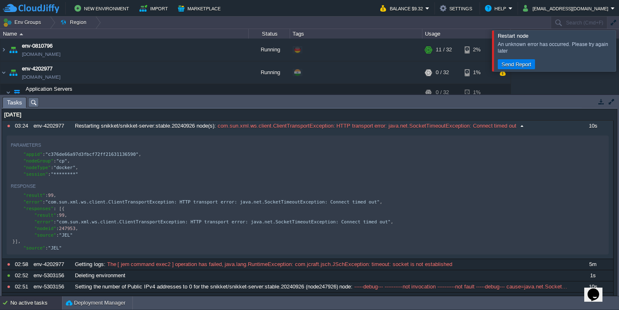
click at [41, 185] on button "button" at bounding box center [43, 185] width 7 height 7
type textarea "{ "result": 99, "error": "com.sun.xml.ws.client.ClientTransportException: HTTP …"
click at [526, 61] on button "Send Report" at bounding box center [516, 63] width 35 height 7
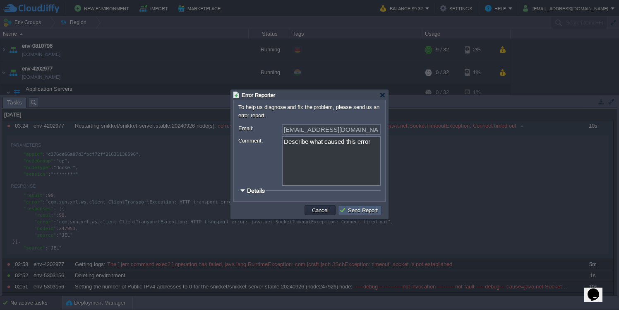
click at [353, 211] on button "Send Report" at bounding box center [359, 209] width 41 height 7
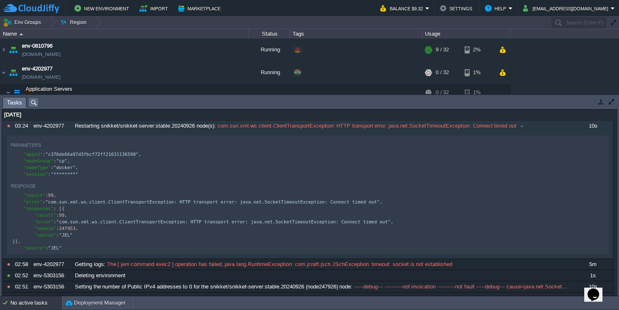
click at [601, 100] on button "button" at bounding box center [601, 101] width 7 height 7
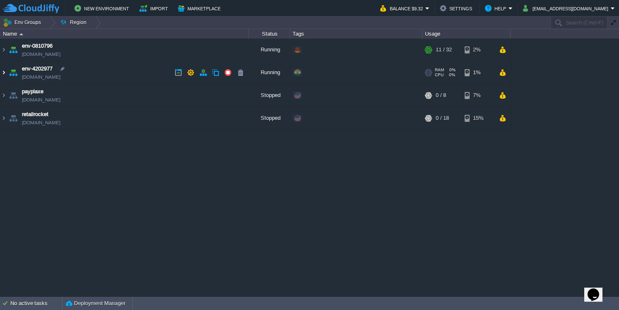
click at [5, 76] on img at bounding box center [3, 72] width 7 height 22
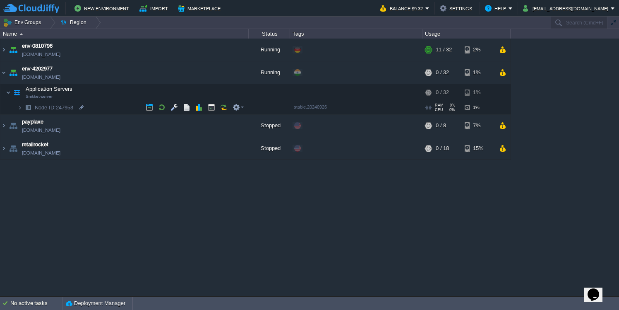
click at [48, 106] on span "Node ID:" at bounding box center [45, 107] width 21 height 6
click at [22, 107] on img at bounding box center [28, 107] width 12 height 13
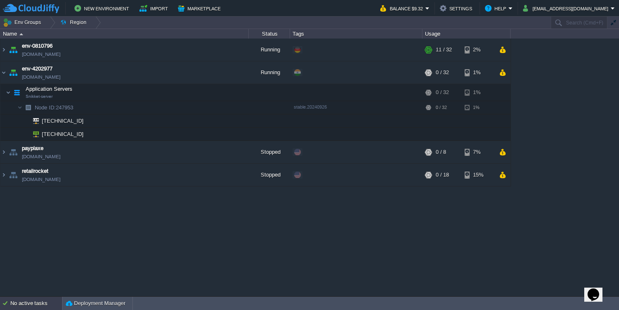
click at [43, 303] on div "No active tasks" at bounding box center [36, 302] width 52 height 13
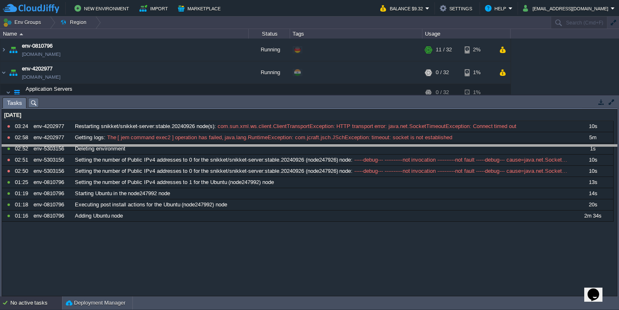
drag, startPoint x: 358, startPoint y: 102, endPoint x: 358, endPoint y: 159, distance: 56.3
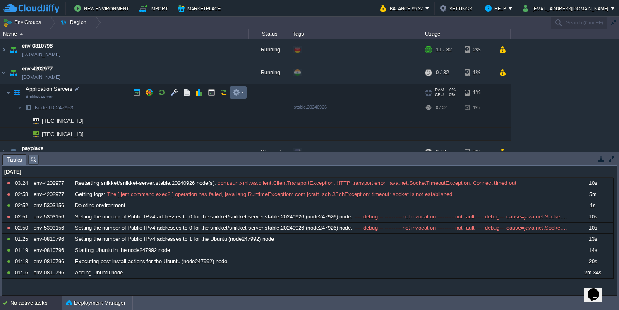
click at [240, 93] on button "button" at bounding box center [236, 92] width 7 height 7
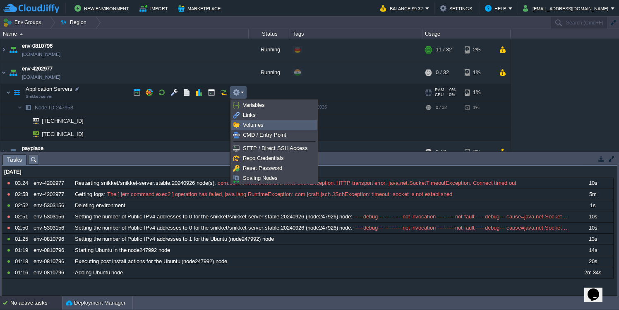
click at [261, 128] on link "Volumes" at bounding box center [274, 124] width 85 height 9
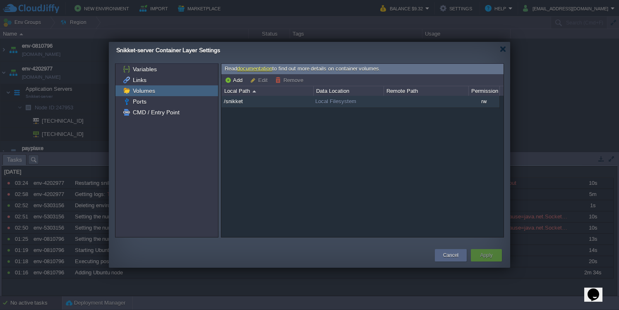
click at [237, 100] on span "/snikket" at bounding box center [233, 101] width 21 height 7
click at [161, 109] on span "CMD / Entry Point" at bounding box center [156, 111] width 50 height 7
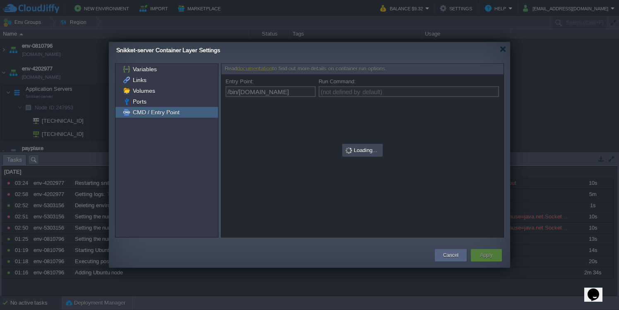
type input "(not defined by default)"
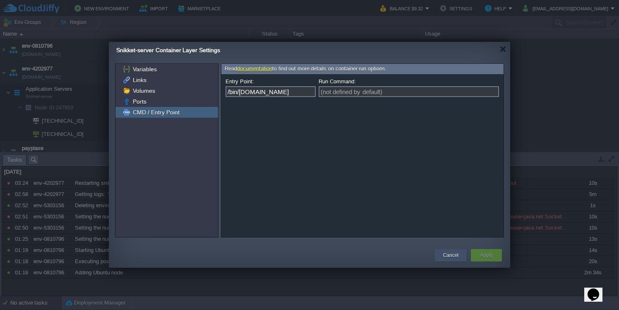
click at [445, 252] on button "Cancel" at bounding box center [450, 255] width 15 height 8
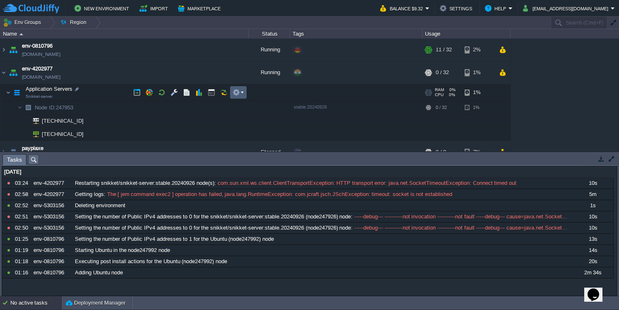
click at [237, 93] on button "button" at bounding box center [236, 92] width 7 height 7
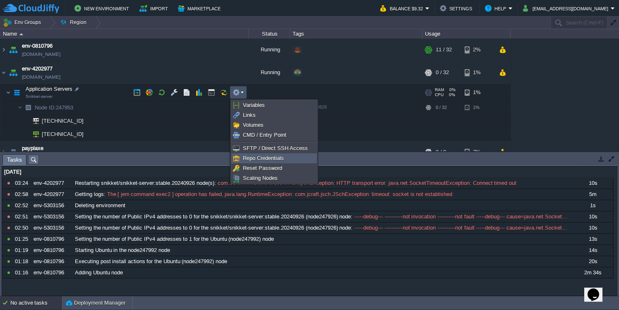
click at [257, 160] on span "Repo Credentials" at bounding box center [263, 158] width 41 height 6
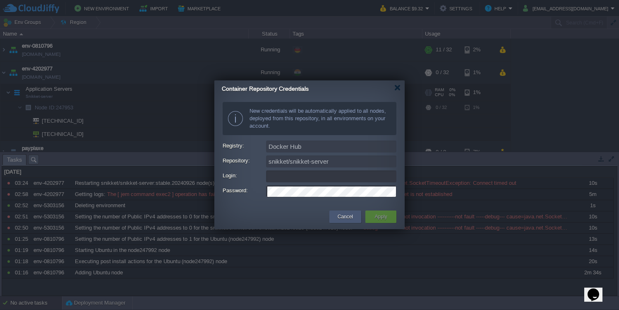
click at [343, 222] on div "Cancel" at bounding box center [345, 216] width 19 height 12
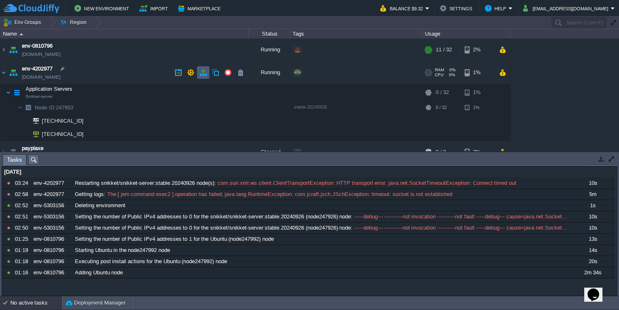
click at [202, 70] on button "button" at bounding box center [202, 72] width 7 height 7
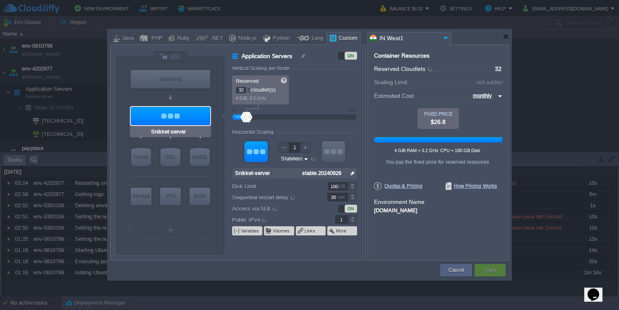
type input "Docker Image"
click at [177, 199] on div "VPS" at bounding box center [170, 195] width 21 height 17
type input "Elastic VPS"
type input "1"
type input "4"
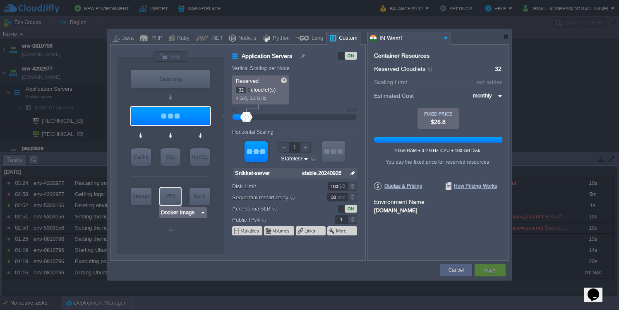
type input "Docker Image"
type input "Stateful"
type input "0"
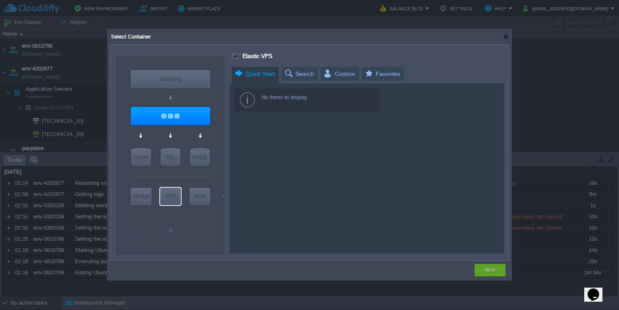
click at [506, 36] on div at bounding box center [506, 37] width 6 height 6
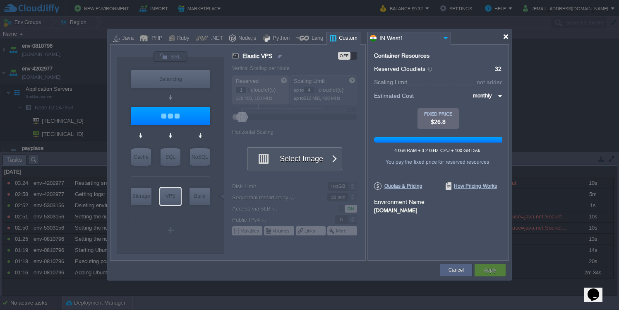
click at [506, 36] on div at bounding box center [506, 37] width 6 height 6
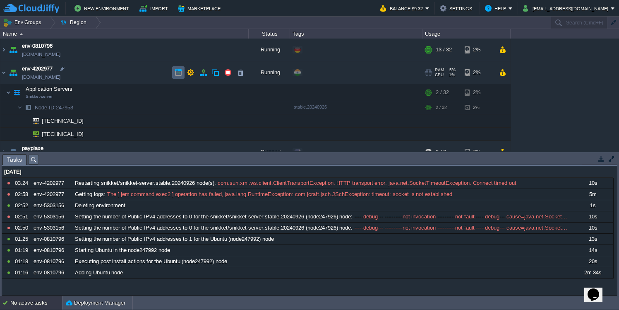
click at [178, 74] on button "button" at bounding box center [178, 72] width 7 height 7
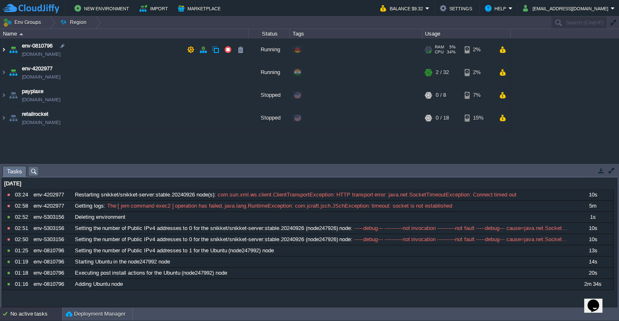
click at [5, 52] on img at bounding box center [3, 49] width 7 height 22
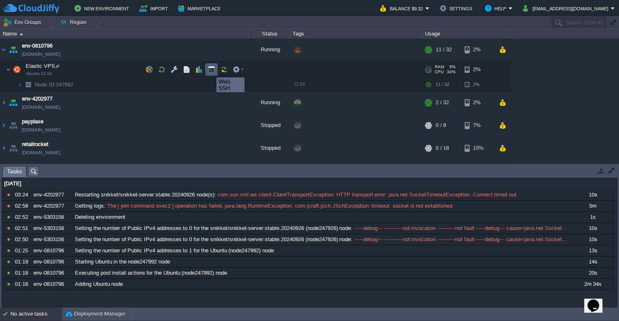
click at [210, 70] on button "button" at bounding box center [211, 69] width 7 height 7
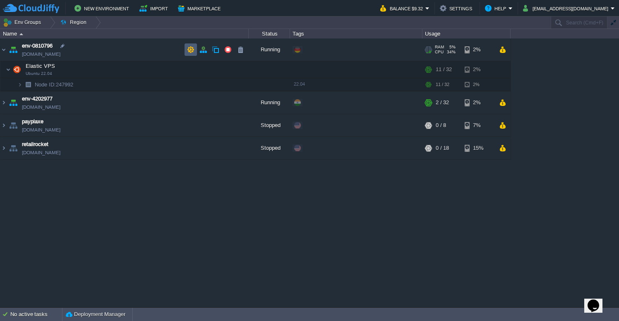
click at [188, 53] on button "button" at bounding box center [190, 49] width 7 height 7
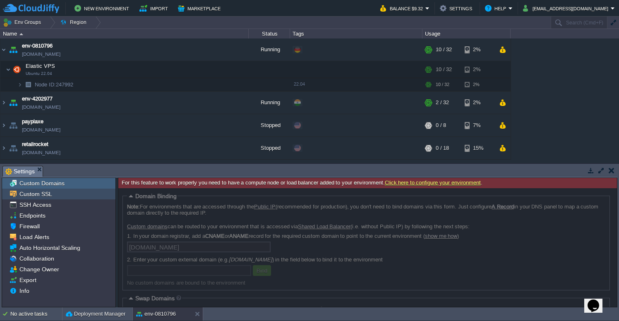
click at [52, 200] on div "SSH Access" at bounding box center [58, 204] width 113 height 11
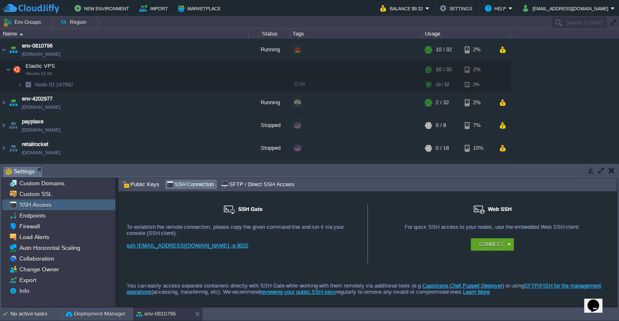
click at [181, 245] on link "ssh [EMAIL_ADDRESS][DOMAIN_NAME] -p 3022" at bounding box center [188, 246] width 122 height 6
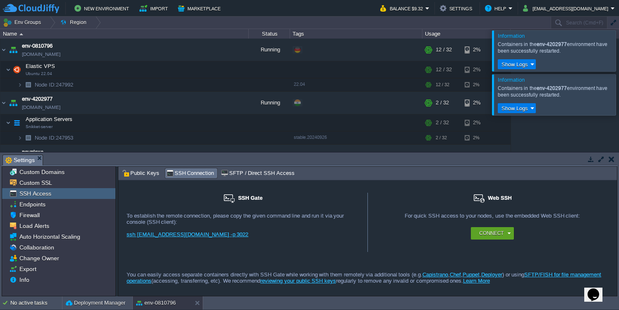
click at [619, 55] on div at bounding box center [629, 50] width 0 height 41
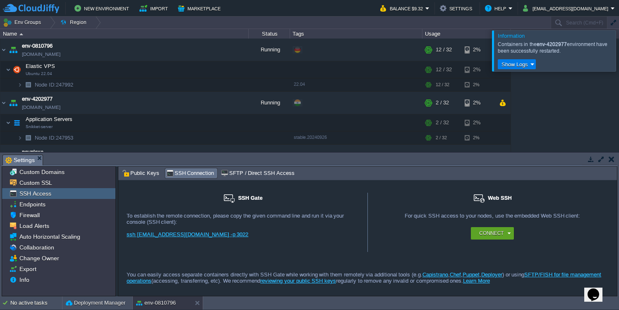
click at [619, 63] on div at bounding box center [629, 50] width 0 height 41
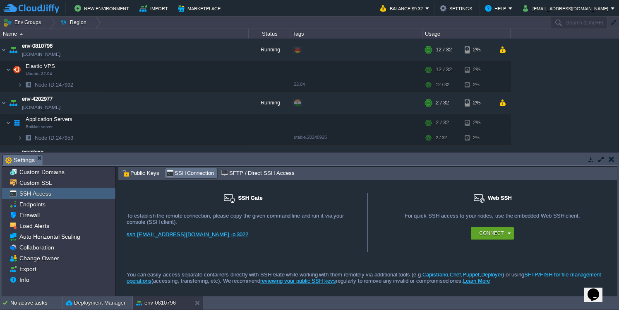
click at [609, 158] on button "button" at bounding box center [612, 158] width 6 height 7
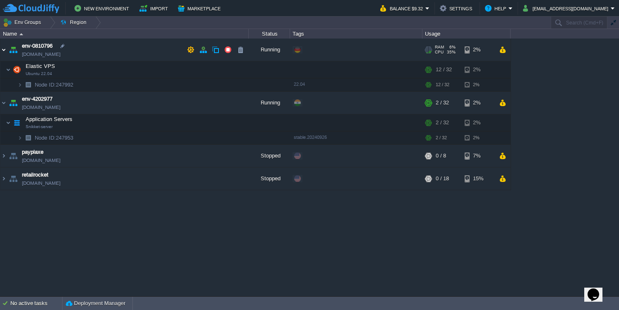
click at [5, 53] on img at bounding box center [3, 49] width 7 height 22
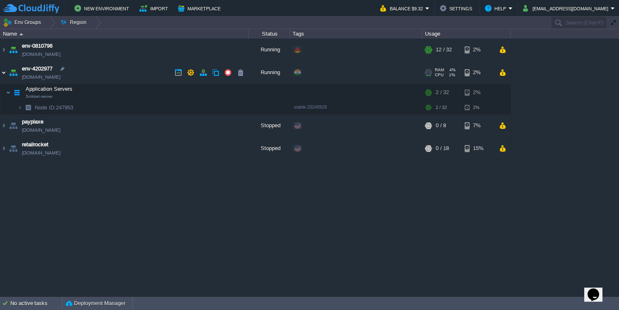
click at [6, 74] on img at bounding box center [3, 72] width 7 height 22
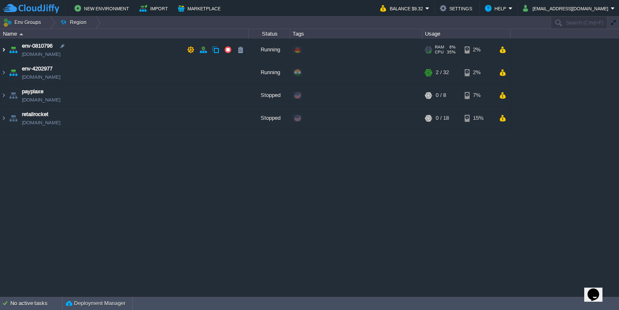
click at [6, 46] on img at bounding box center [3, 49] width 7 height 22
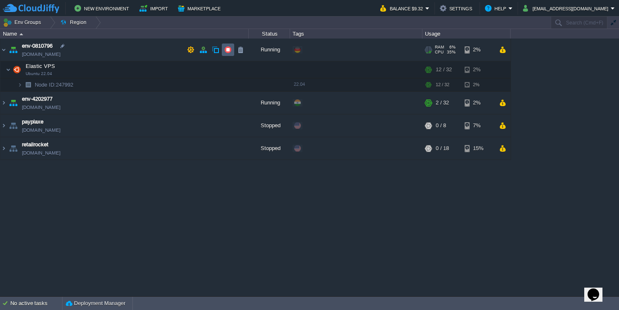
click at [229, 52] on button "button" at bounding box center [227, 49] width 7 height 7
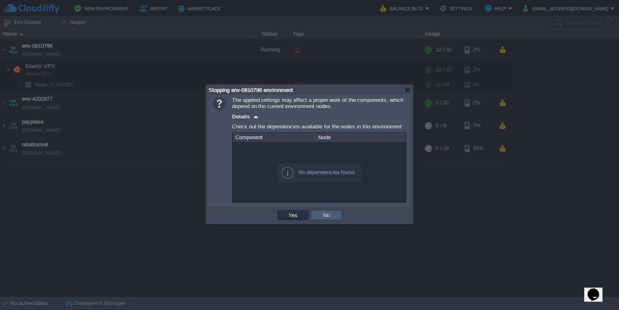
click at [321, 216] on button "No" at bounding box center [327, 214] width 12 height 7
